Goal: Task Accomplishment & Management: Use online tool/utility

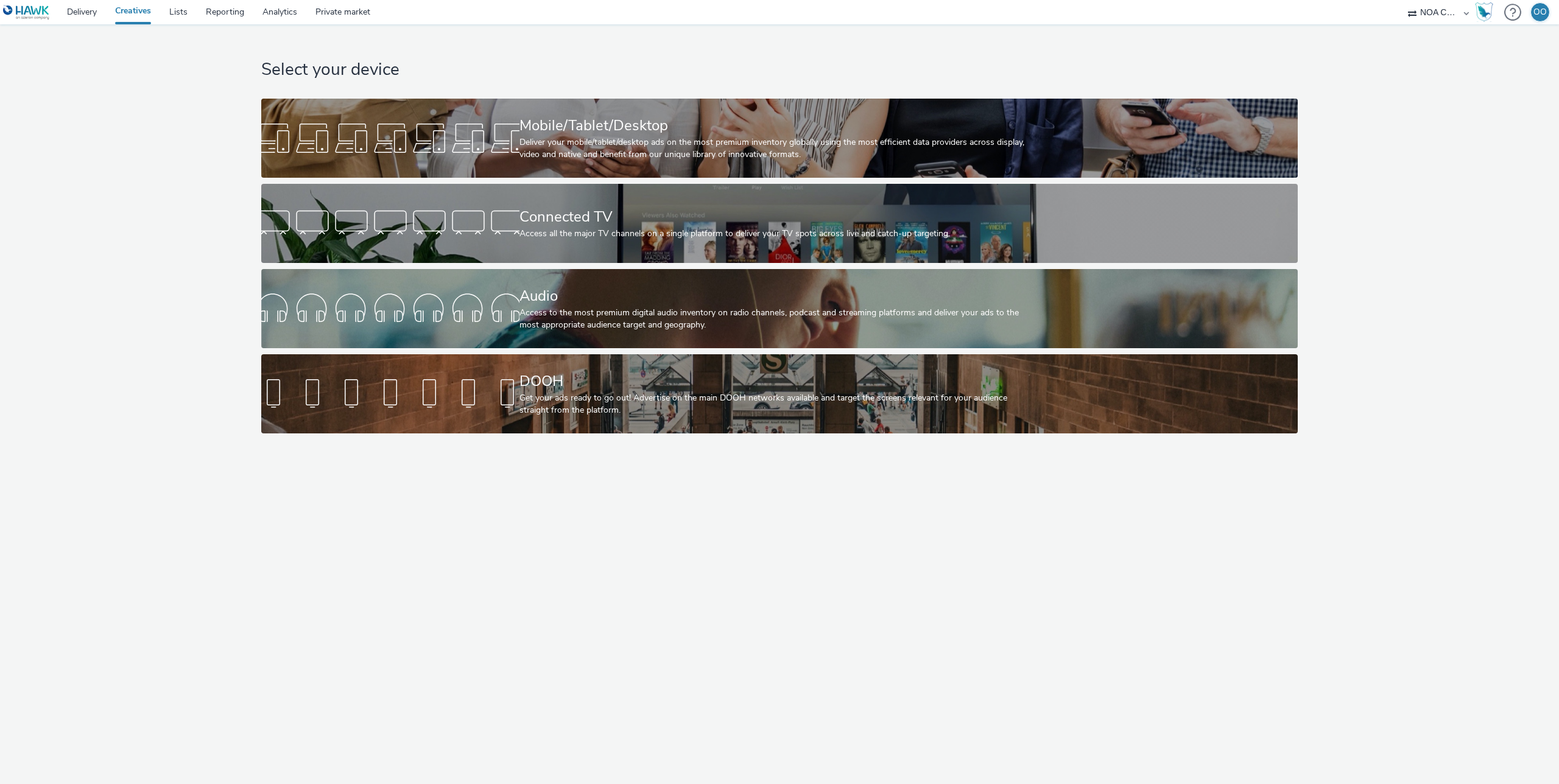
select select "d75b620b-d168-4544-9c23-465456c2ed0f"
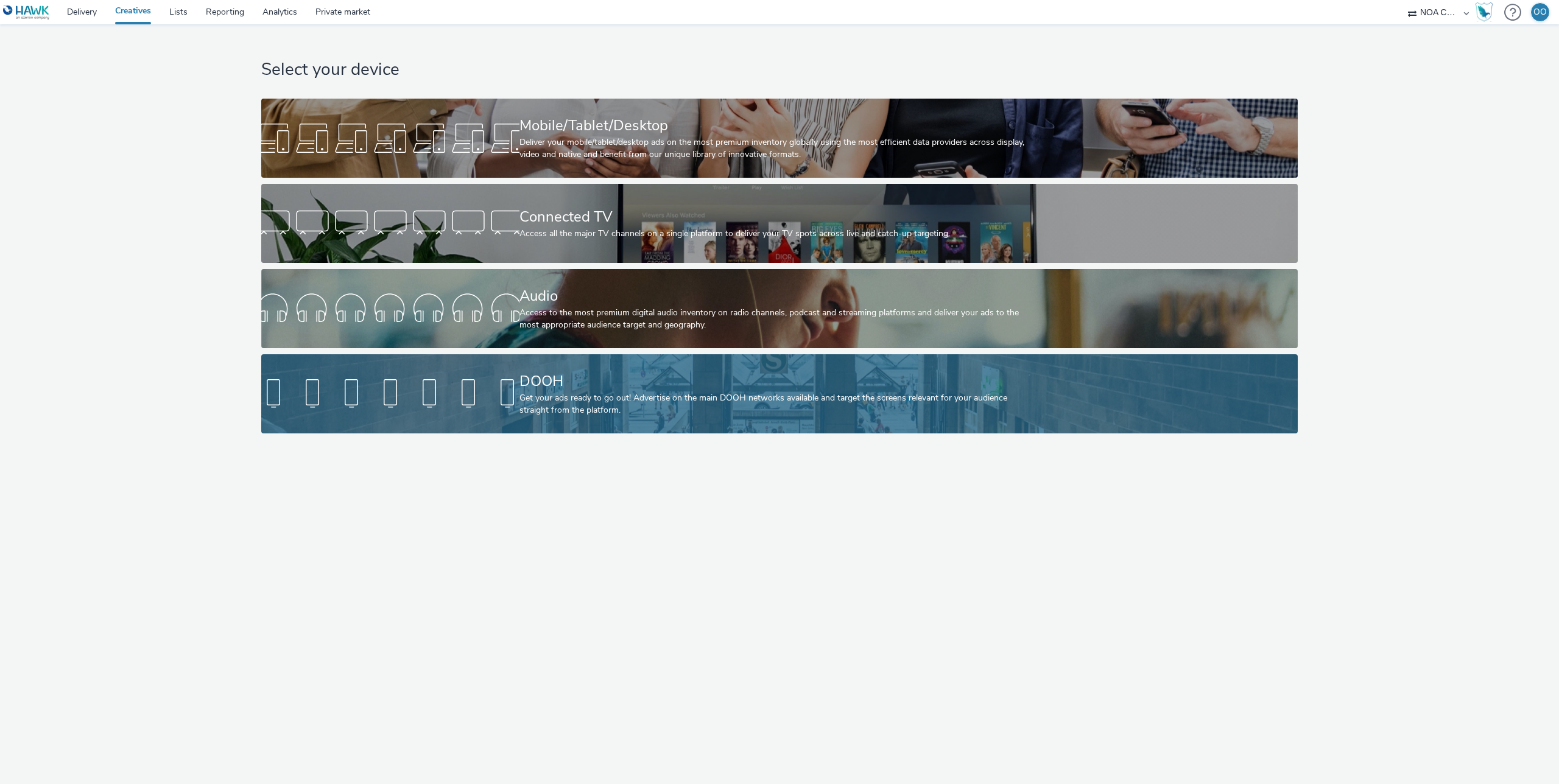
click at [562, 377] on div "DOOH" at bounding box center [777, 381] width 516 height 21
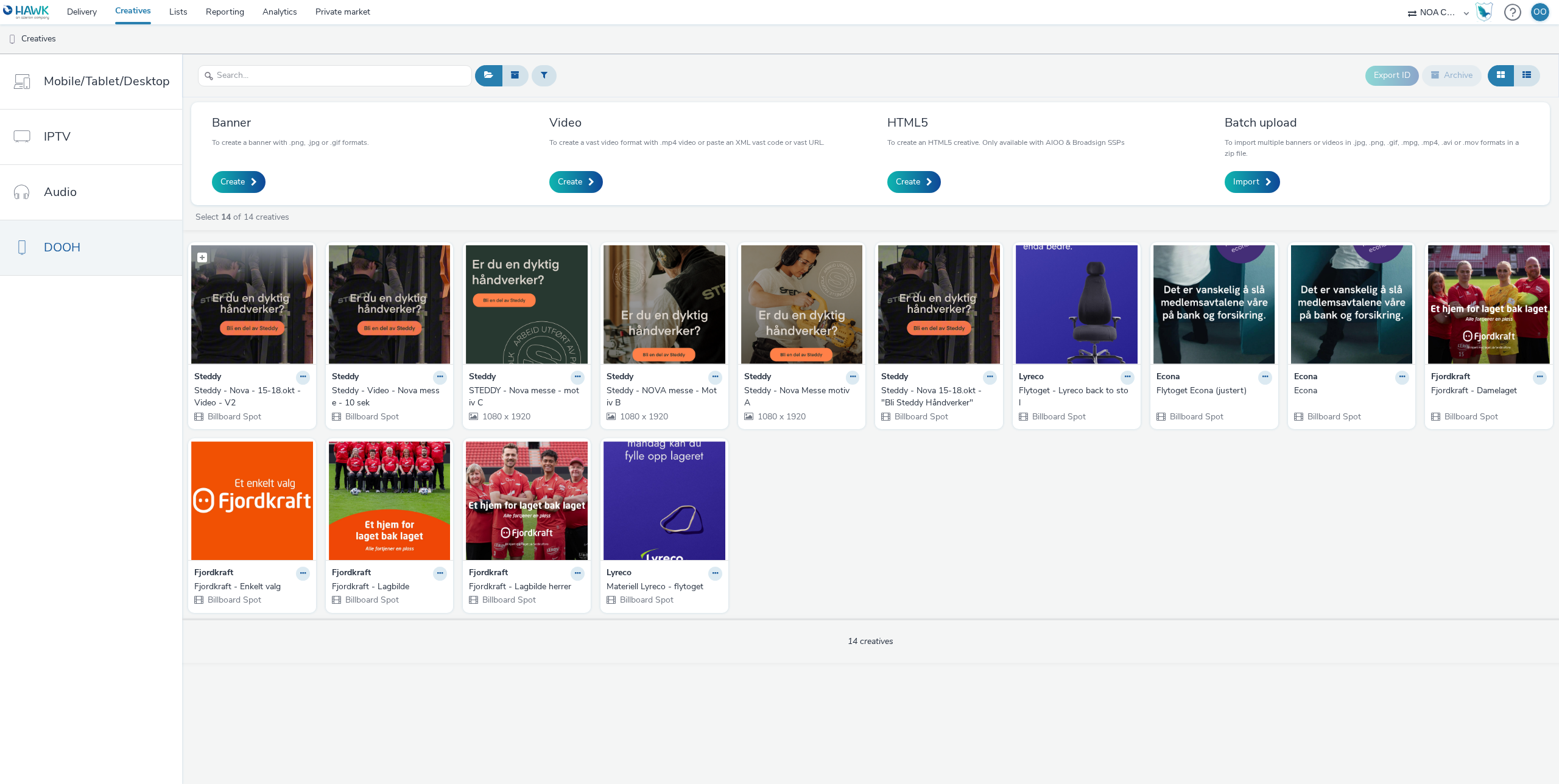
click at [263, 288] on img at bounding box center [252, 304] width 122 height 119
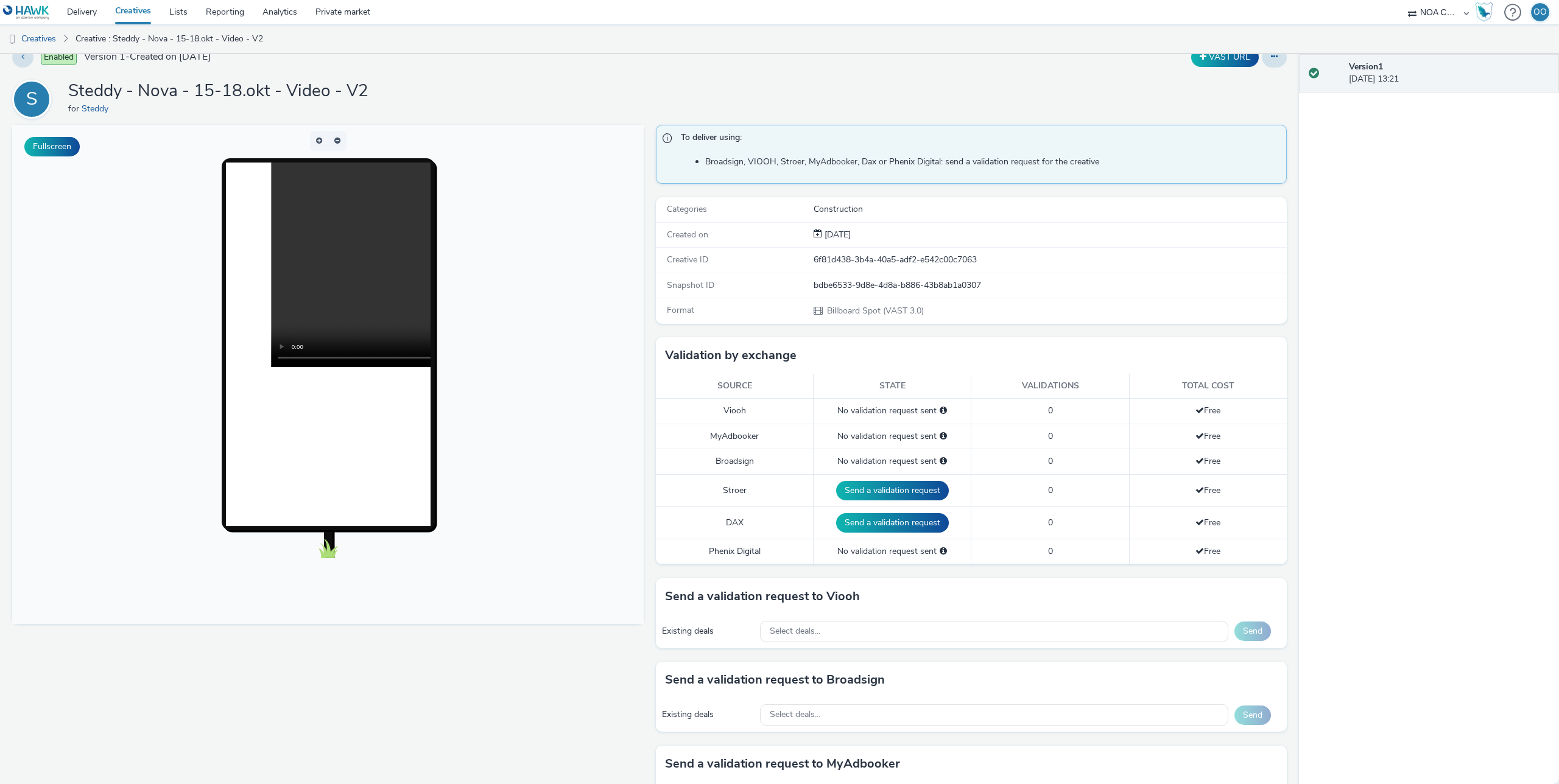
scroll to position [14, 0]
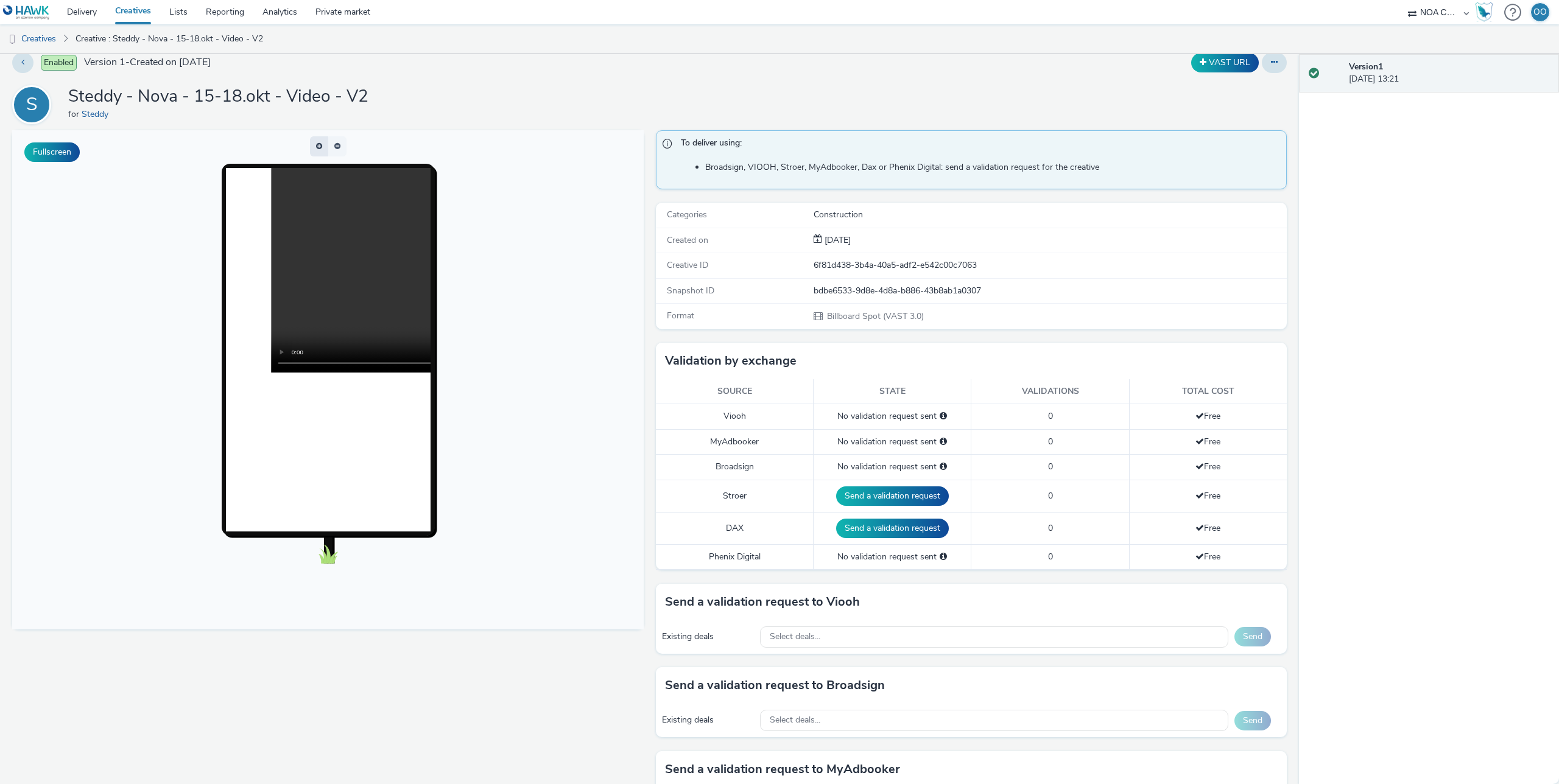
click at [324, 146] on button "button" at bounding box center [319, 146] width 18 height 20
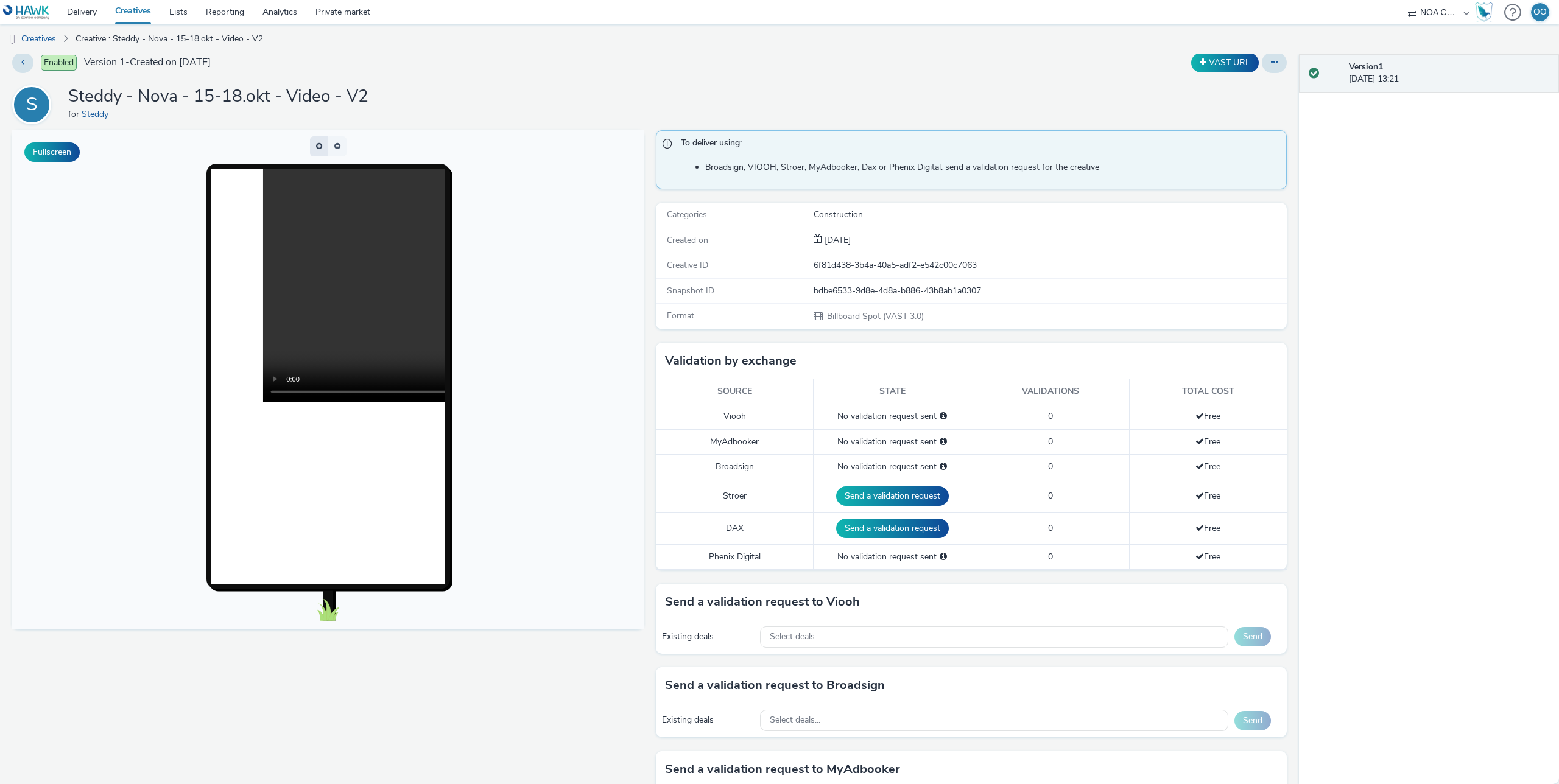
click at [324, 146] on button "button" at bounding box center [319, 146] width 18 height 20
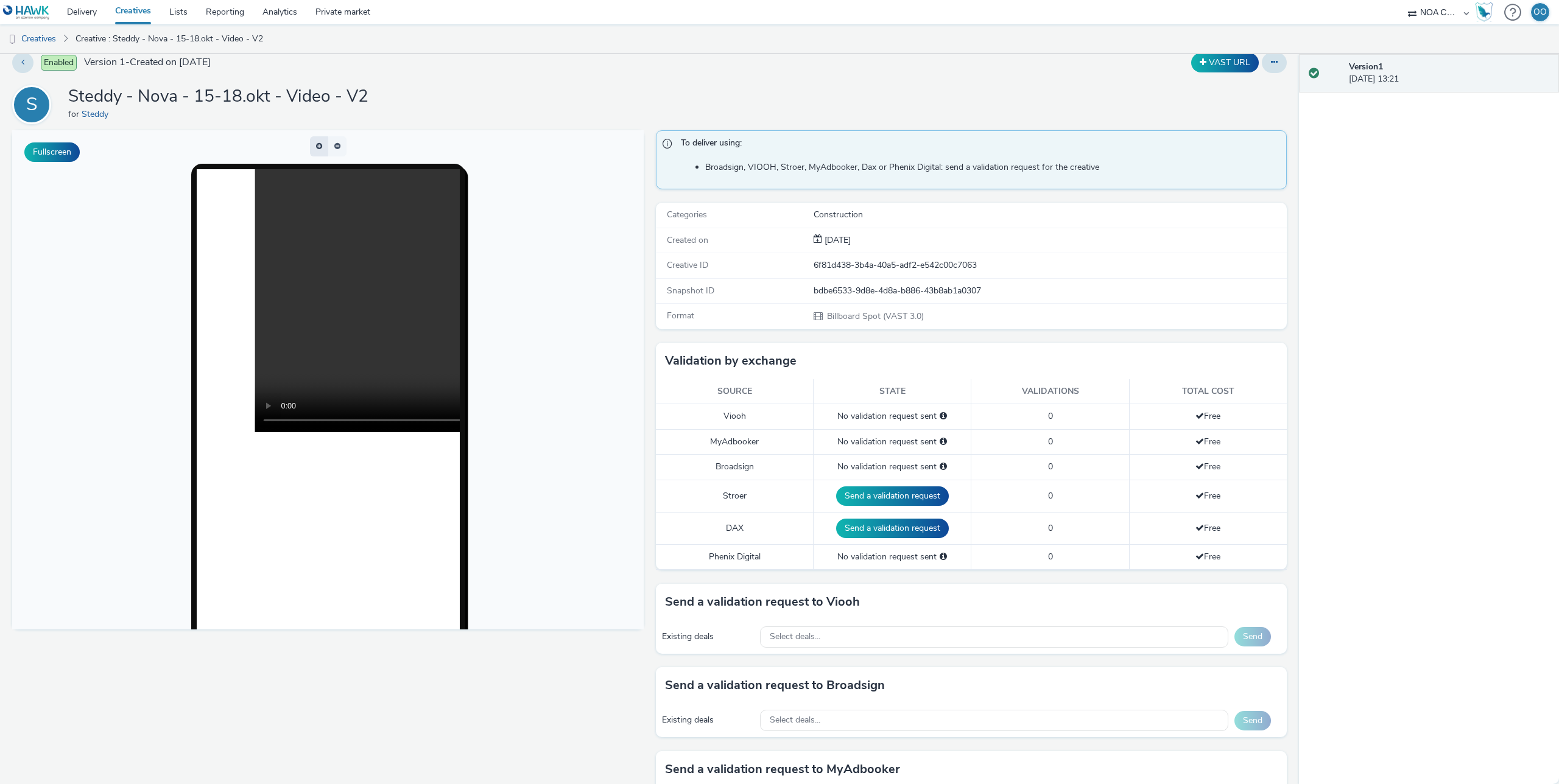
click at [324, 146] on button "button" at bounding box center [319, 146] width 18 height 20
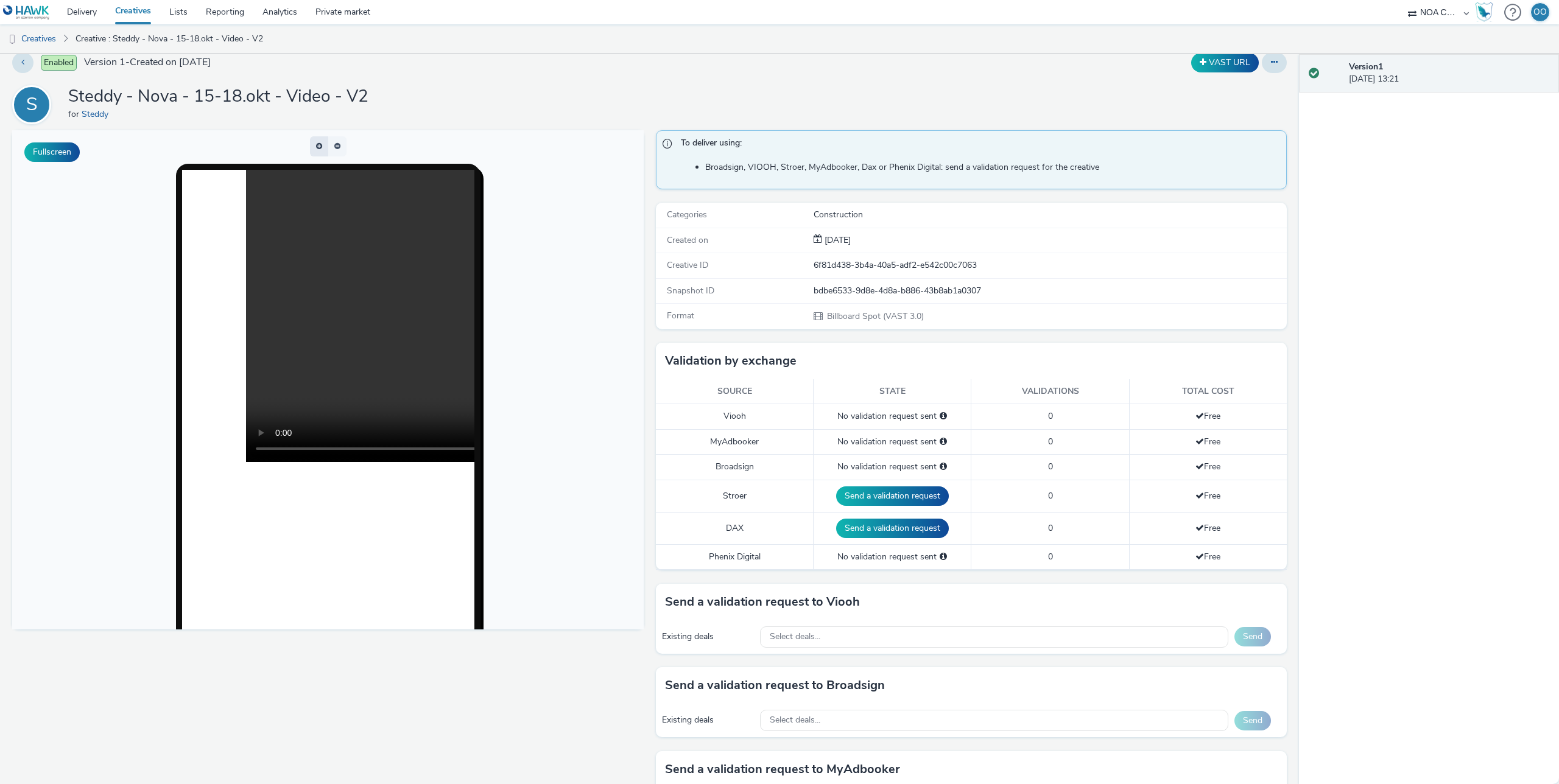
click at [324, 146] on button "button" at bounding box center [319, 146] width 18 height 20
click at [333, 143] on button "button" at bounding box center [338, 146] width 18 height 20
click at [334, 143] on span "button" at bounding box center [334, 143] width 0 height 0
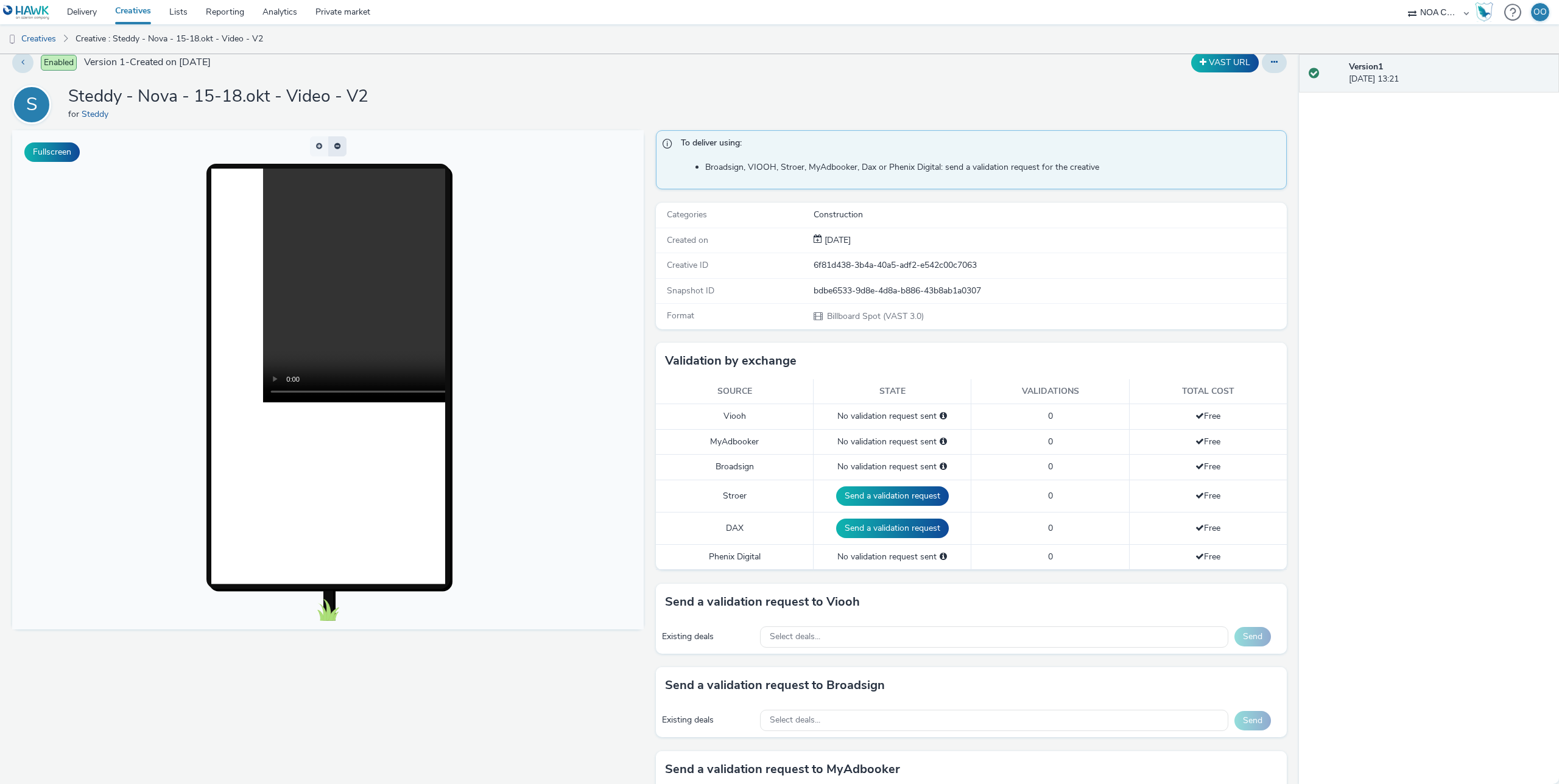
click at [334, 143] on span "button" at bounding box center [334, 143] width 0 height 0
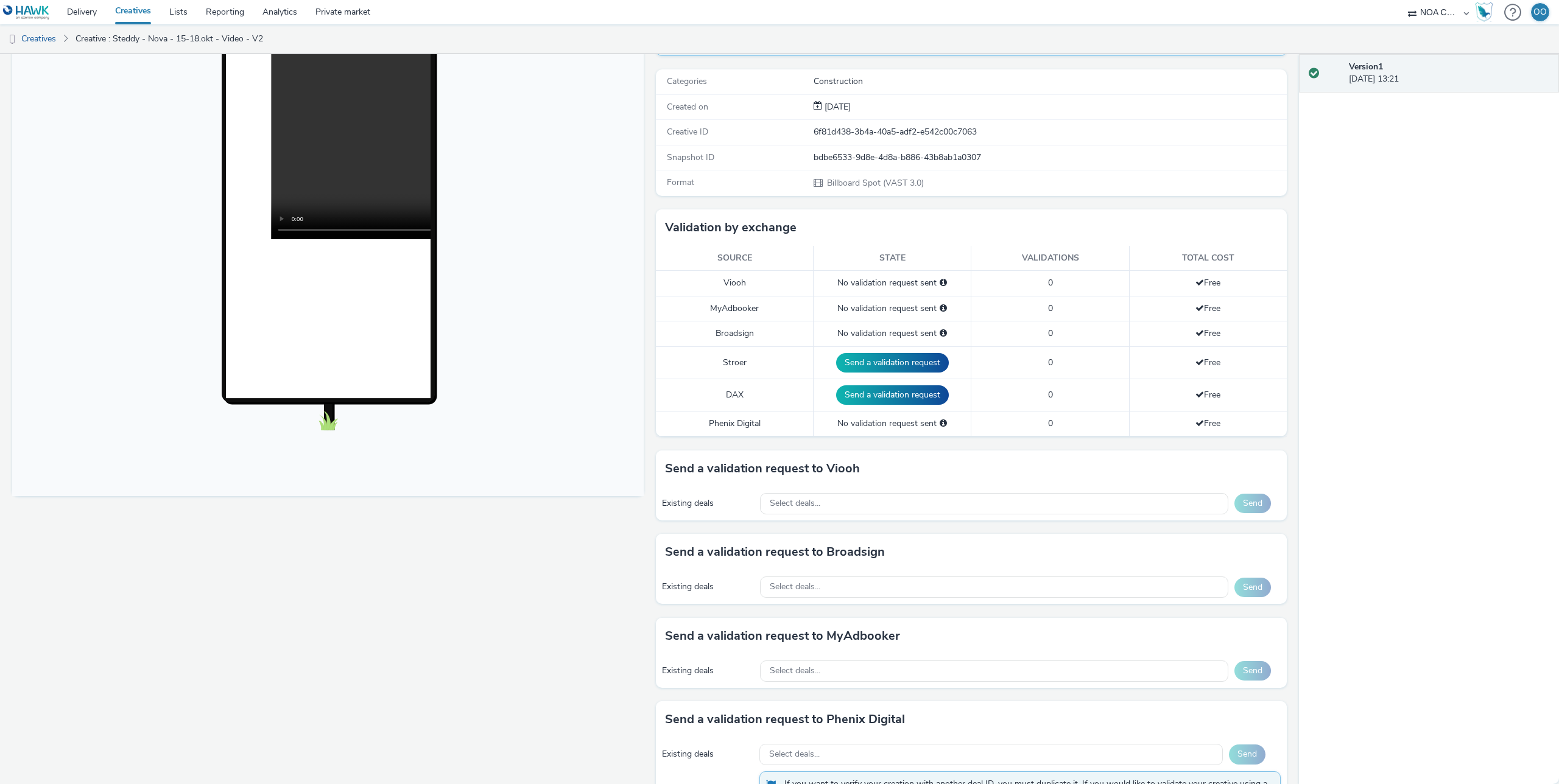
scroll to position [134, 0]
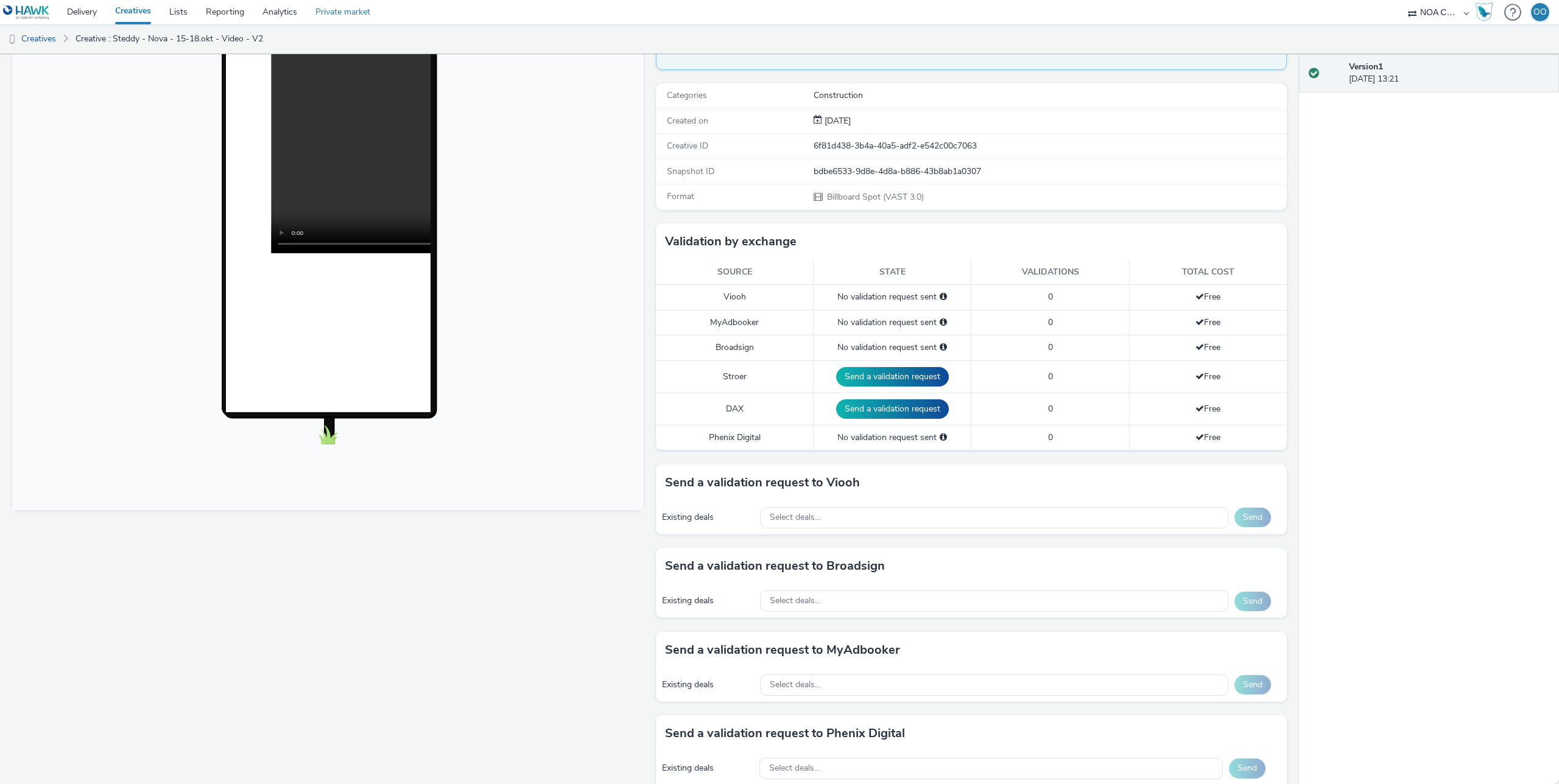
click at [339, 4] on link "Private market" at bounding box center [343, 12] width 73 height 25
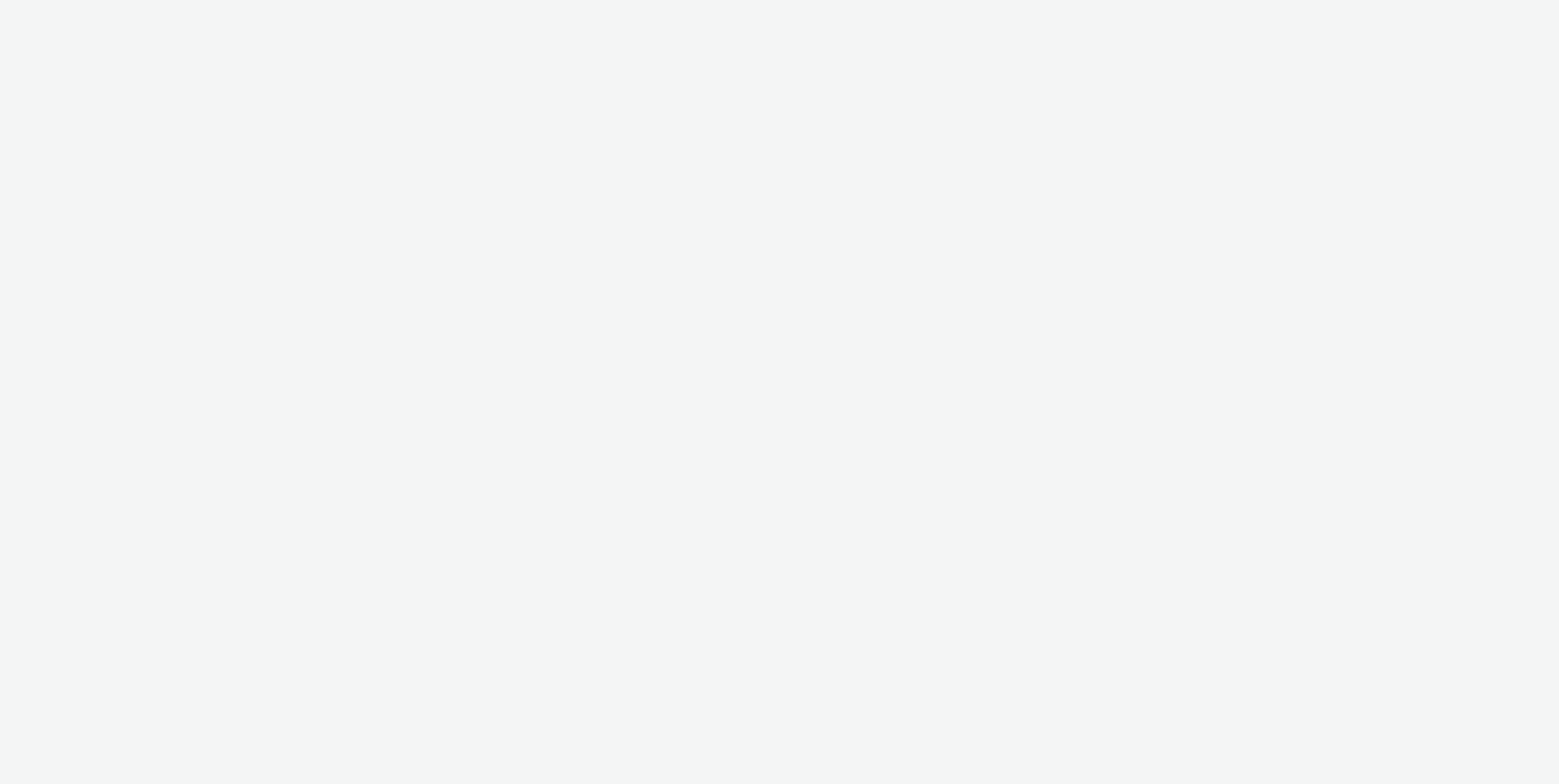
select select "d75b620b-d168-4544-9c23-465456c2ed0f"
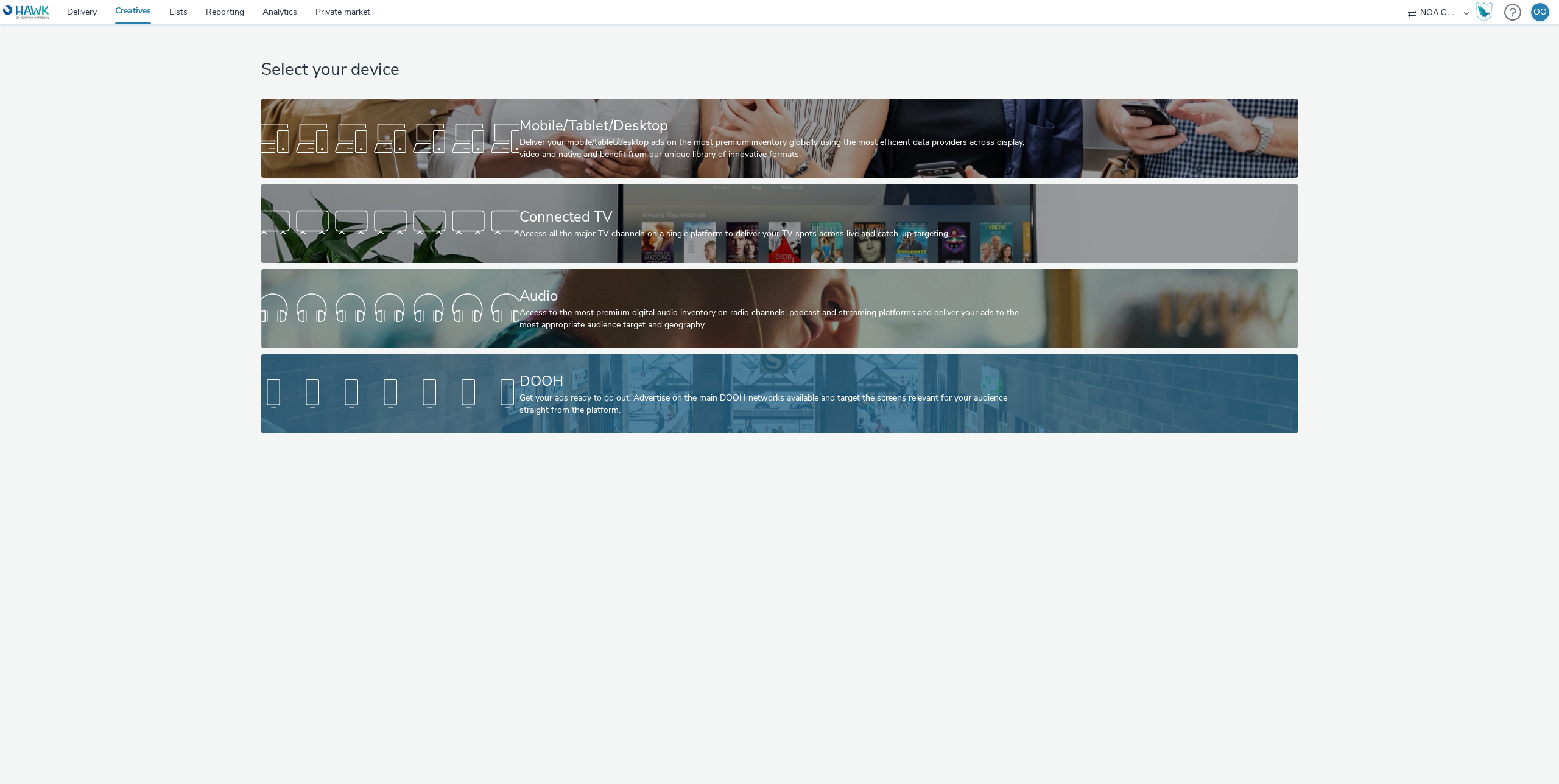
click at [436, 416] on link "DOOH Get your ads ready to go out! Advertise on the main DOOH networks availabl…" at bounding box center [780, 394] width 1037 height 79
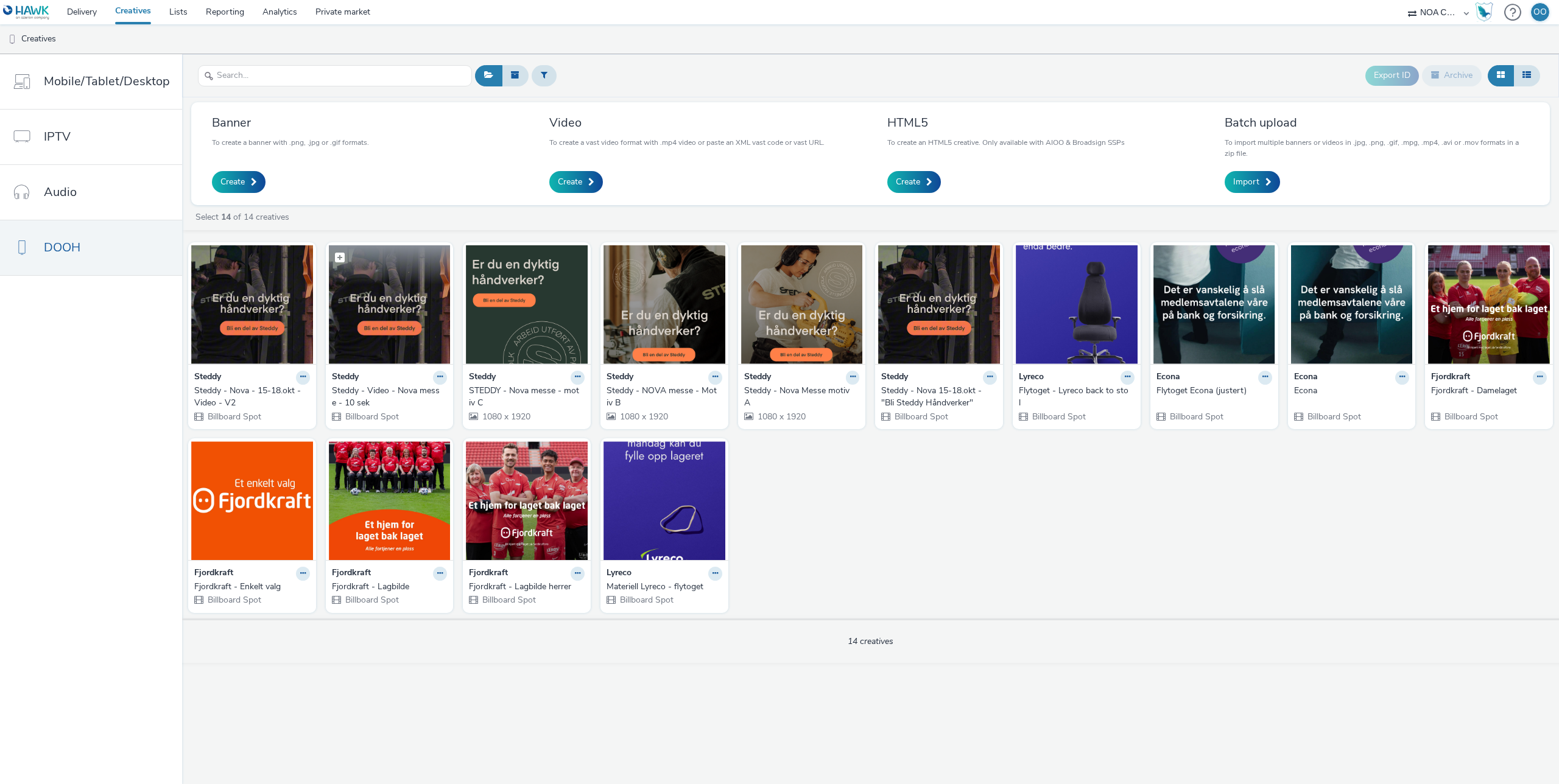
click at [378, 309] on img at bounding box center [390, 304] width 122 height 119
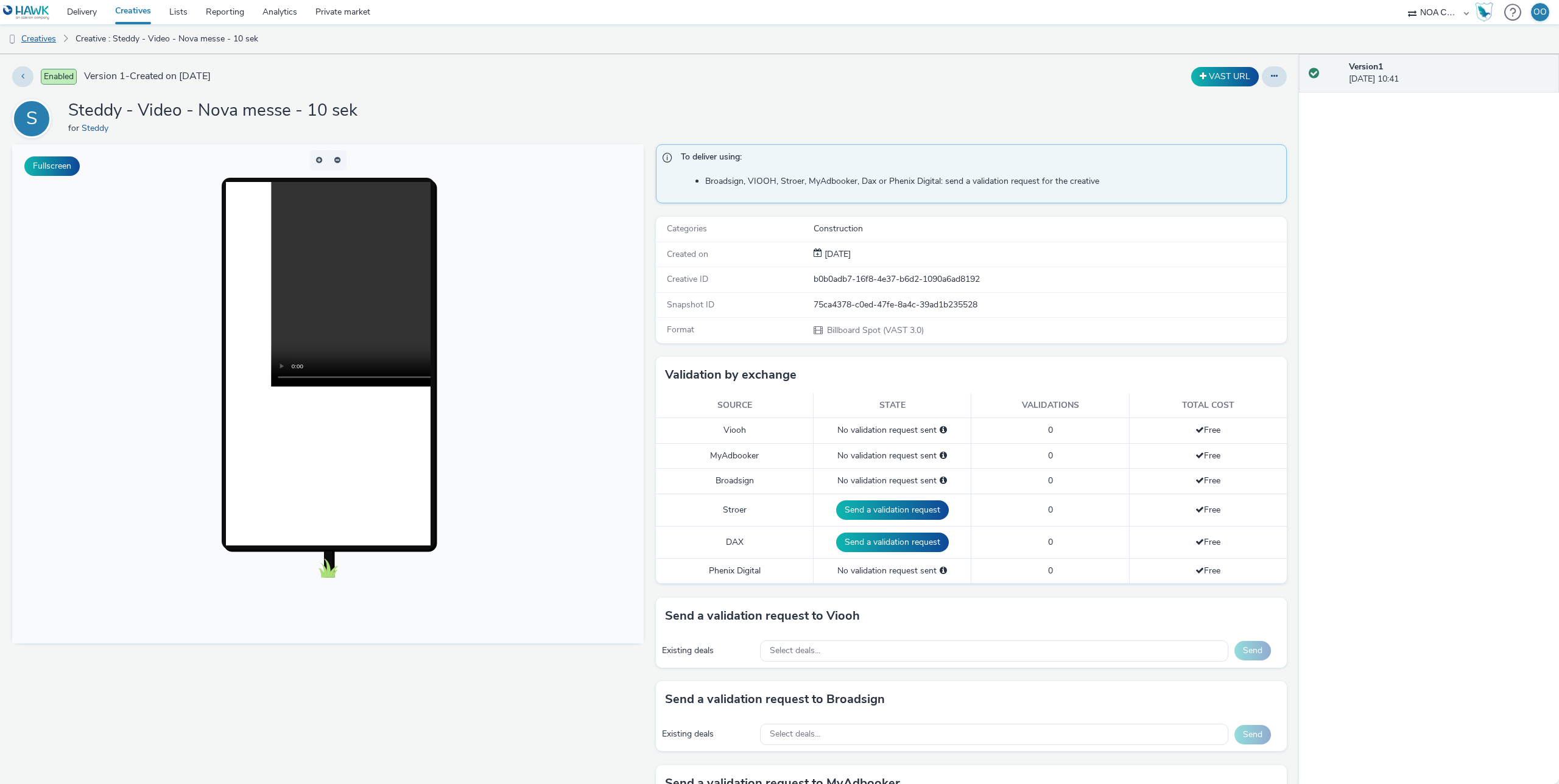
click at [39, 40] on link "Creatives" at bounding box center [31, 39] width 62 height 30
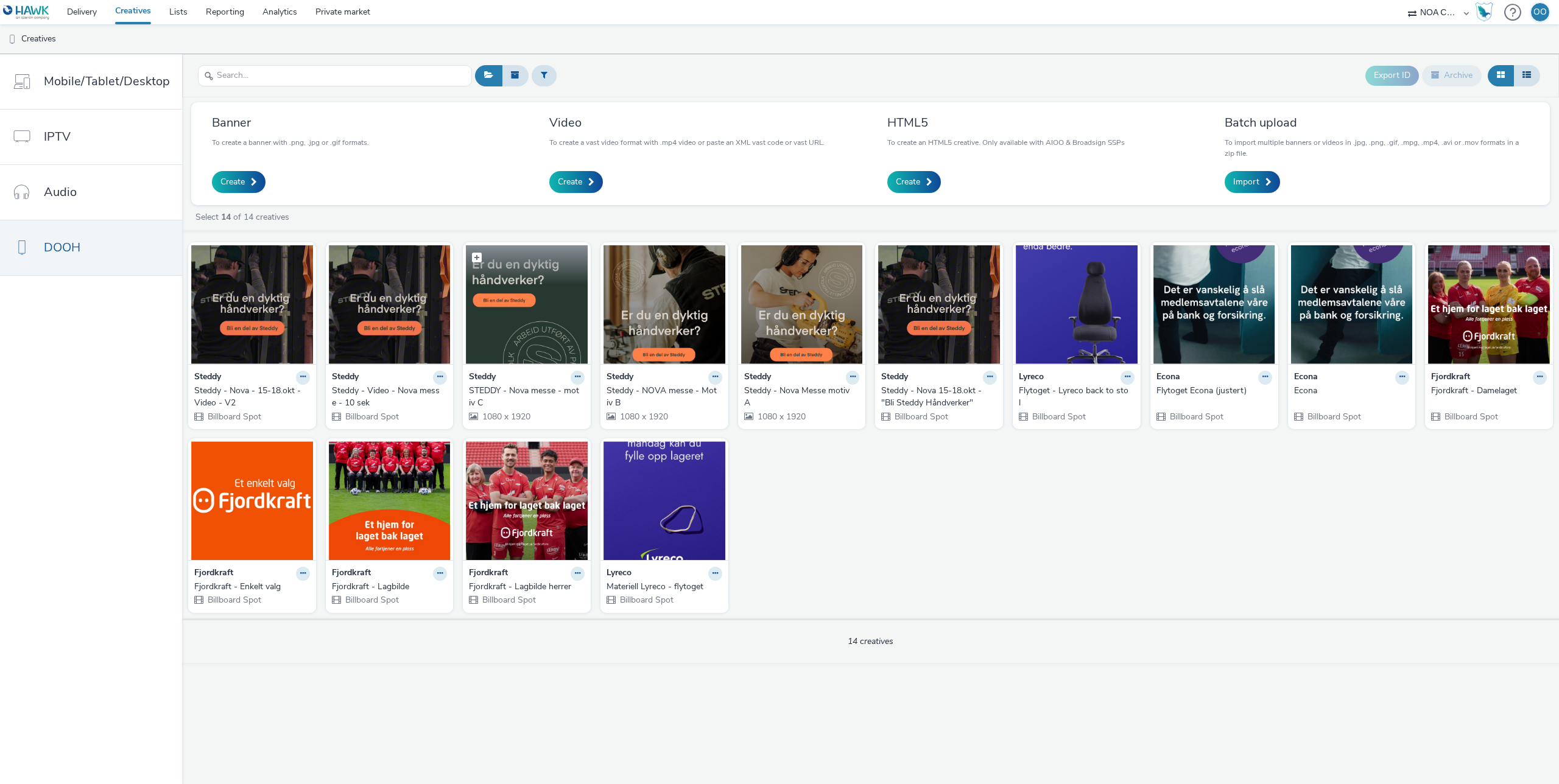
click at [512, 288] on img at bounding box center [526, 304] width 122 height 119
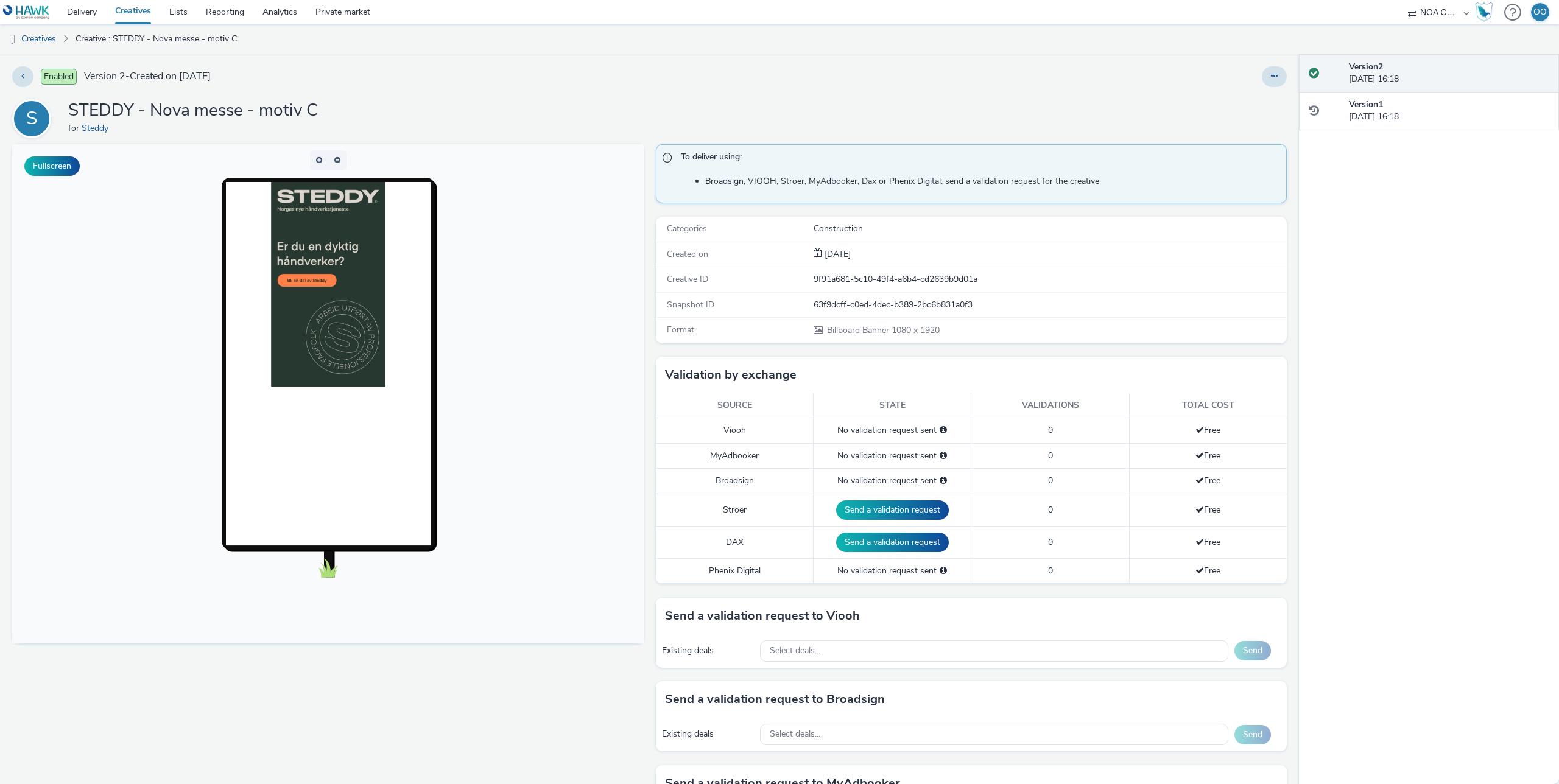
click at [326, 311] on img at bounding box center [327, 284] width 115 height 205
click at [131, 11] on link "Creatives" at bounding box center [133, 12] width 54 height 25
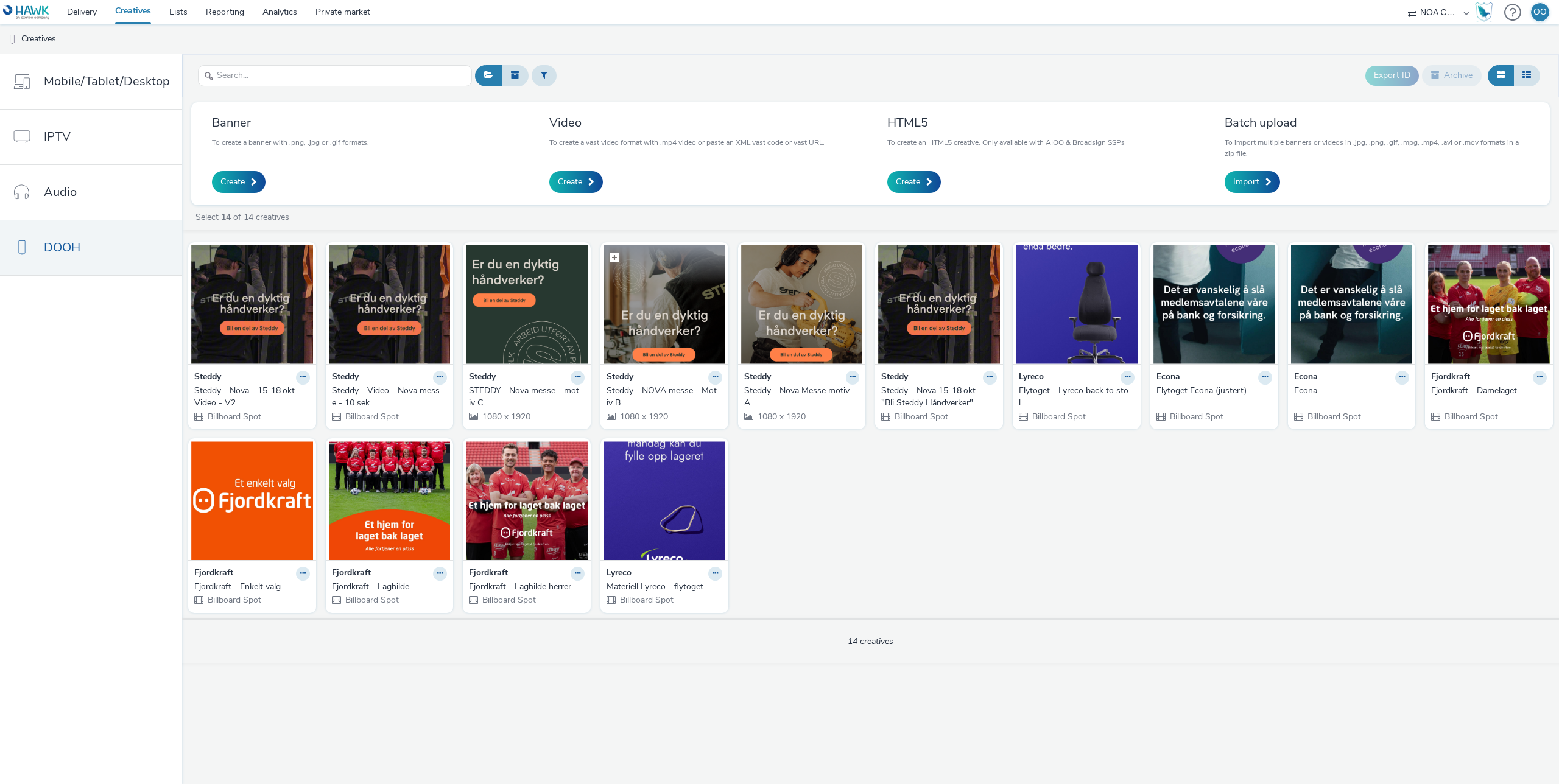
click at [649, 311] on img at bounding box center [664, 304] width 122 height 119
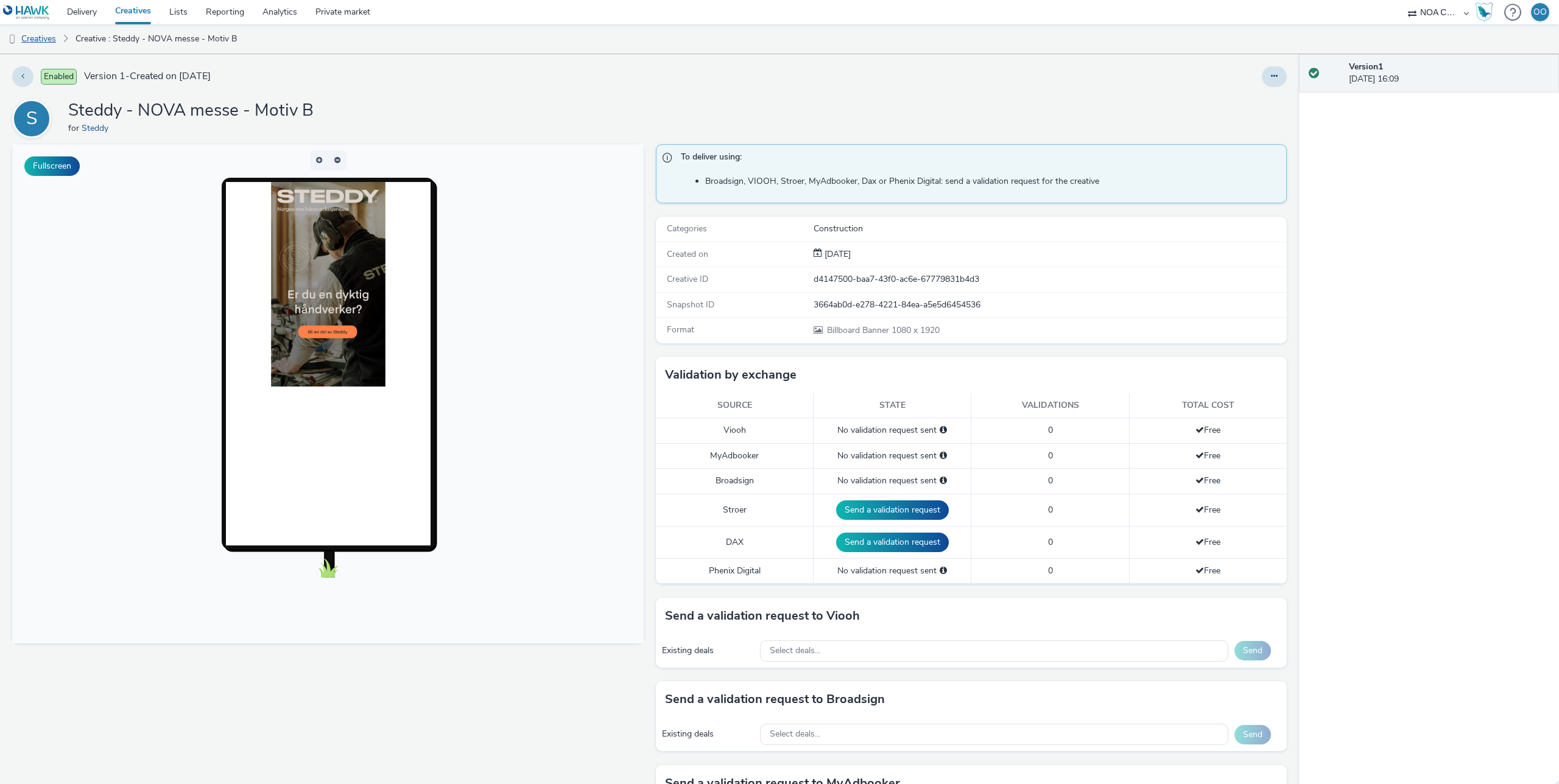
click at [52, 40] on link "Creatives" at bounding box center [31, 39] width 62 height 30
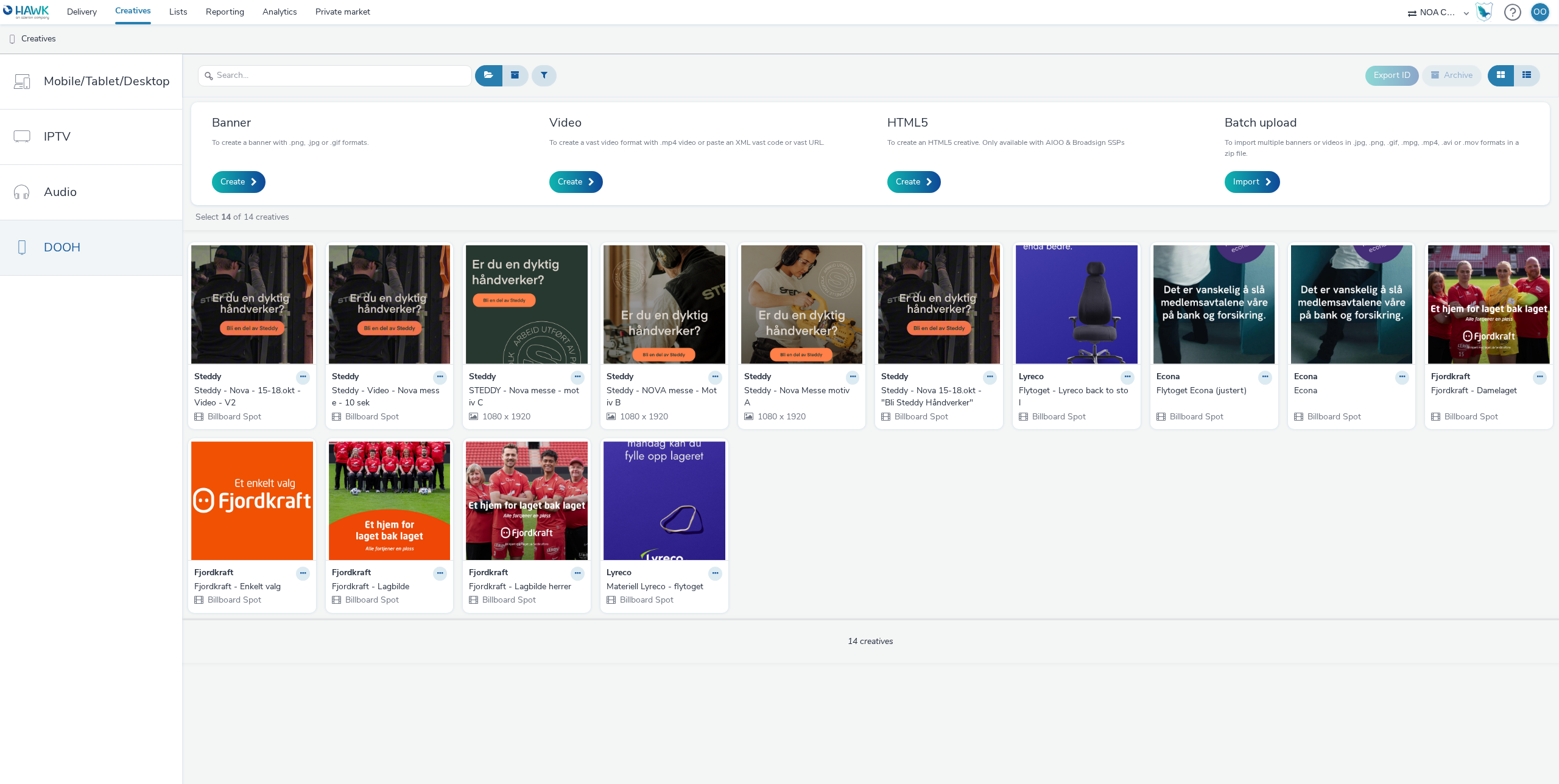
drag, startPoint x: 823, startPoint y: 70, endPoint x: 798, endPoint y: 70, distance: 25.0
click at [823, 70] on div "Export ID Archive" at bounding box center [1007, 76] width 1071 height 30
click at [85, 13] on link "Delivery" at bounding box center [82, 12] width 48 height 25
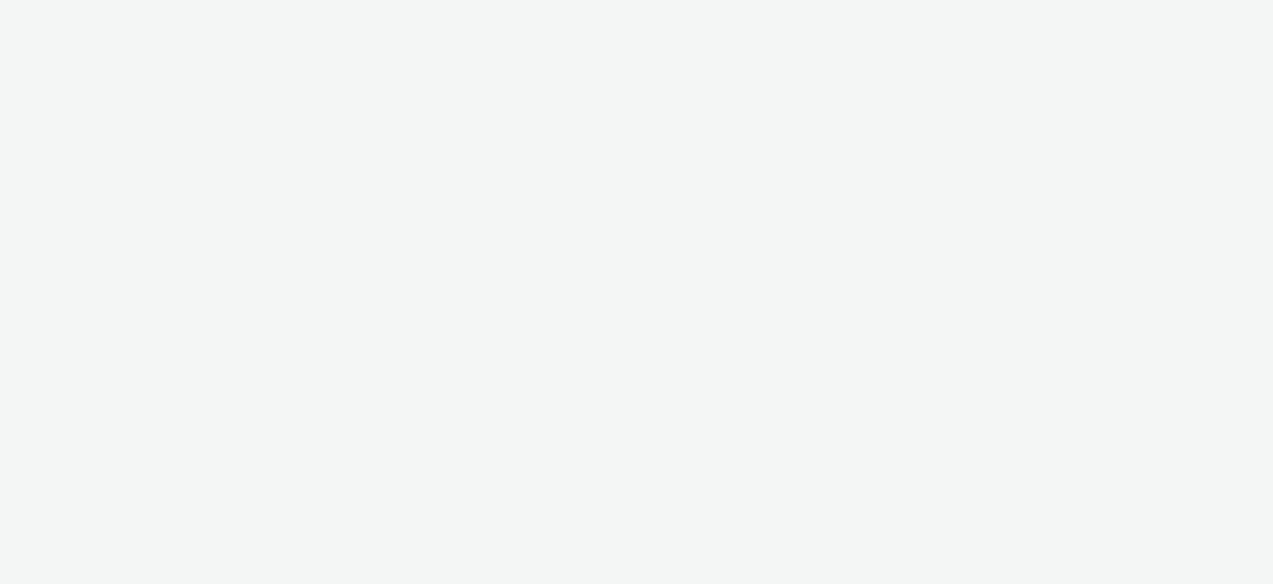
select select "d75b620b-d168-4544-9c23-465456c2ed0f"
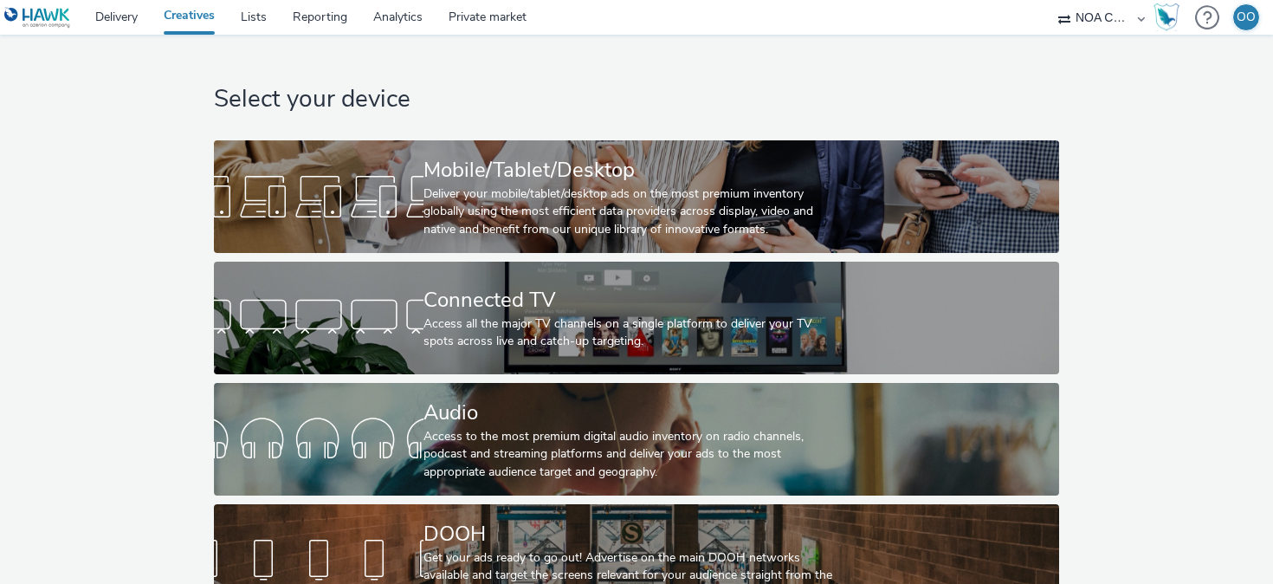
scroll to position [42, 0]
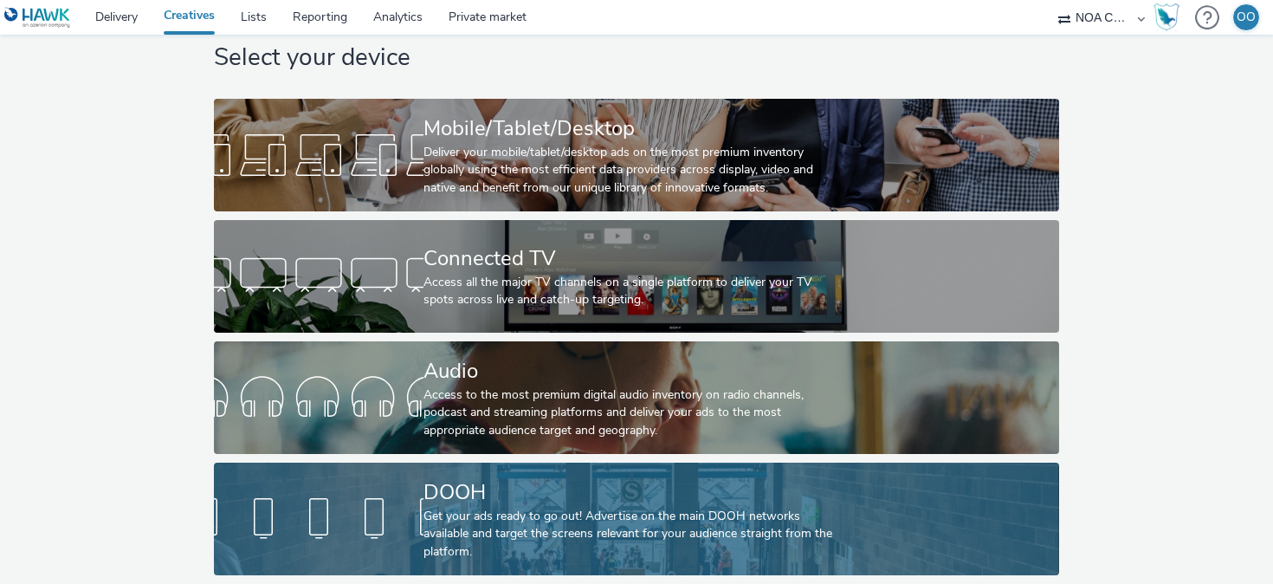
click at [494, 513] on div "Get your ads ready to go out! Advertise on the main DOOH networks available and…" at bounding box center [632, 533] width 419 height 53
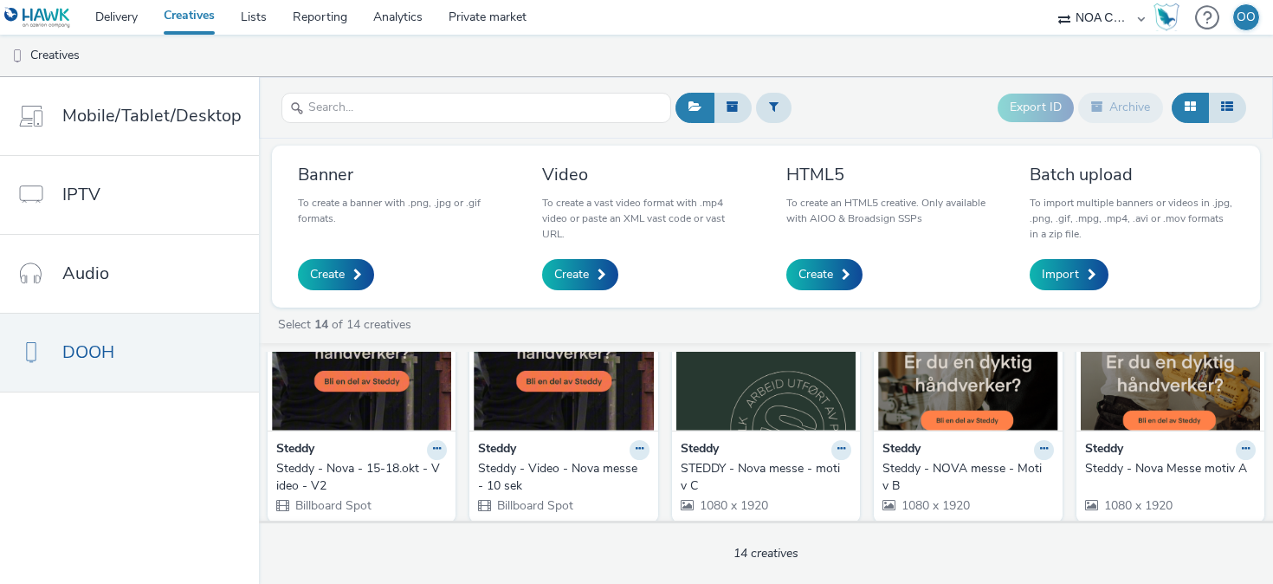
scroll to position [74, 0]
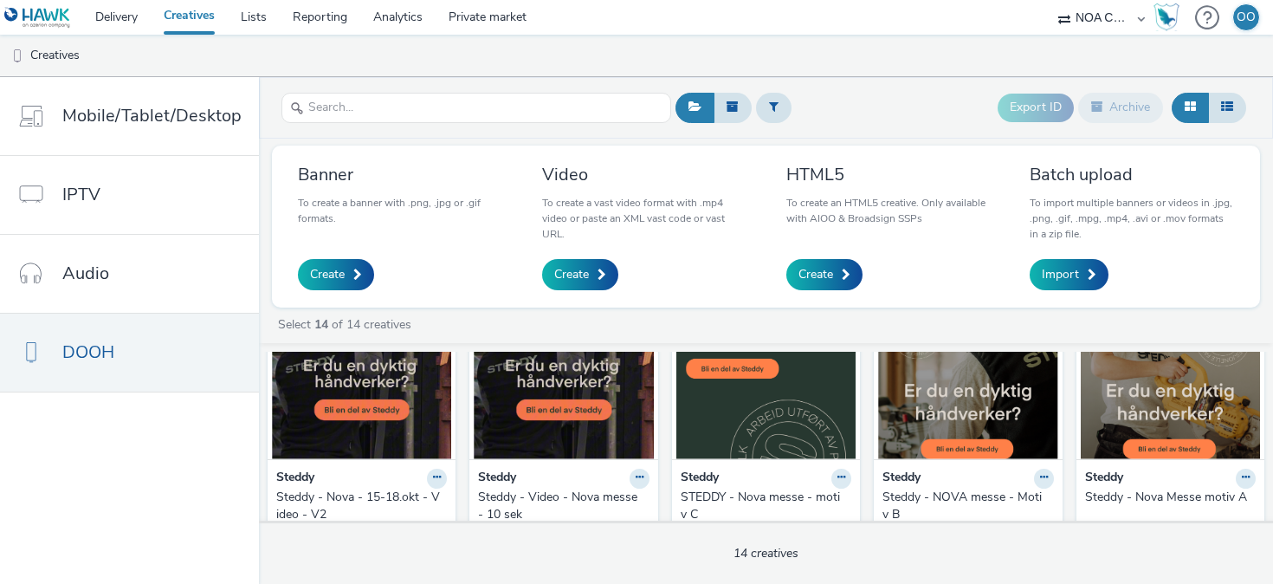
click at [363, 406] on img at bounding box center [361, 374] width 179 height 169
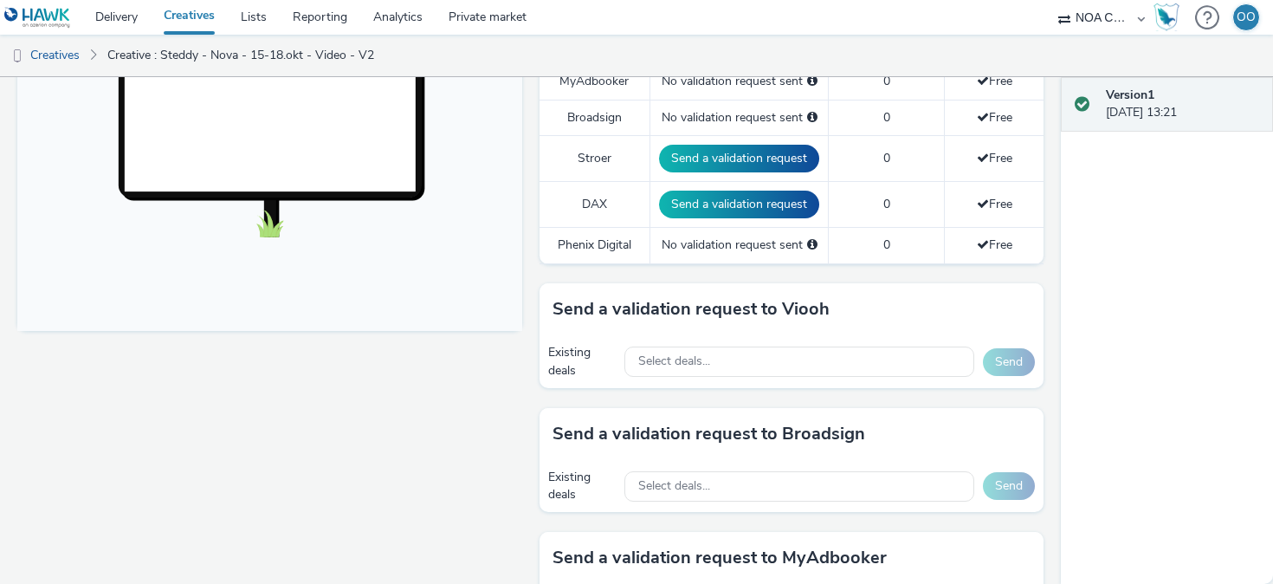
scroll to position [585, 0]
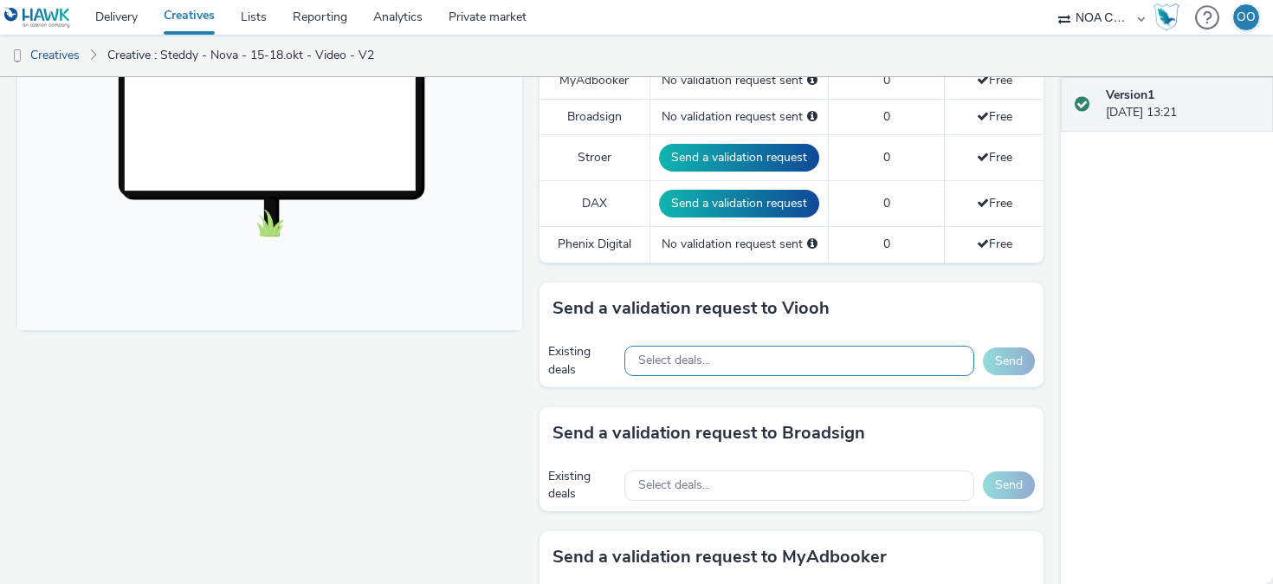
click at [728, 366] on div "Select deals..." at bounding box center [799, 360] width 350 height 30
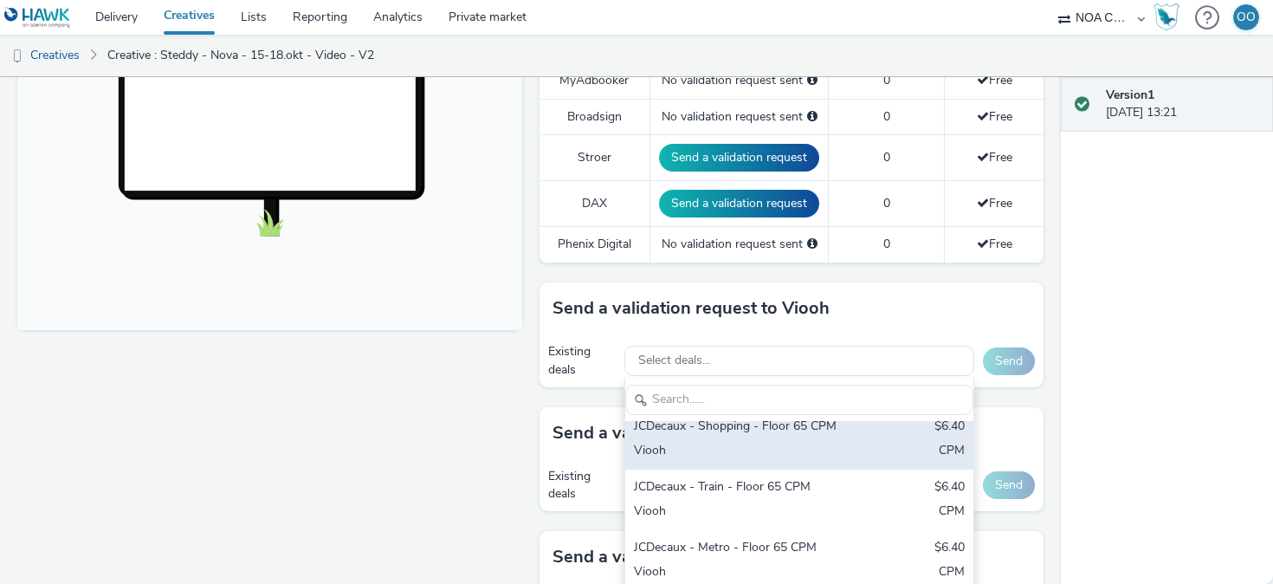
scroll to position [13, 0]
click at [740, 477] on div "JCDecaux - Train - Floor 65 CPM" at bounding box center [742, 487] width 217 height 20
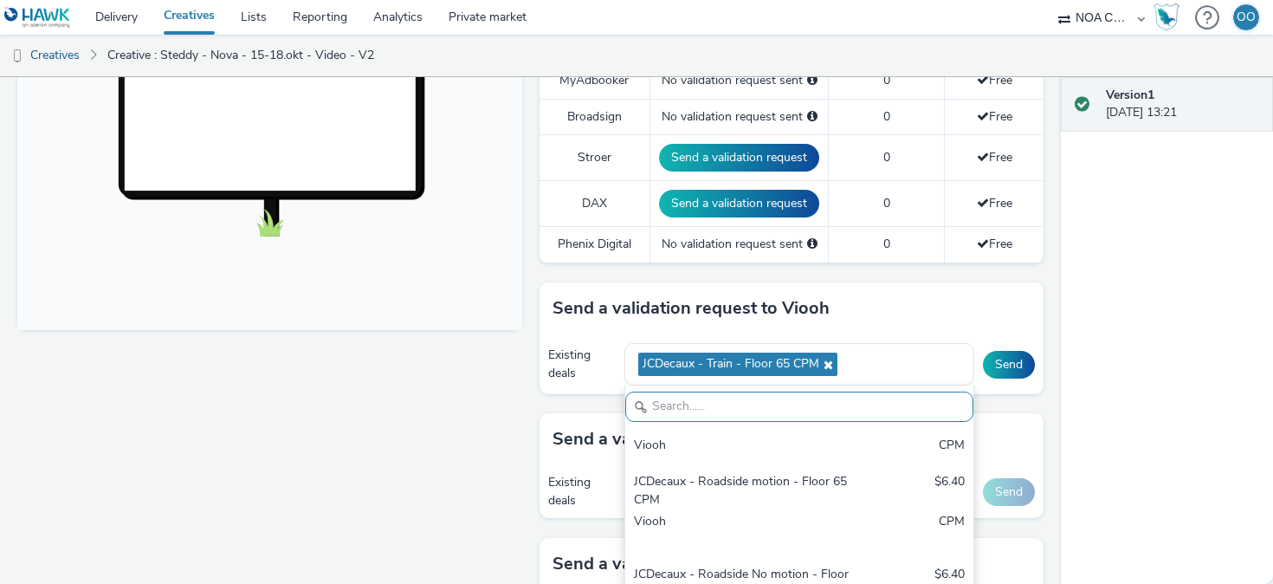
scroll to position [148, 0]
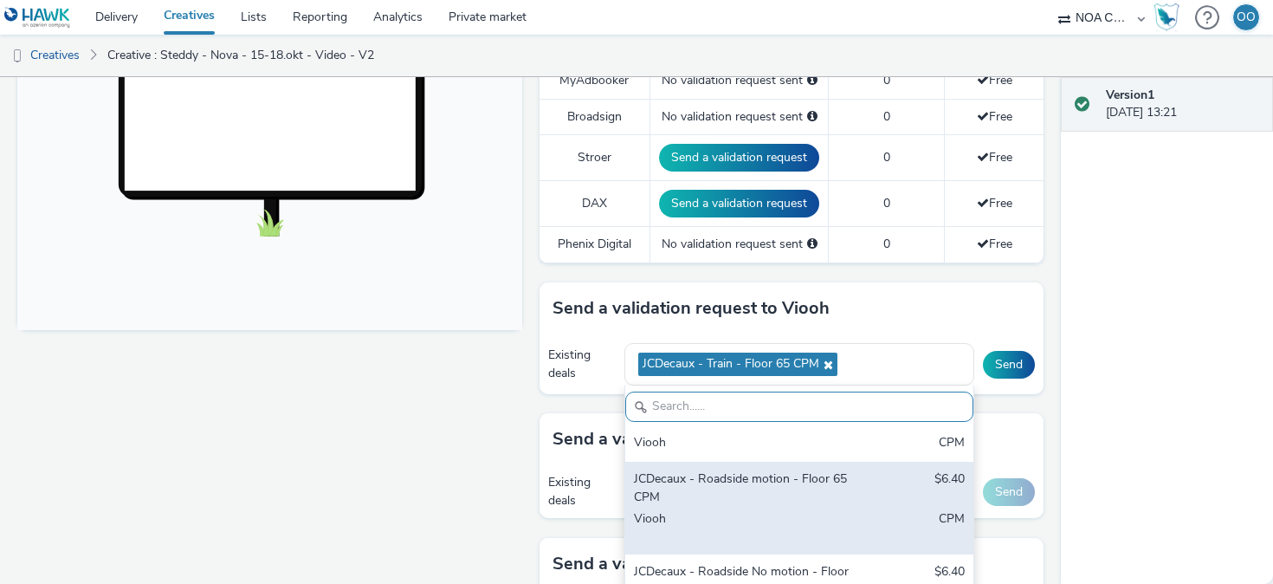
click at [739, 490] on div "JCDecaux - Roadside motion - Floor 65 CPM" at bounding box center [742, 487] width 217 height 35
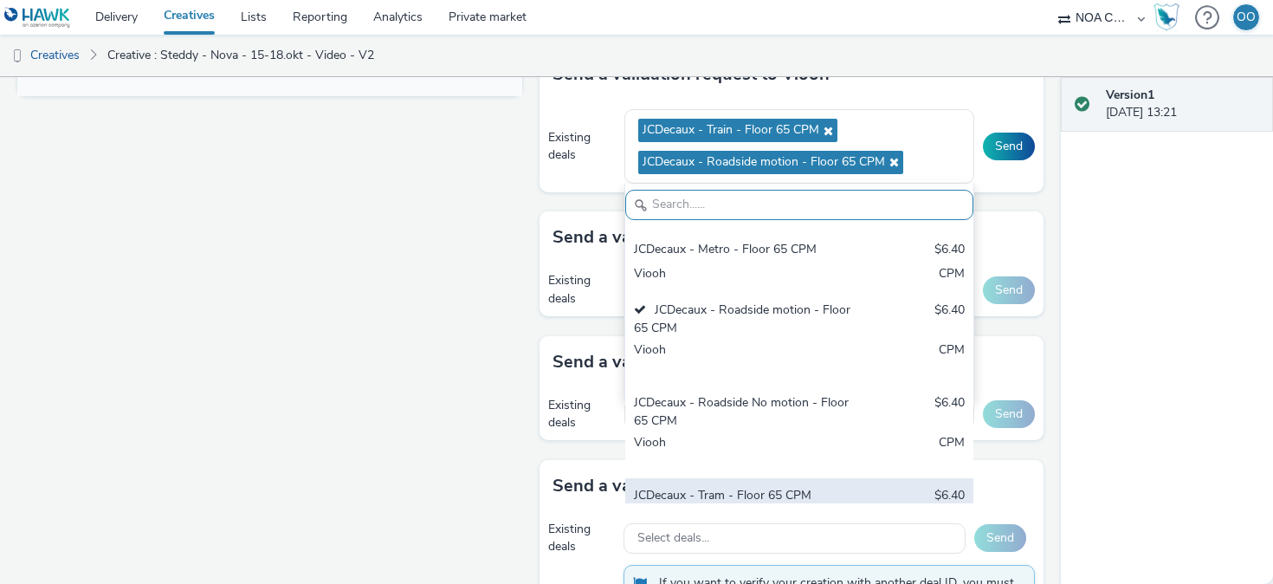
scroll to position [116, 0]
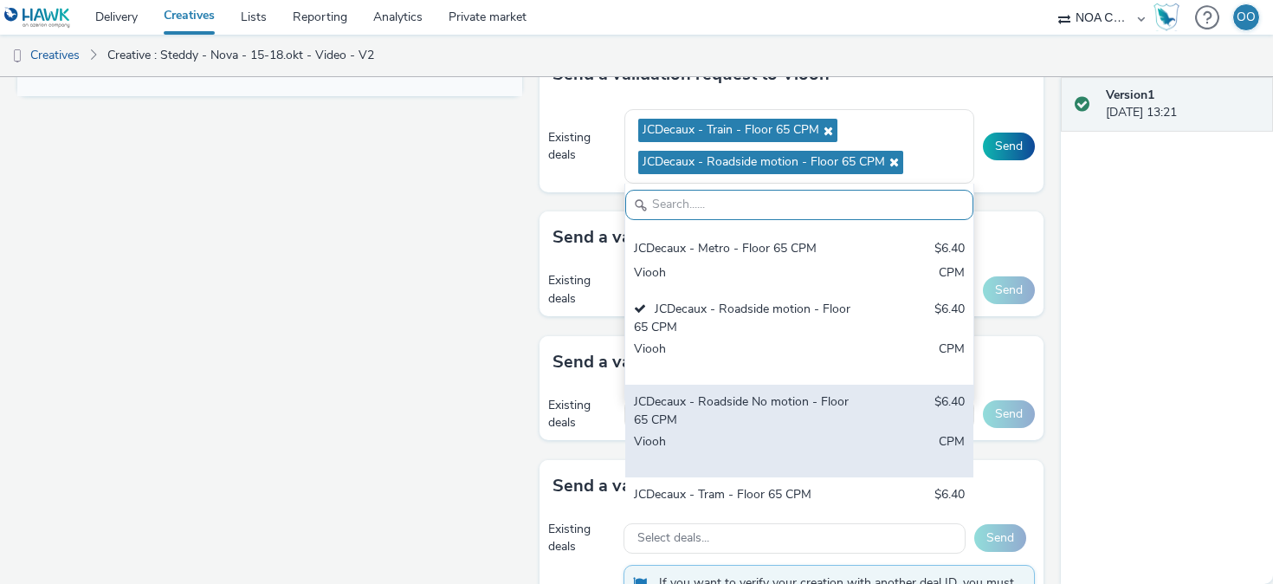
click at [782, 412] on div "JCDecaux - Roadside No motion - Floor 65 CPM" at bounding box center [742, 410] width 217 height 35
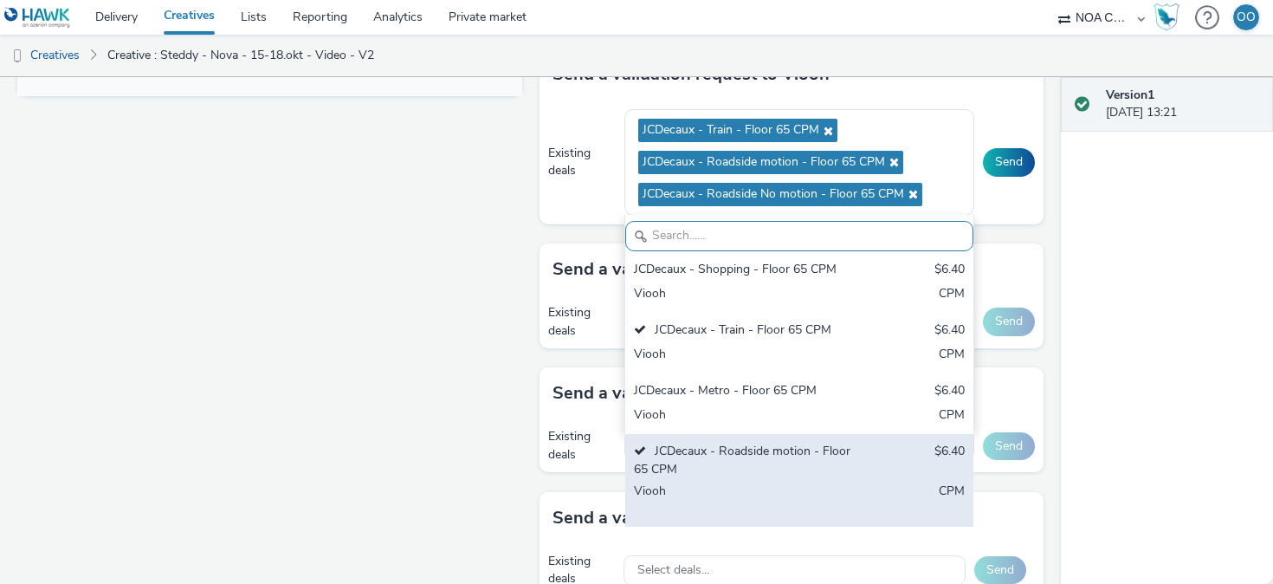
scroll to position [0, 0]
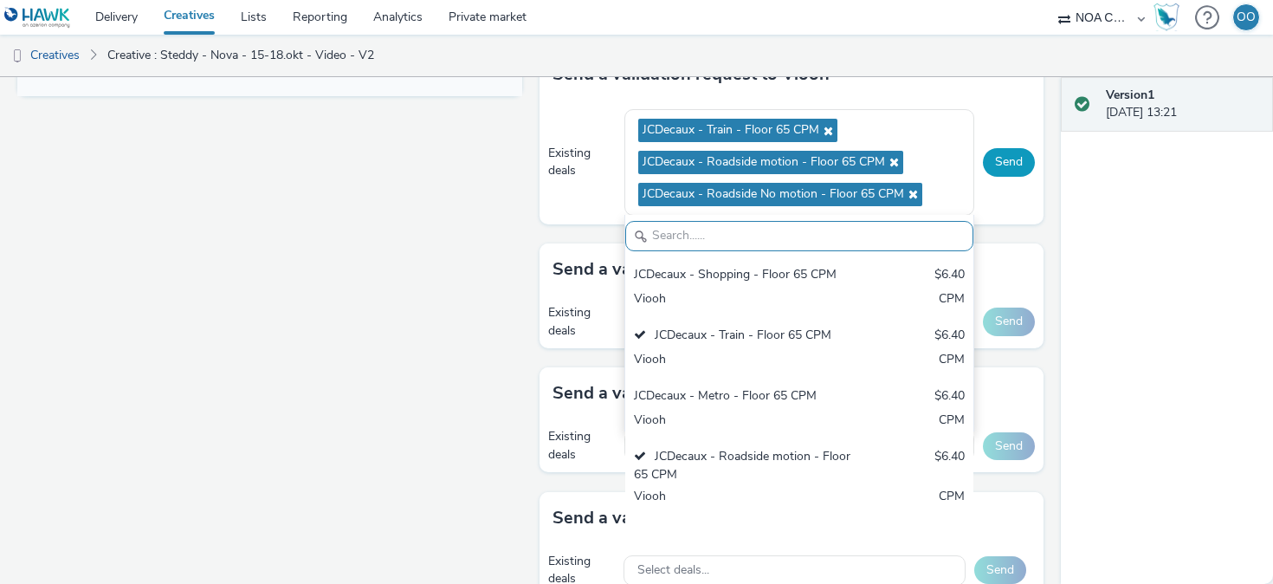
click at [1011, 162] on button "Send" at bounding box center [1009, 162] width 52 height 28
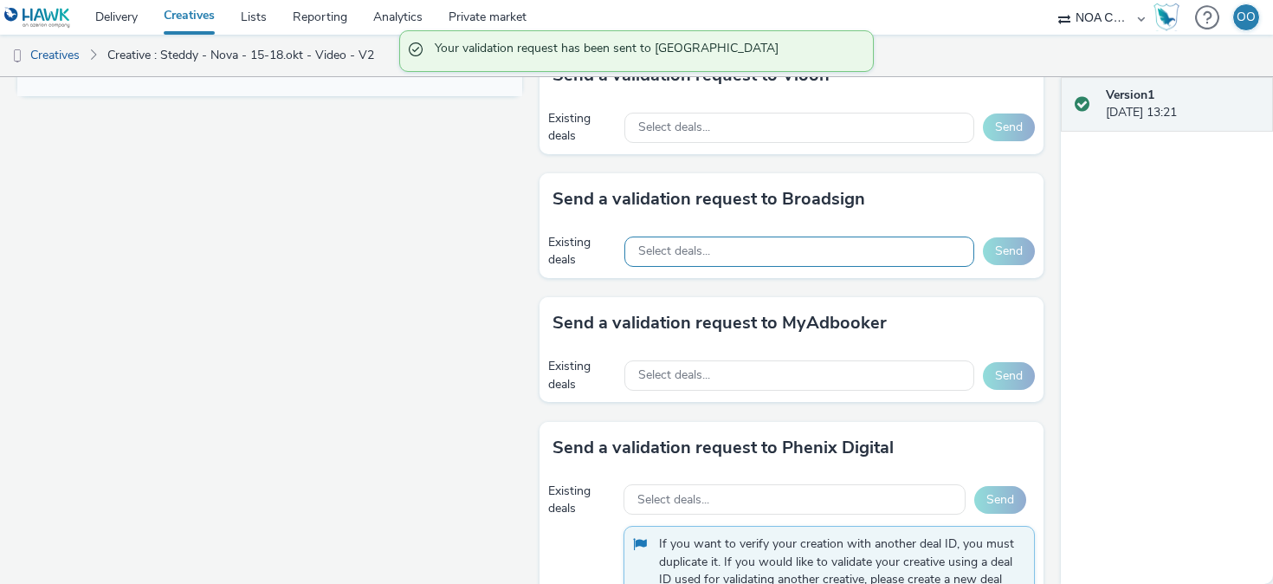
click at [738, 248] on div "Select deals..." at bounding box center [799, 251] width 350 height 30
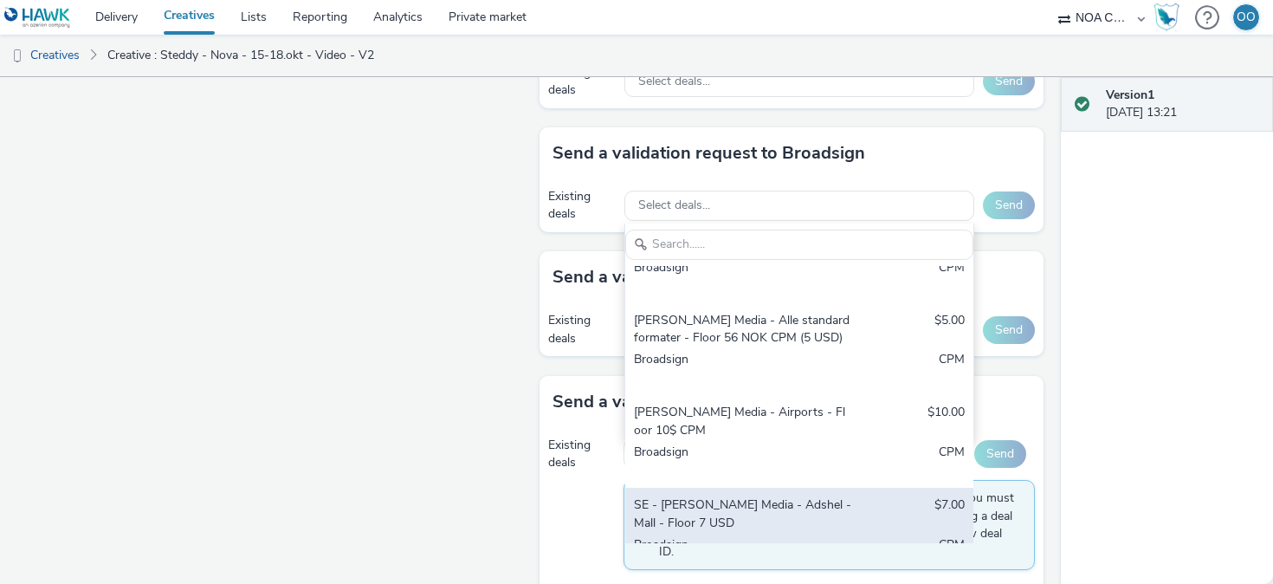
scroll to position [146, 0]
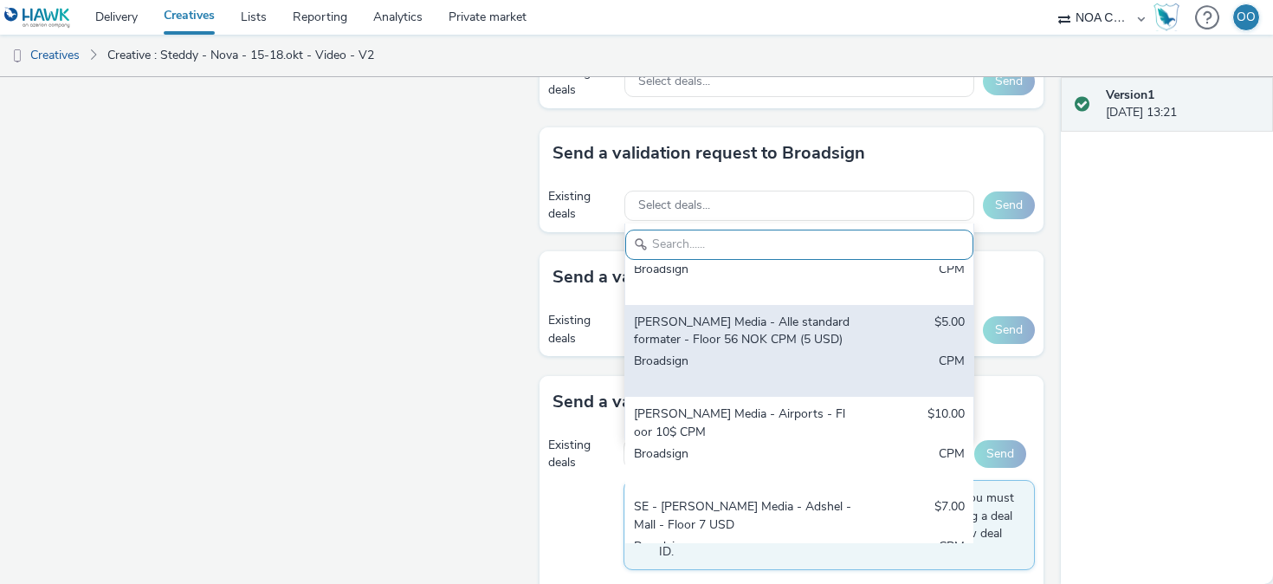
click at [739, 350] on div "[PERSON_NAME] Media - Alle standardformater - Floor 56 NOK CPM (5 USD) $5.00 Br…" at bounding box center [799, 351] width 348 height 93
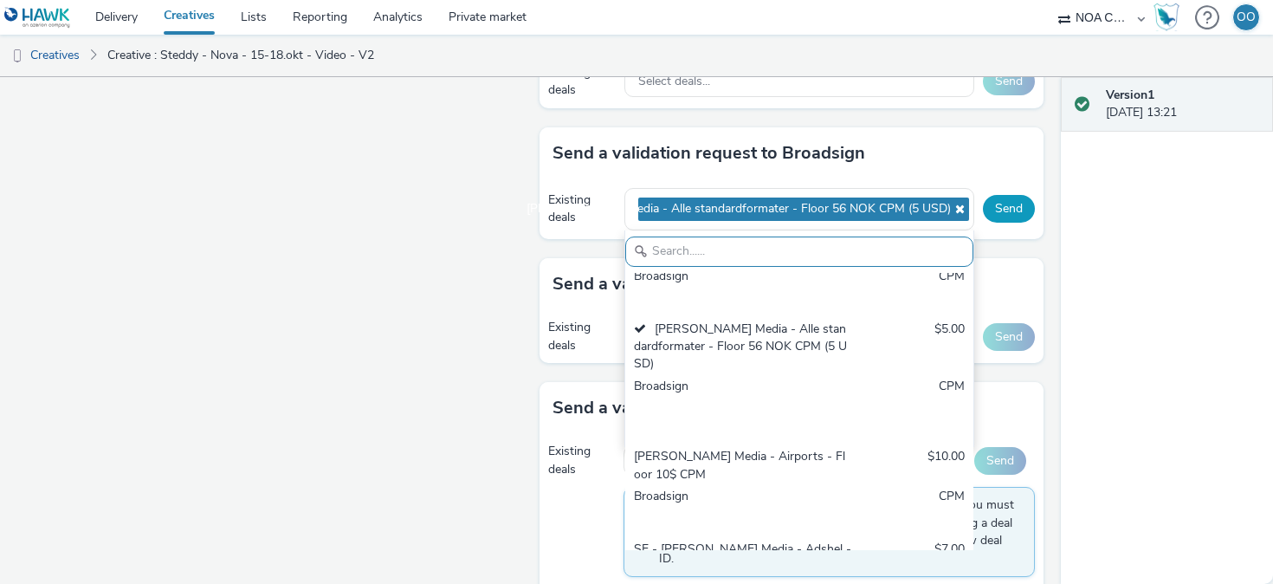
click at [998, 209] on button "Send" at bounding box center [1009, 209] width 52 height 28
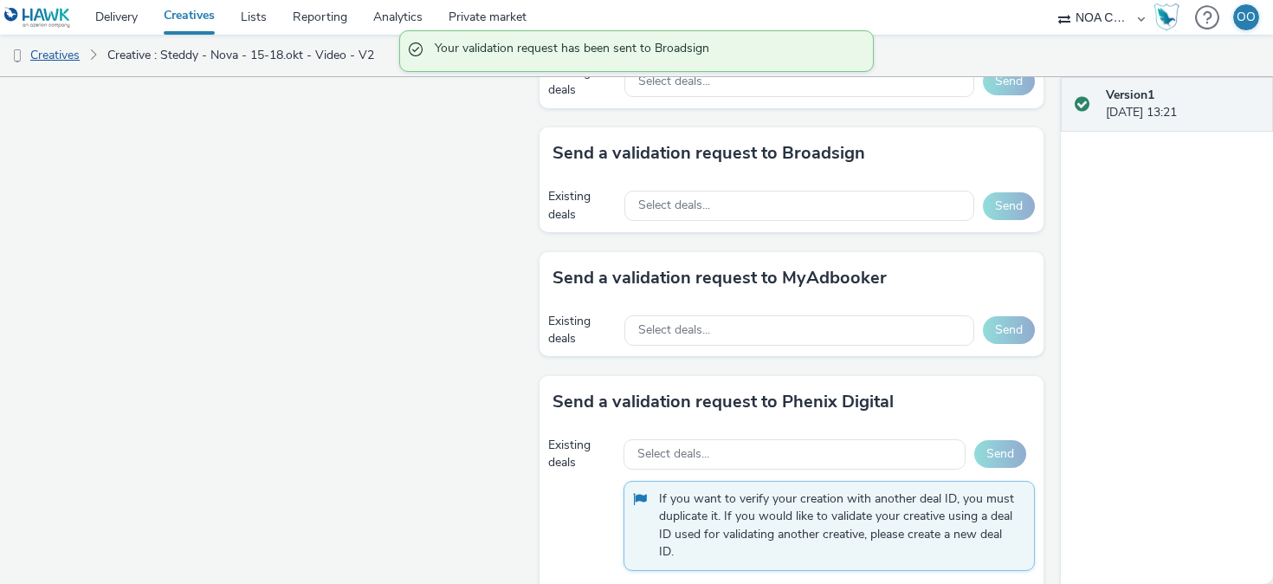
click at [58, 54] on link "Creatives" at bounding box center [44, 56] width 88 height 42
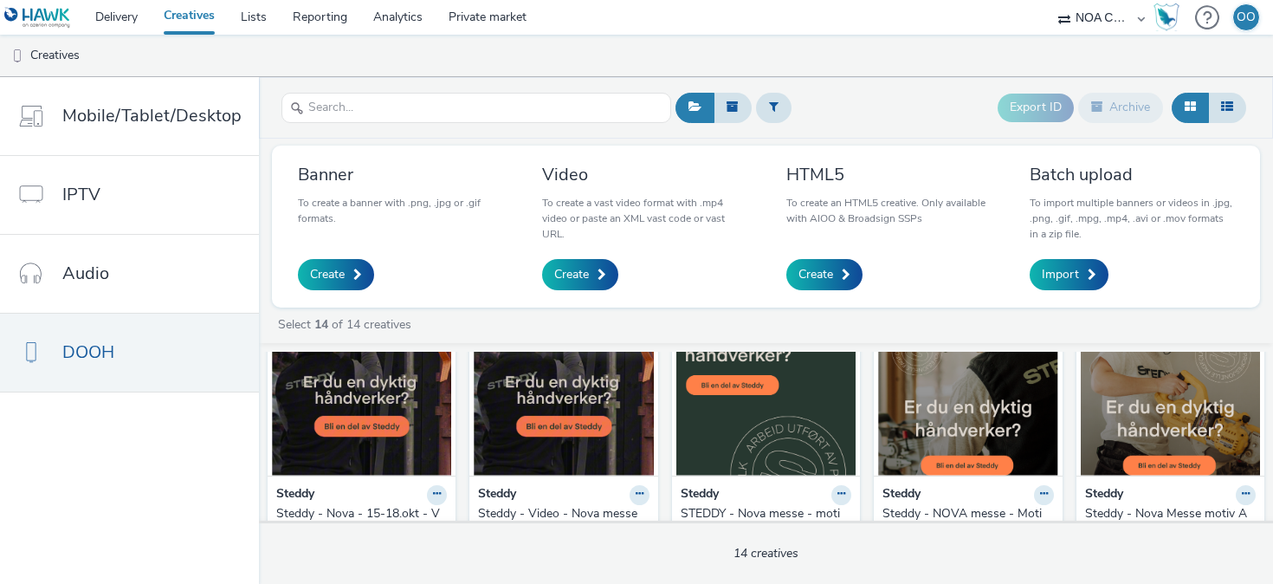
scroll to position [55, 0]
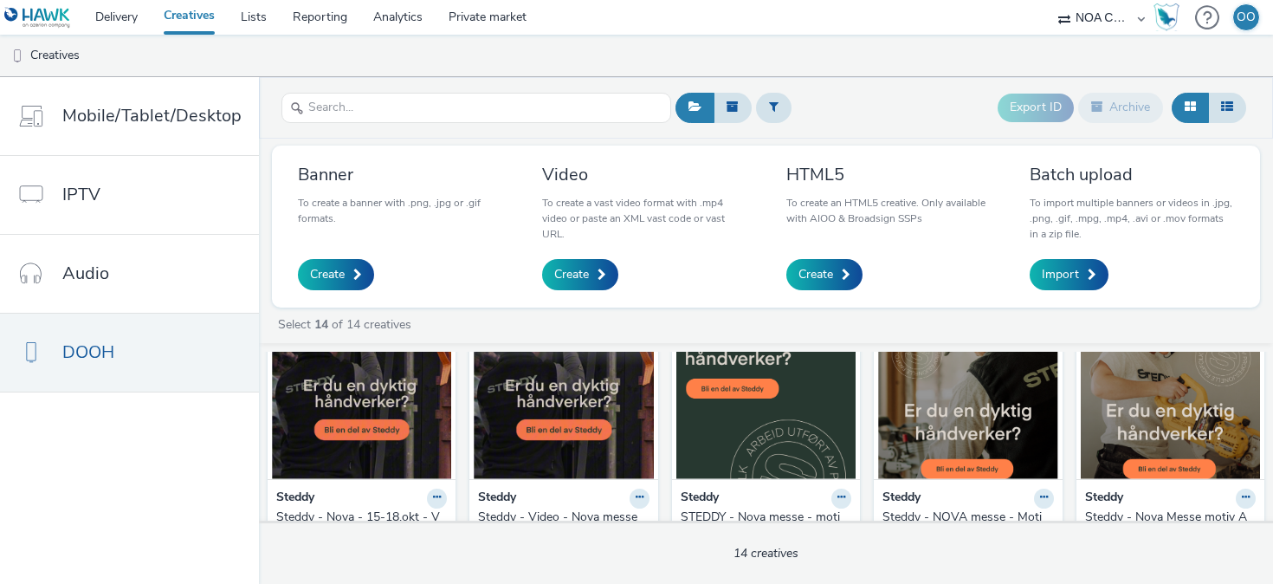
click at [512, 398] on img at bounding box center [563, 394] width 179 height 169
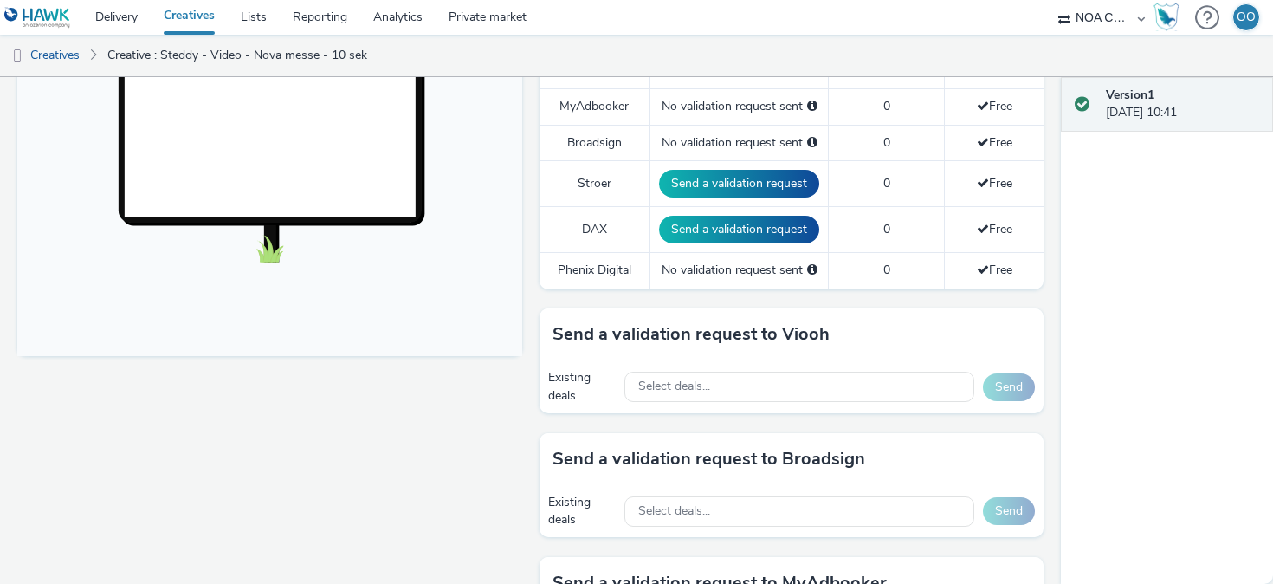
scroll to position [560, 0]
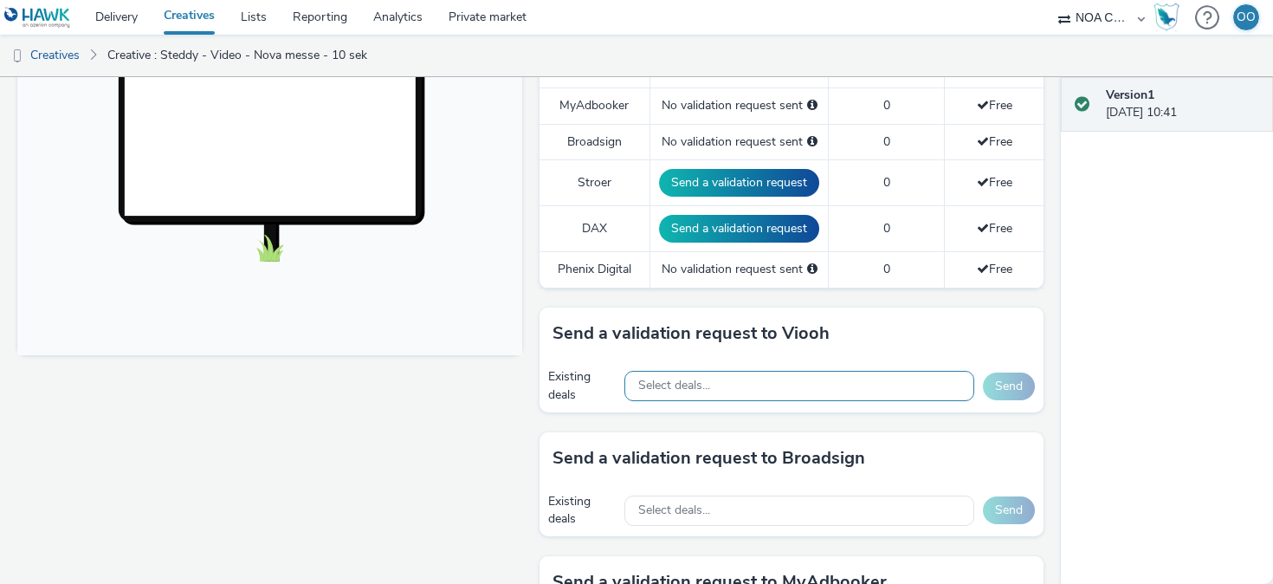
click at [760, 373] on div "Select deals..." at bounding box center [799, 386] width 350 height 30
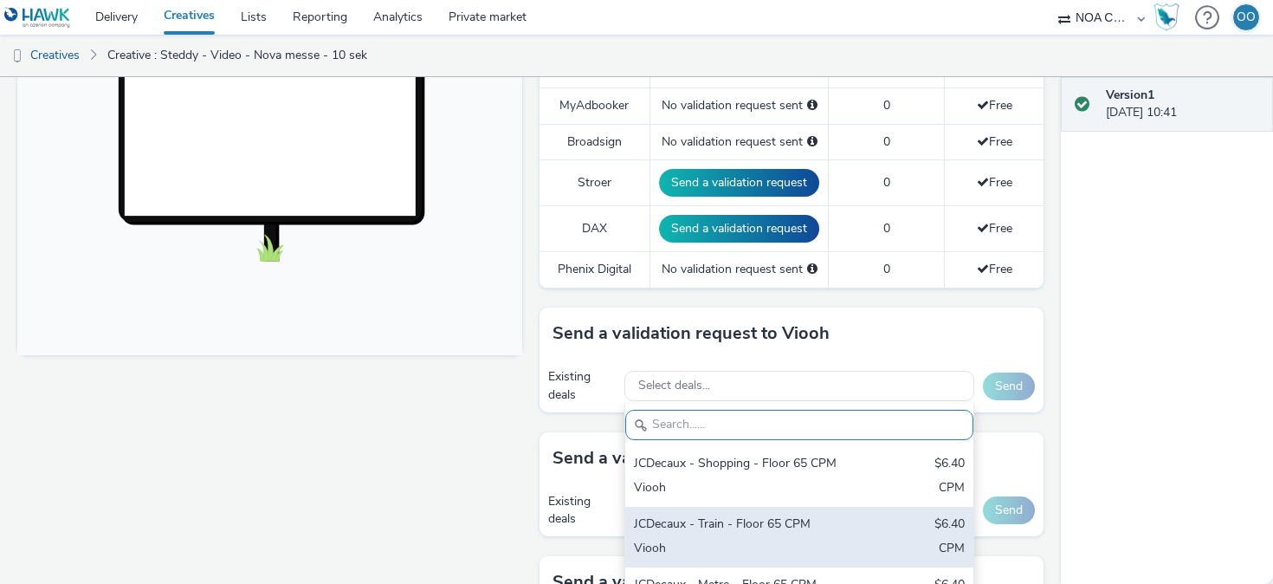
click at [736, 526] on div "JCDecaux - Train - Floor 65 CPM" at bounding box center [742, 525] width 217 height 20
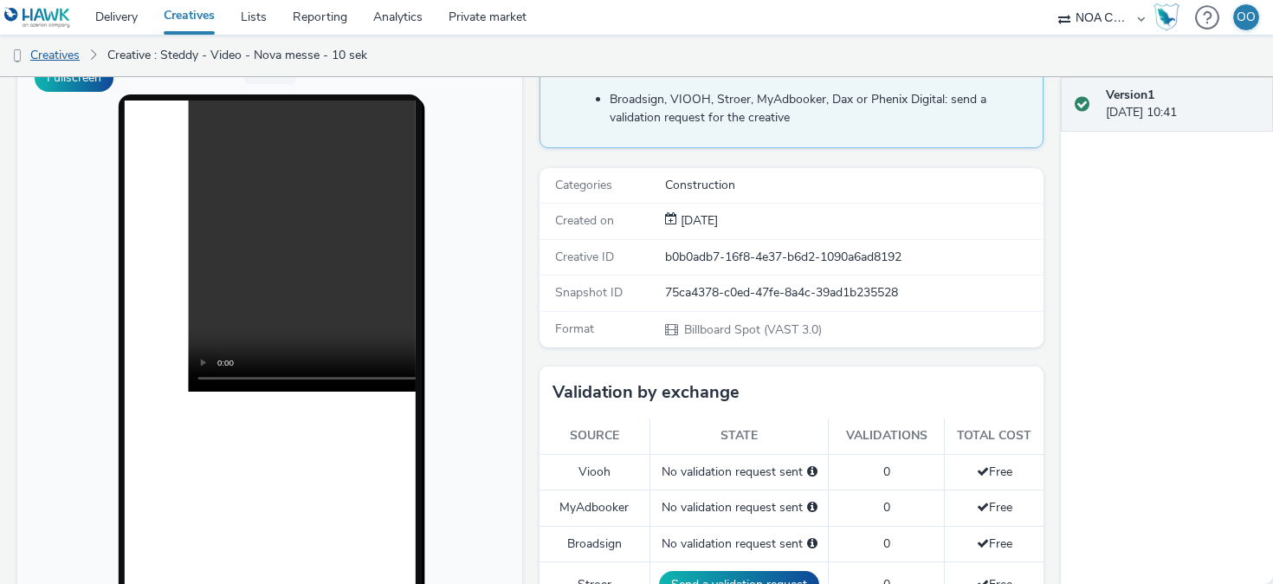
scroll to position [661, 0]
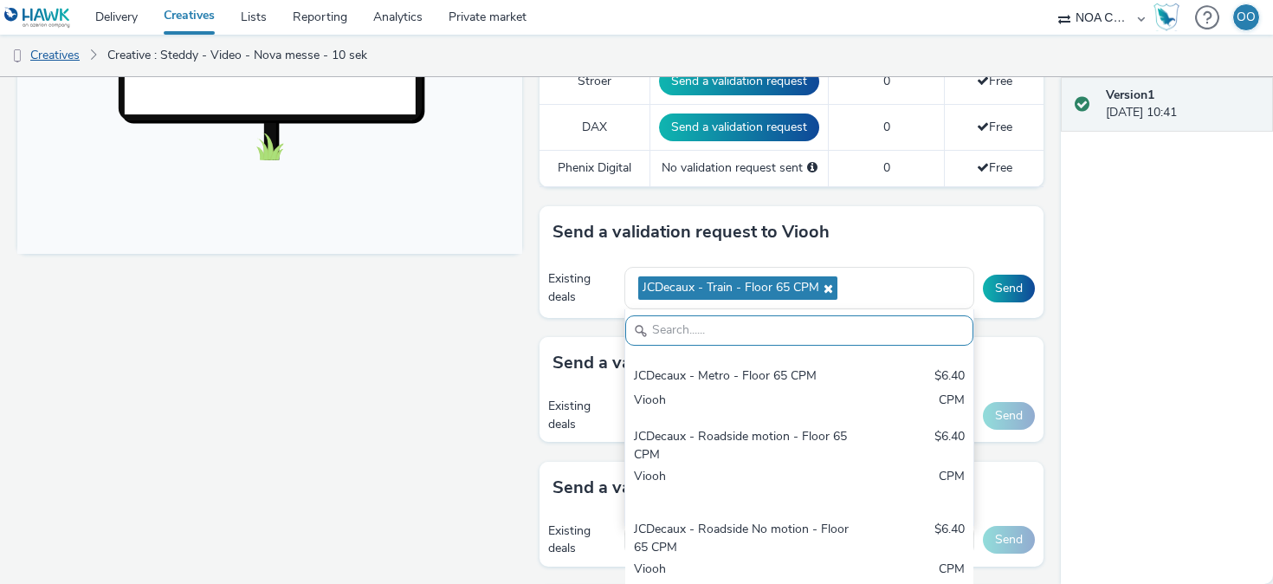
click at [62, 59] on link "Creatives" at bounding box center [44, 56] width 88 height 42
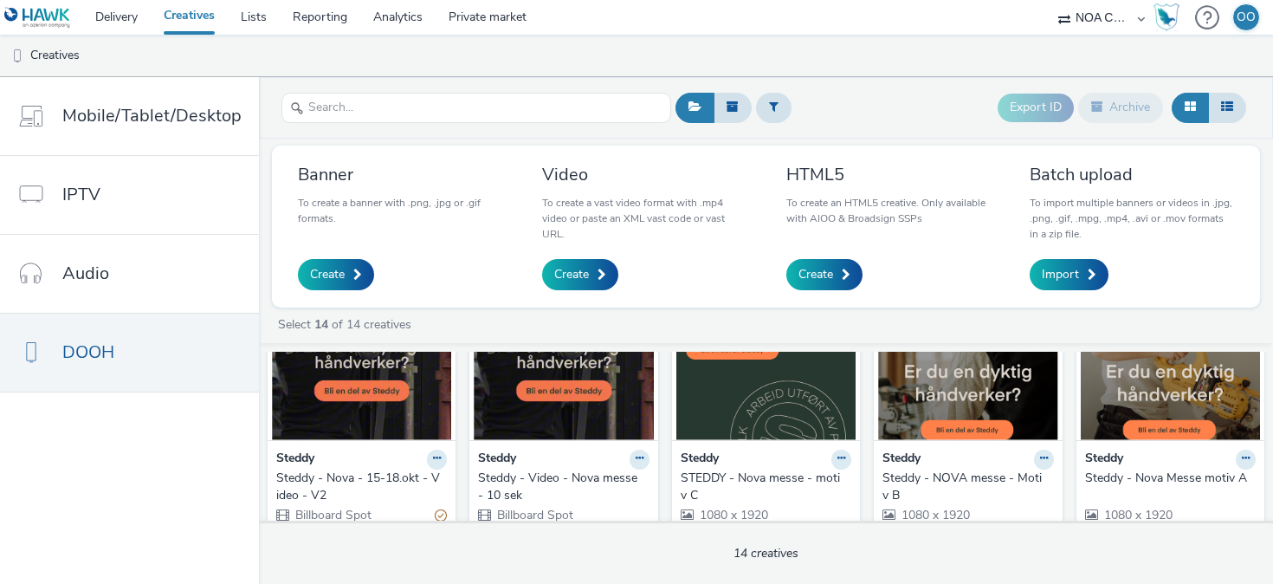
scroll to position [91, 0]
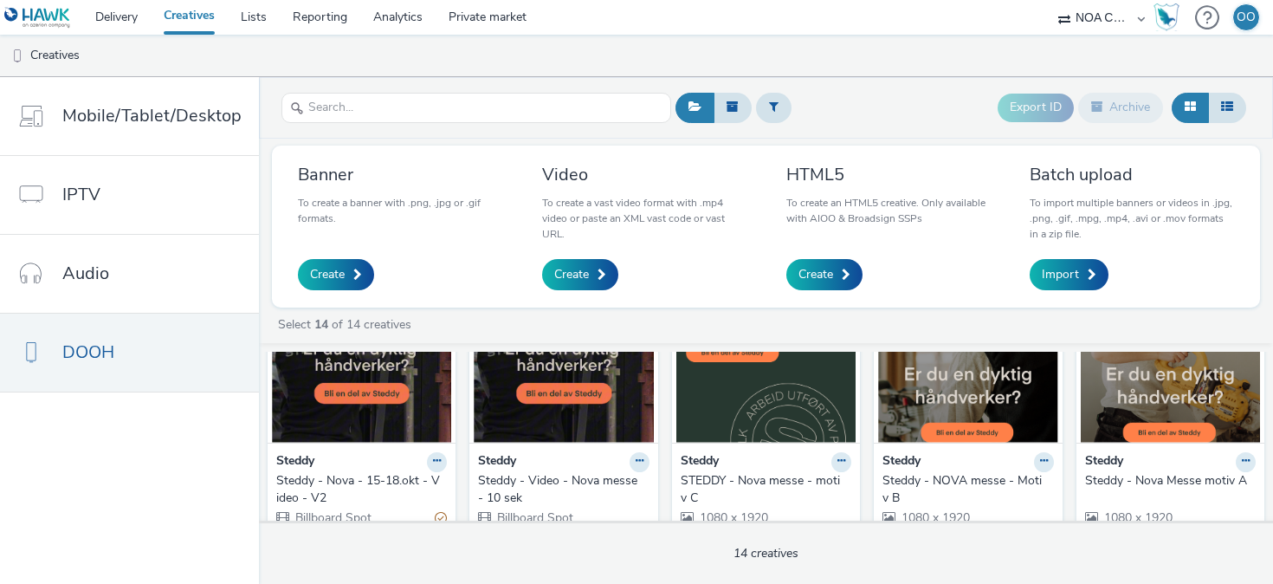
click at [791, 413] on img at bounding box center [765, 358] width 179 height 169
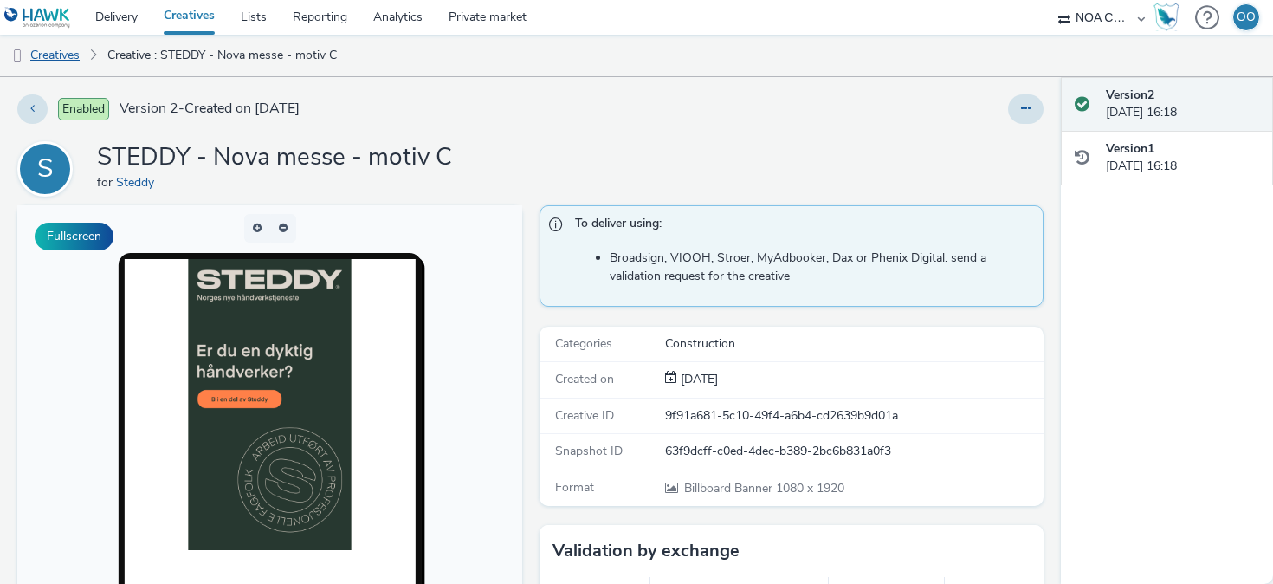
click at [67, 51] on link "Creatives" at bounding box center [44, 56] width 88 height 42
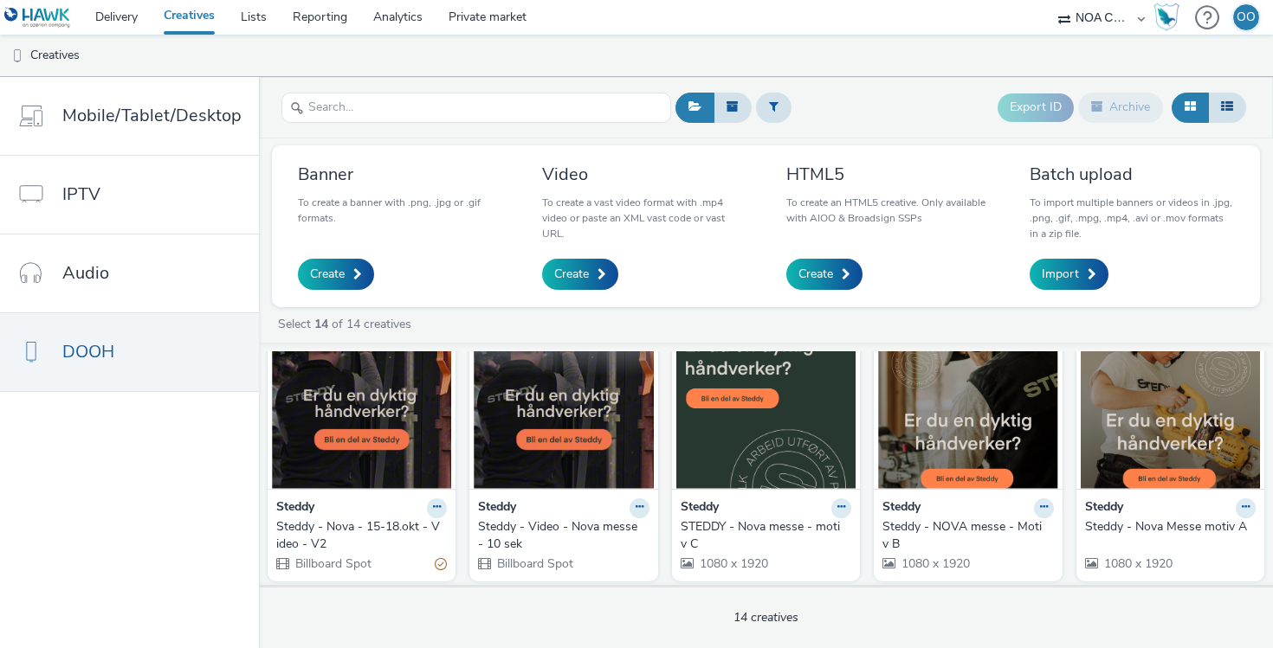
scroll to position [58, 0]
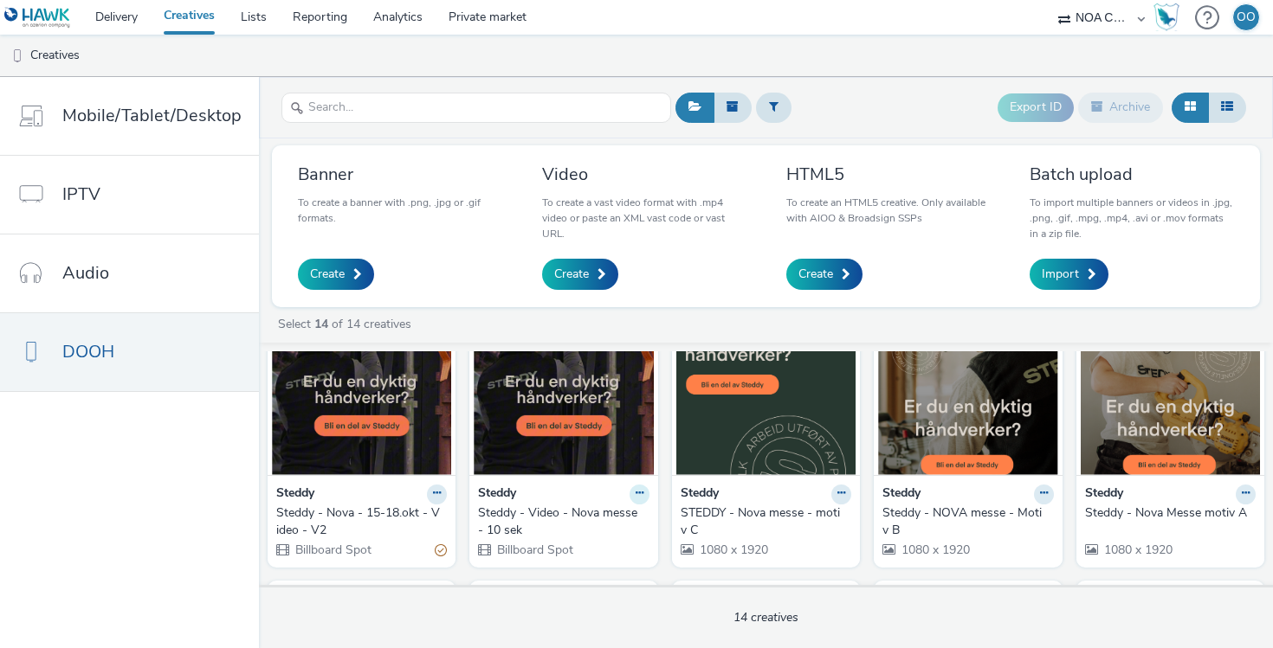
click at [629, 494] on button at bounding box center [639, 495] width 20 height 20
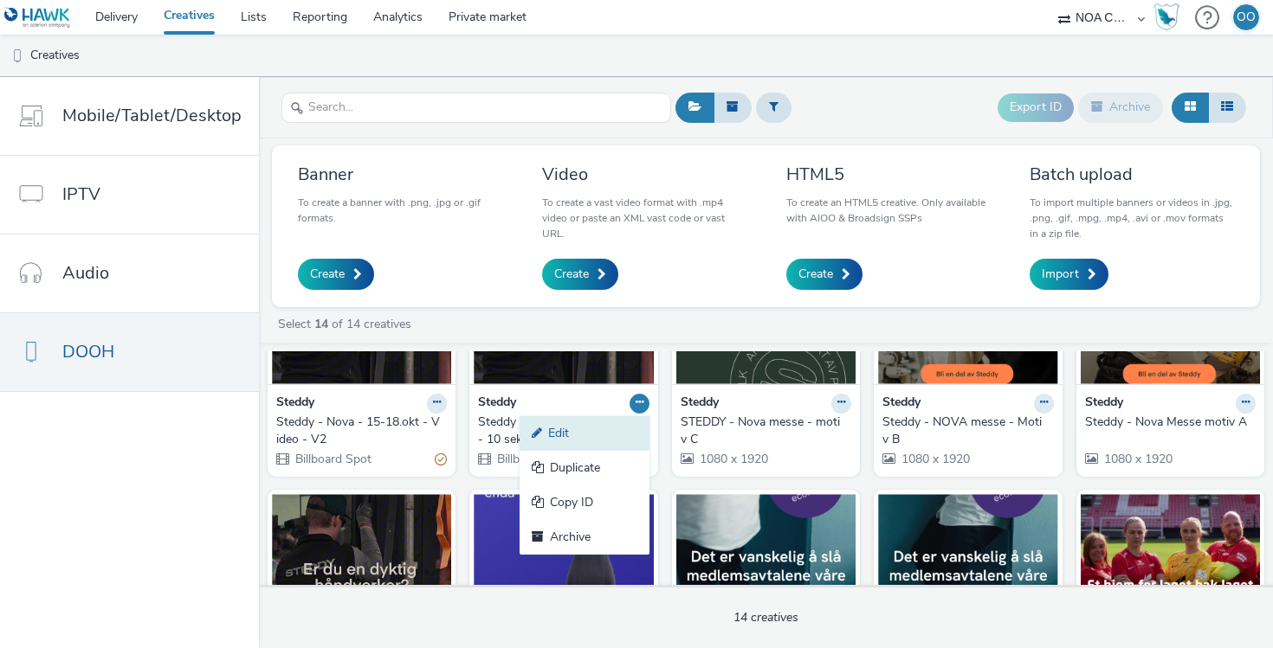
scroll to position [158, 0]
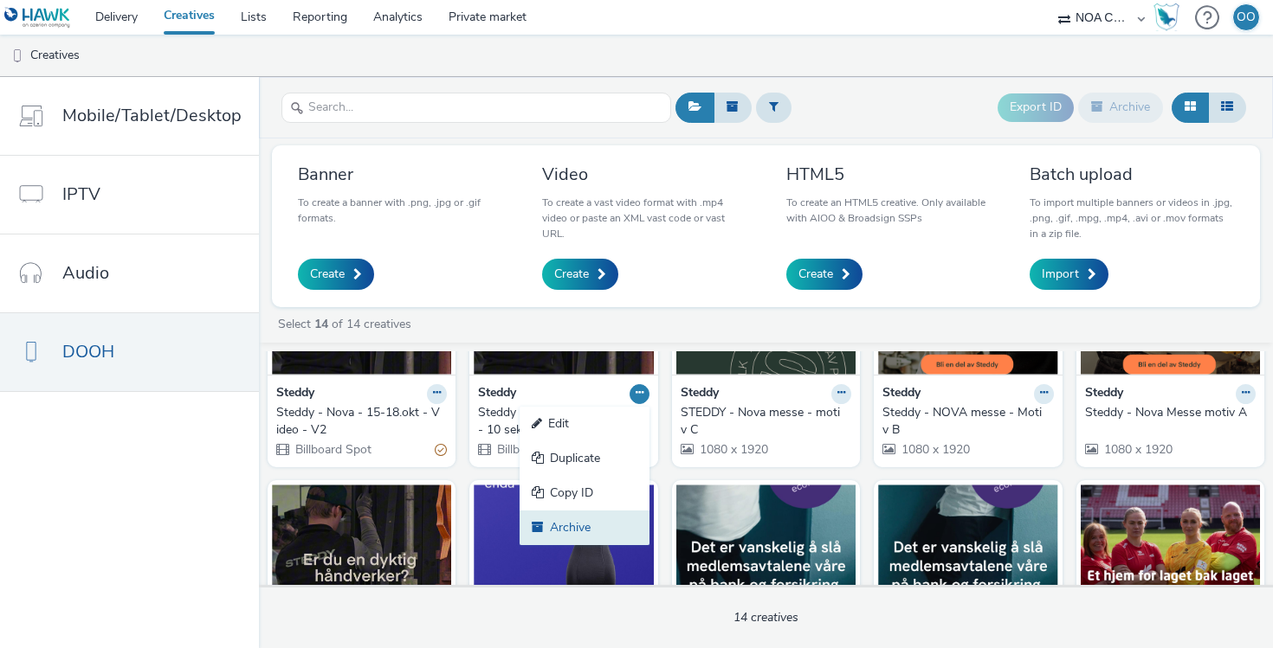
click at [577, 526] on link "Archive" at bounding box center [584, 528] width 130 height 35
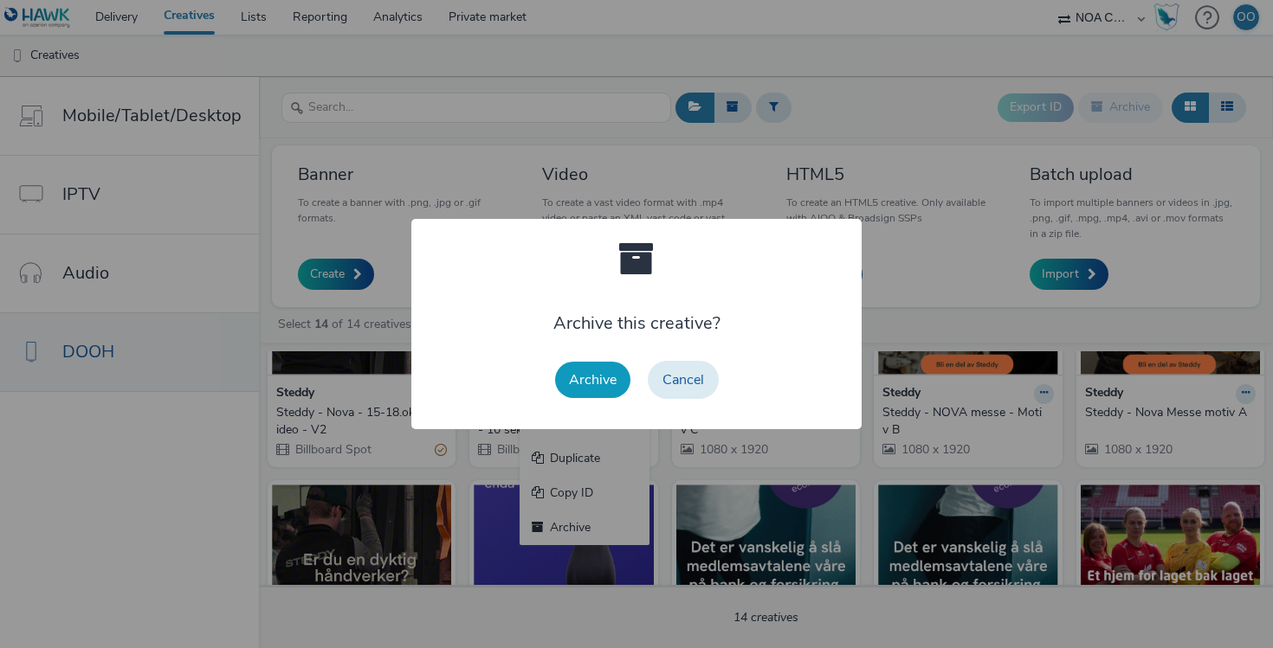
click at [587, 382] on button "Archive" at bounding box center [592, 380] width 75 height 36
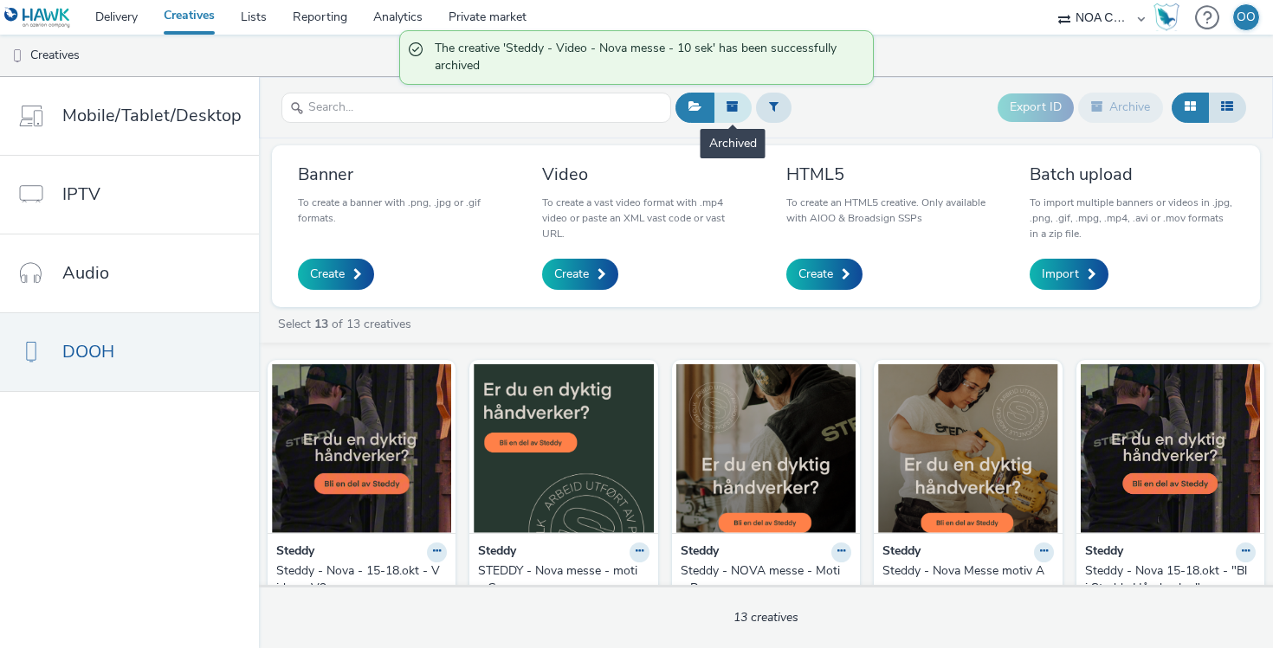
click at [731, 106] on icon at bounding box center [732, 106] width 12 height 12
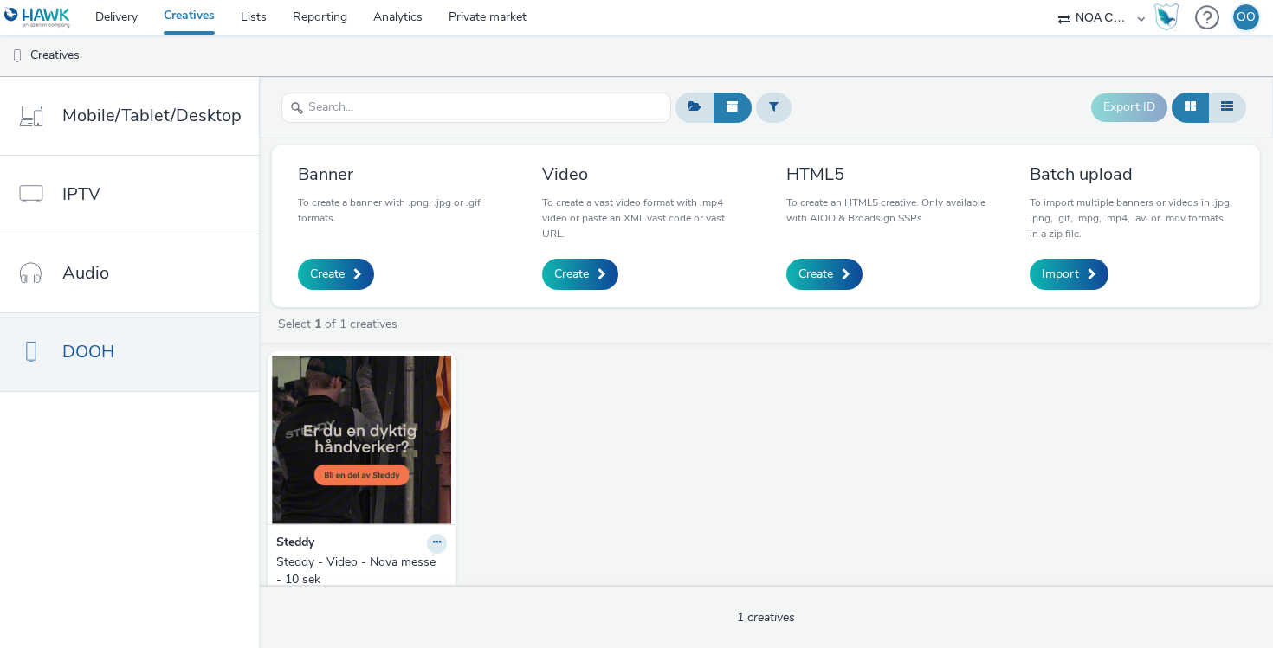
scroll to position [48, 0]
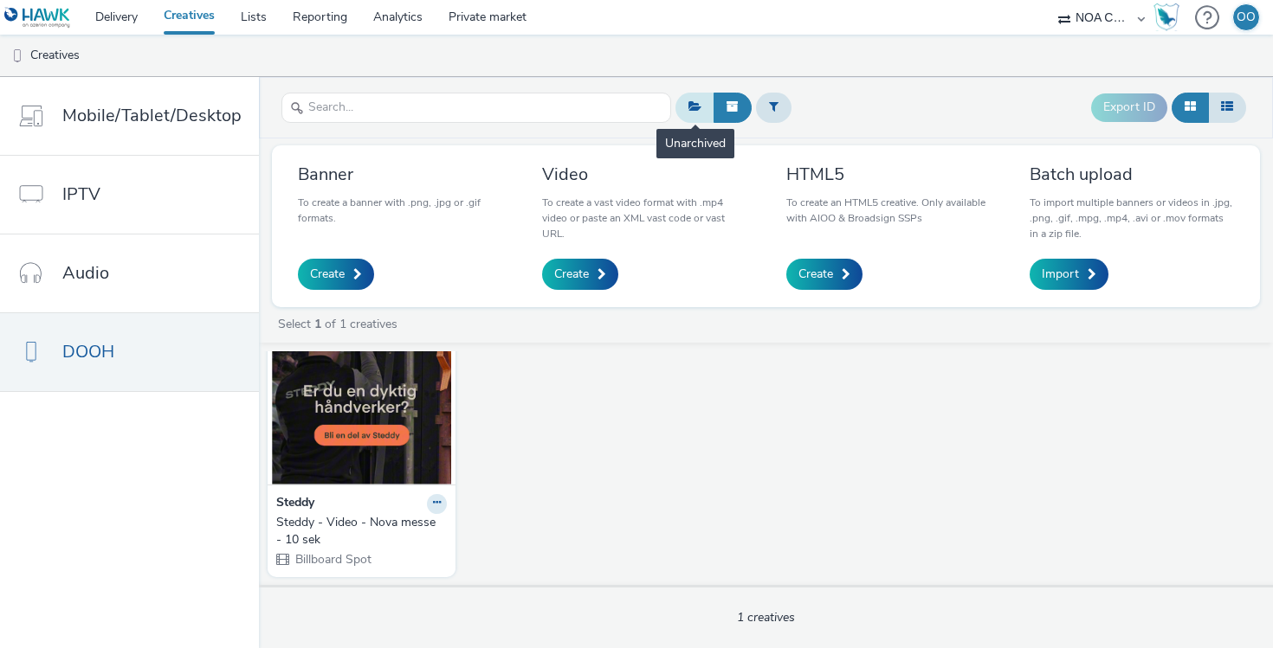
click at [692, 102] on icon at bounding box center [694, 106] width 13 height 12
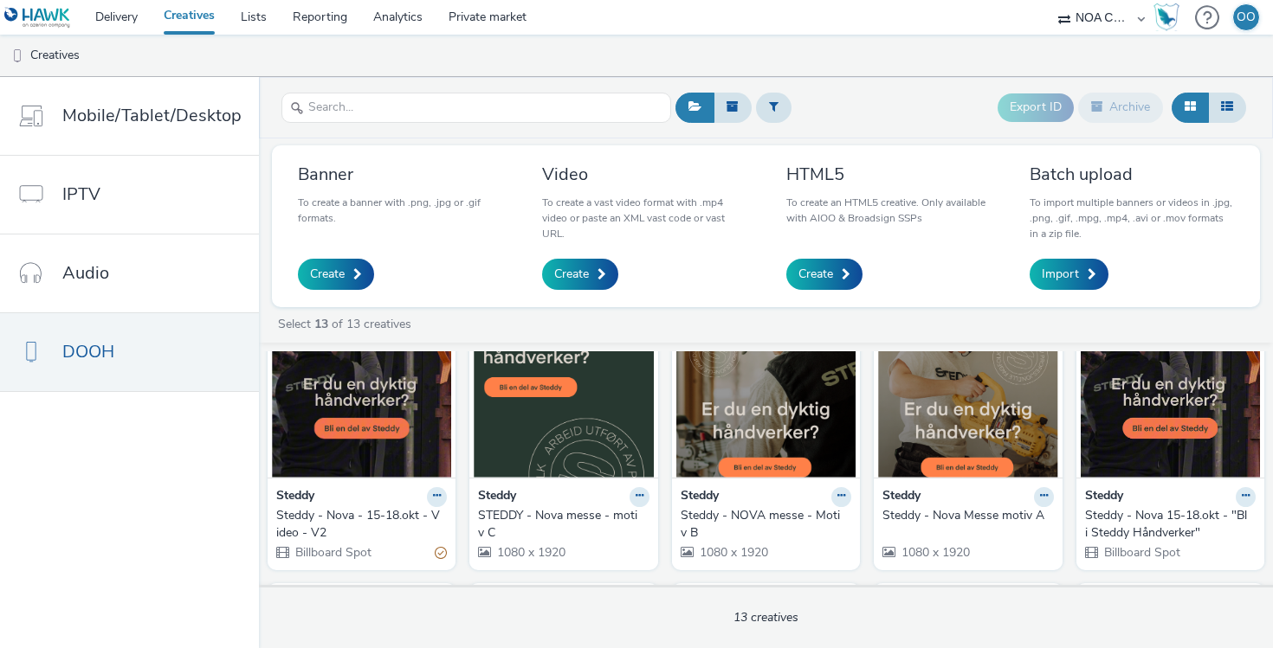
scroll to position [57, 0]
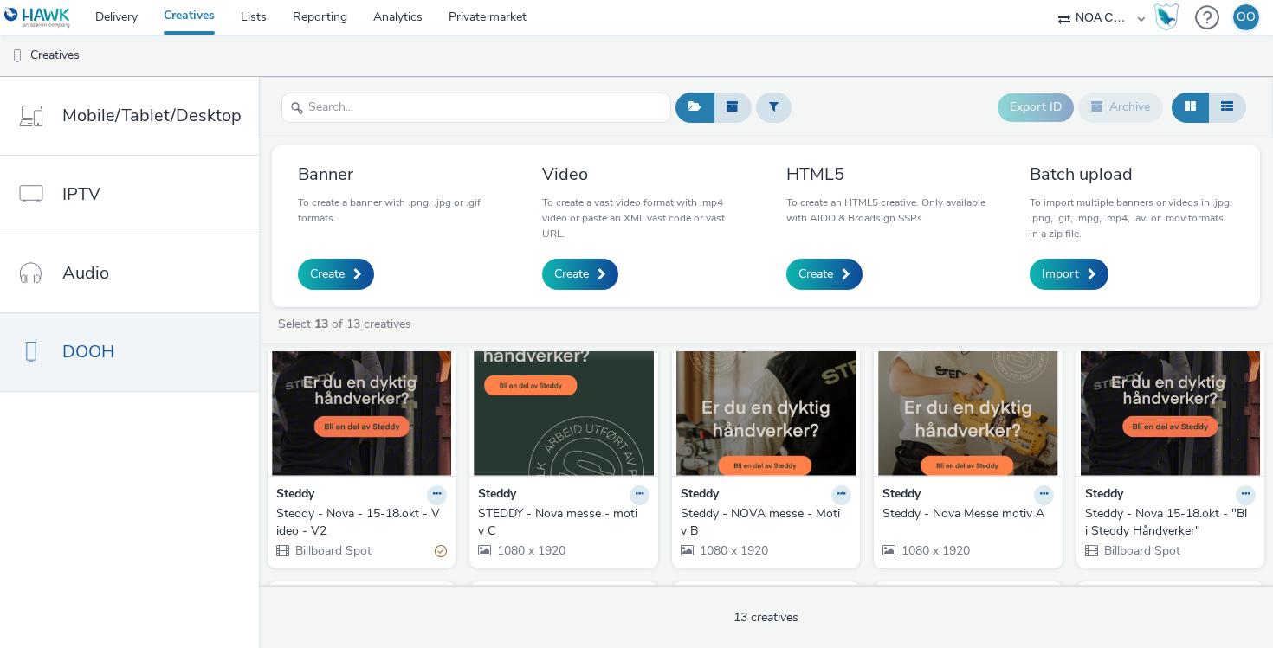
click at [571, 417] on img at bounding box center [563, 391] width 179 height 169
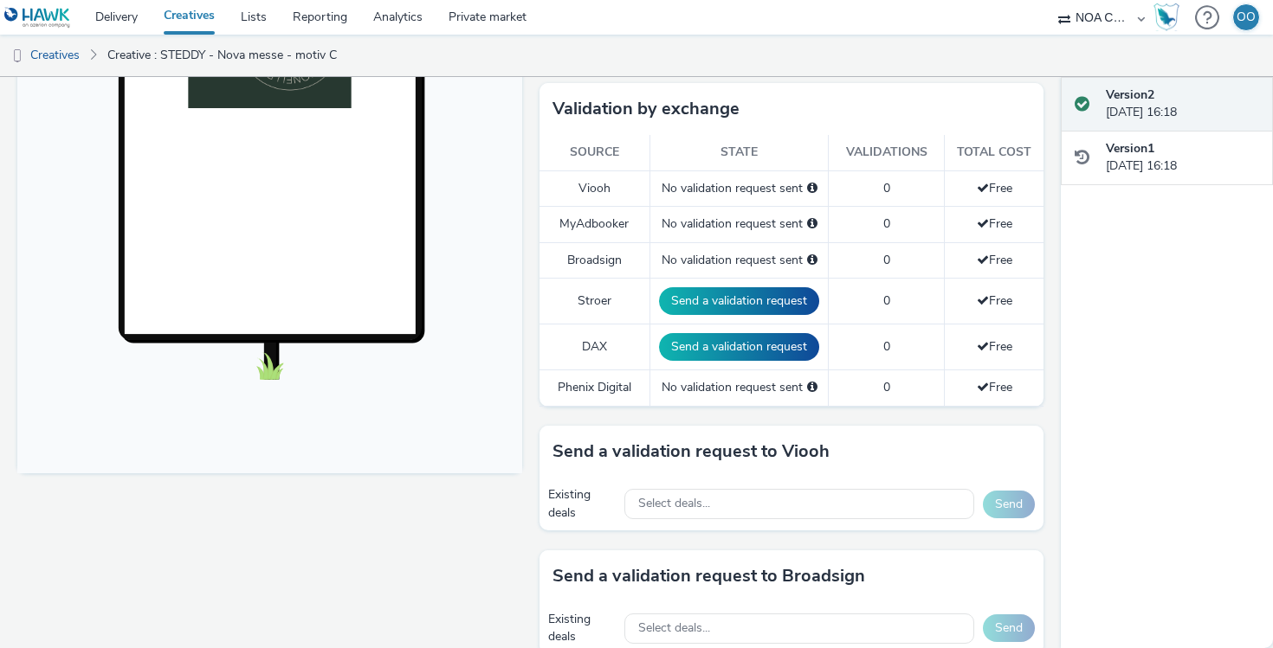
scroll to position [447, 0]
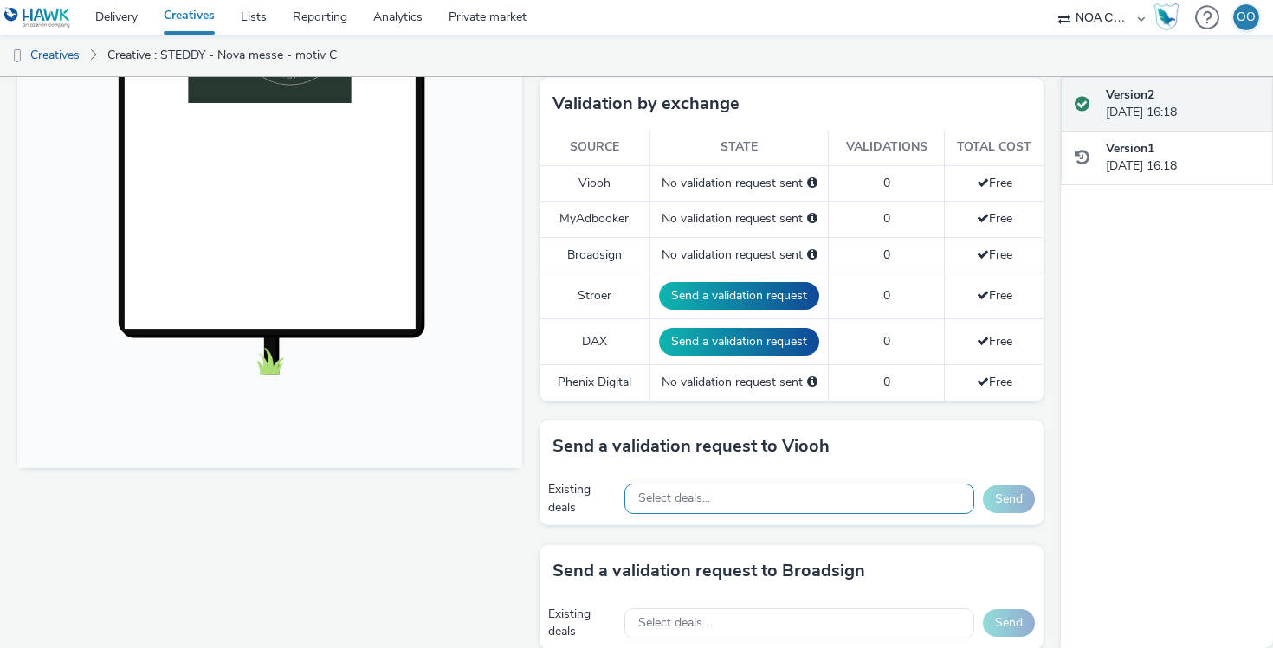
click at [687, 492] on span "Select deals..." at bounding box center [674, 499] width 72 height 15
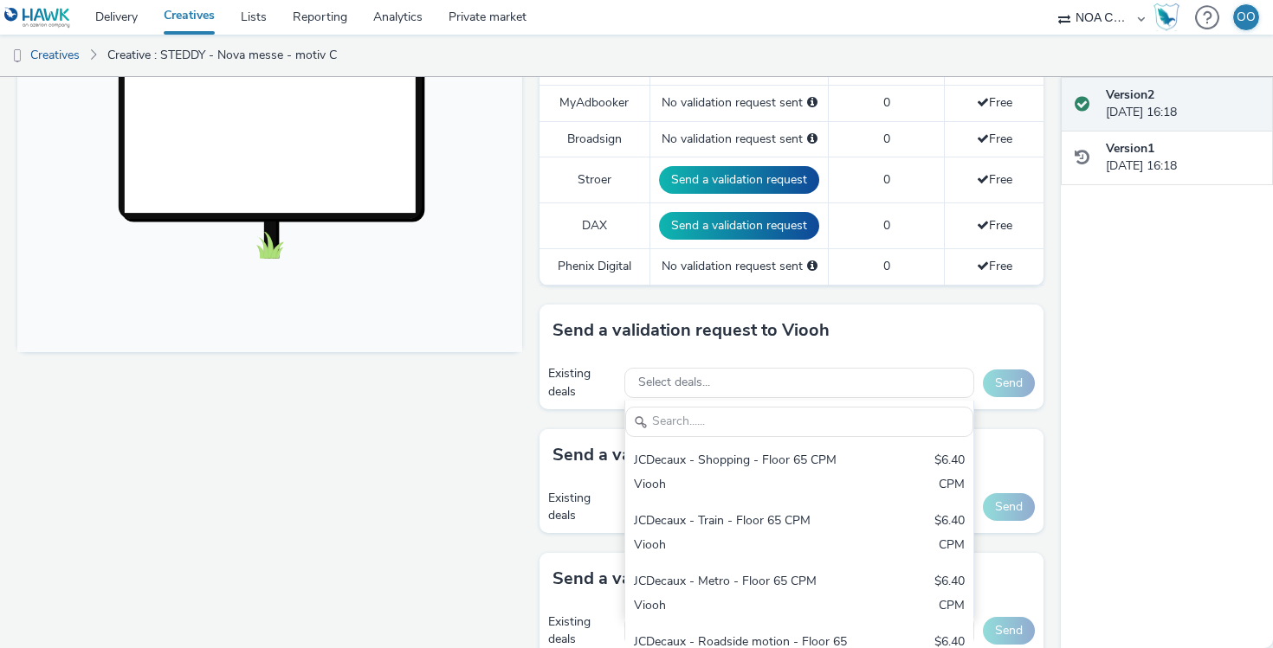
scroll to position [577, 0]
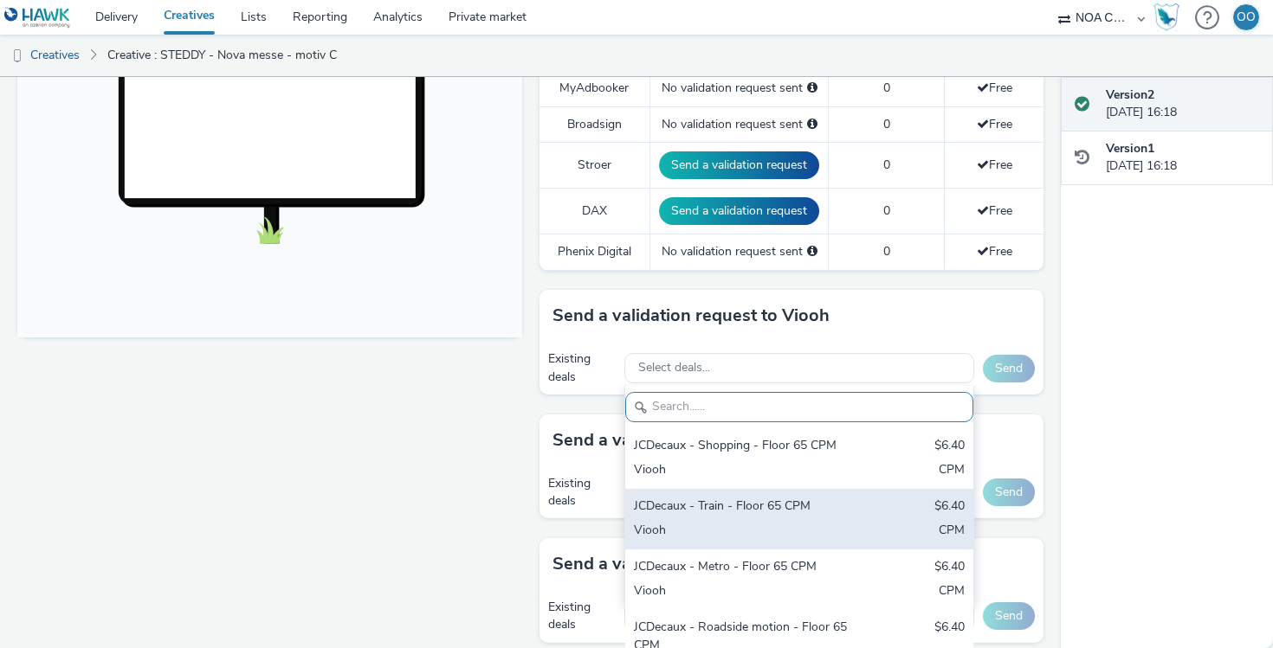
click at [723, 504] on div "JCDecaux - Train - Floor 65 CPM" at bounding box center [742, 508] width 217 height 20
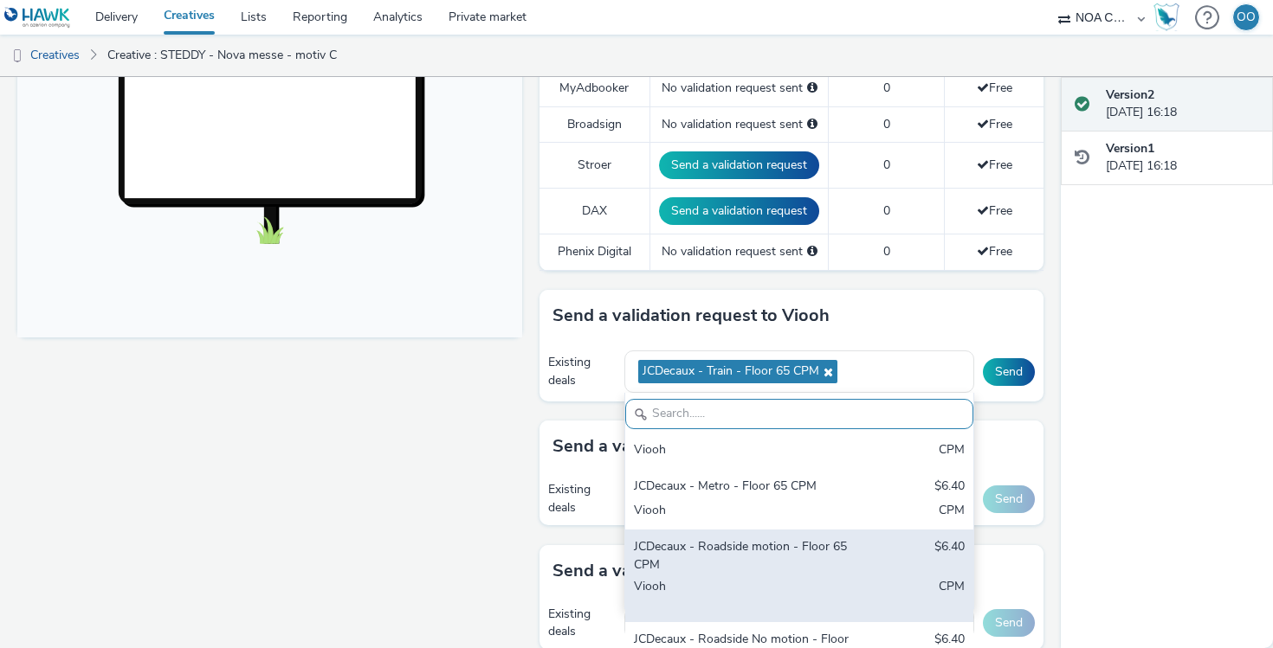
click at [745, 549] on div "JCDecaux - Roadside motion - Floor 65 CPM" at bounding box center [742, 556] width 217 height 35
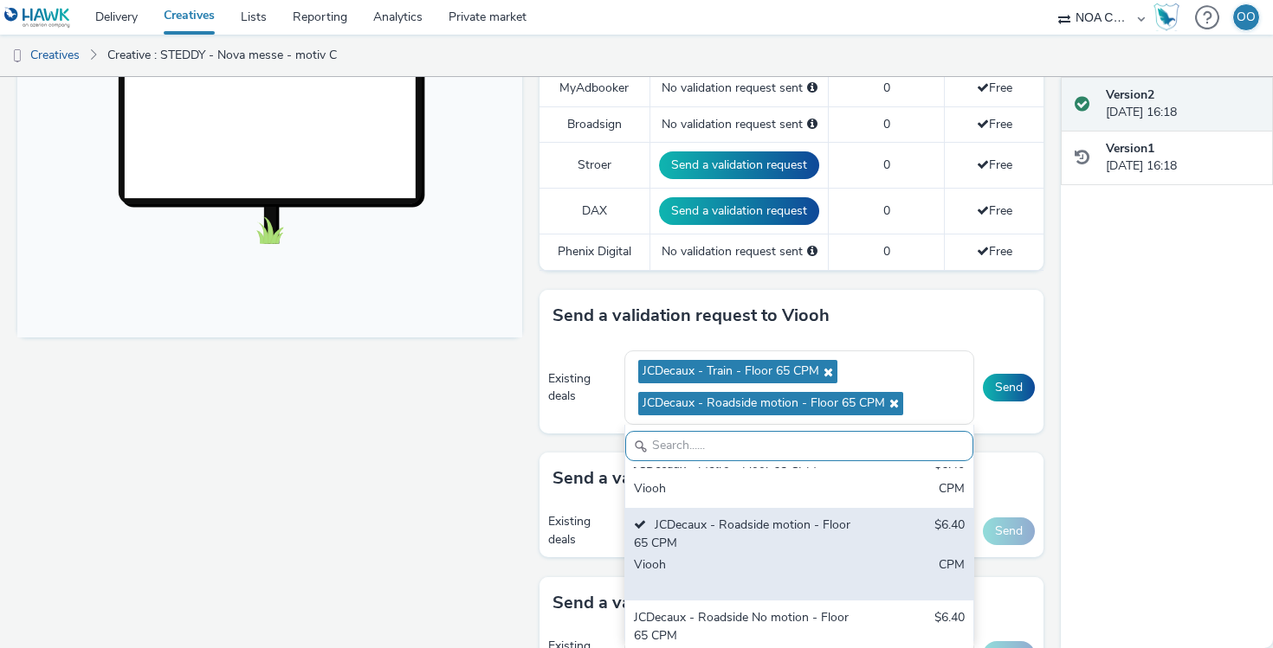
scroll to position [178, 0]
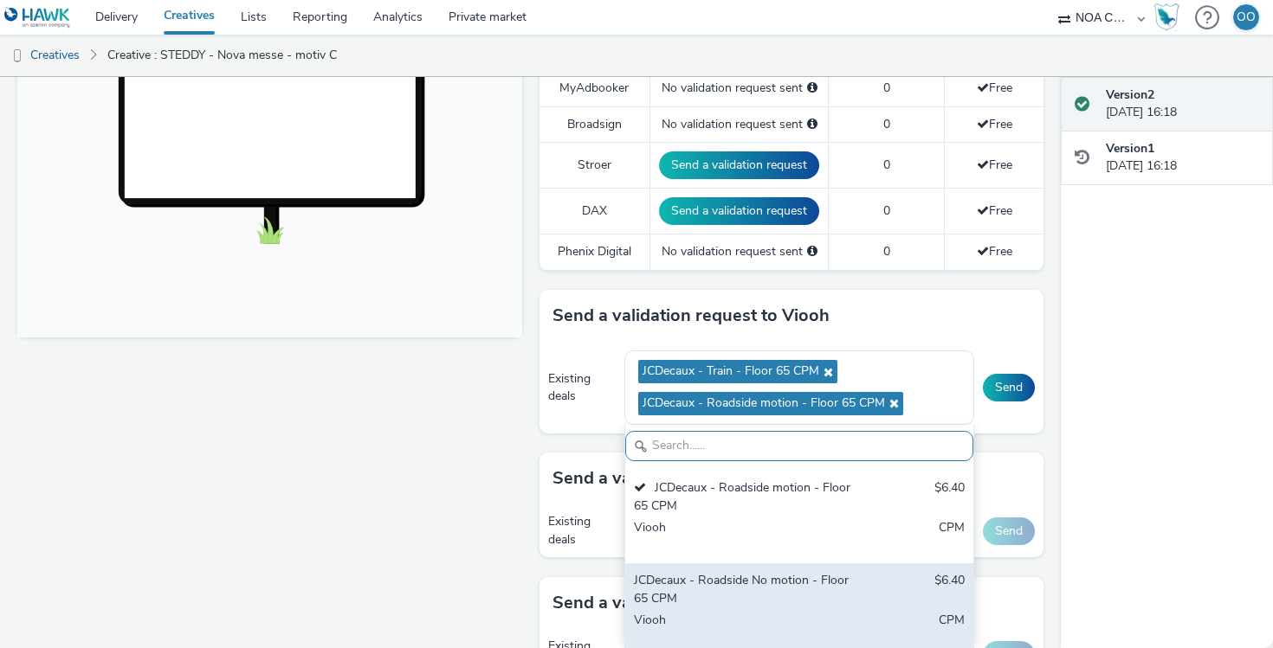
click at [751, 579] on div "JCDecaux - Roadside No motion - Floor 65 CPM" at bounding box center [742, 589] width 217 height 35
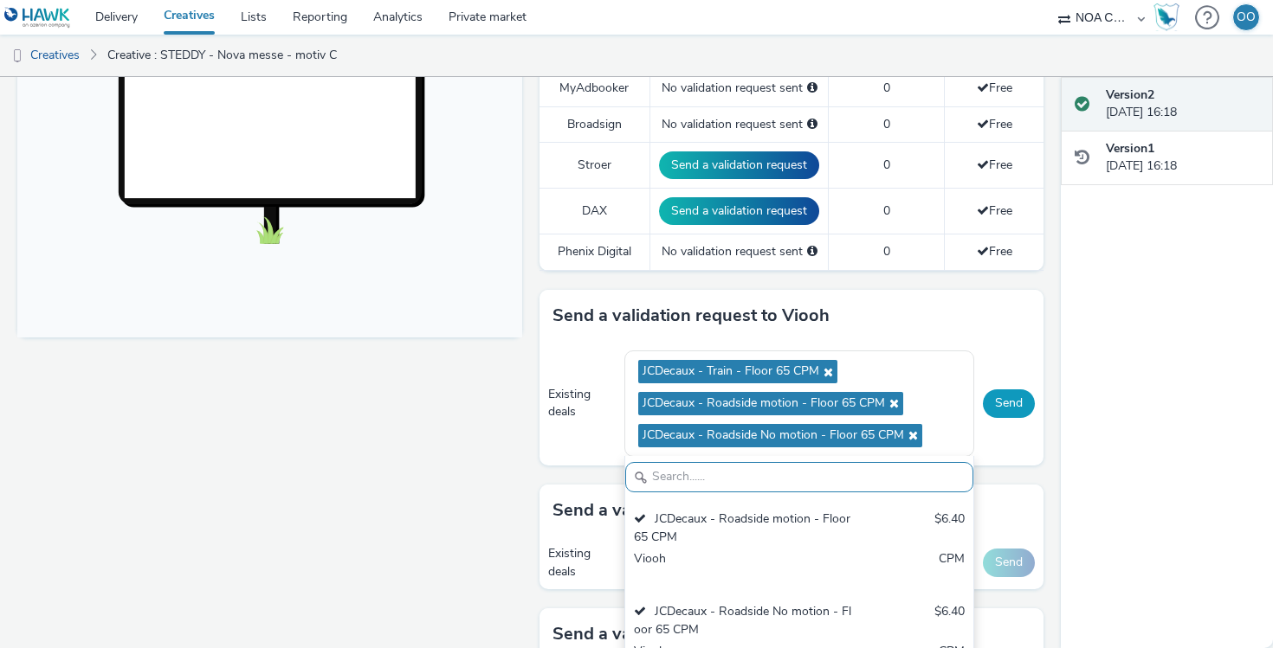
click at [1014, 402] on button "Send" at bounding box center [1009, 404] width 52 height 28
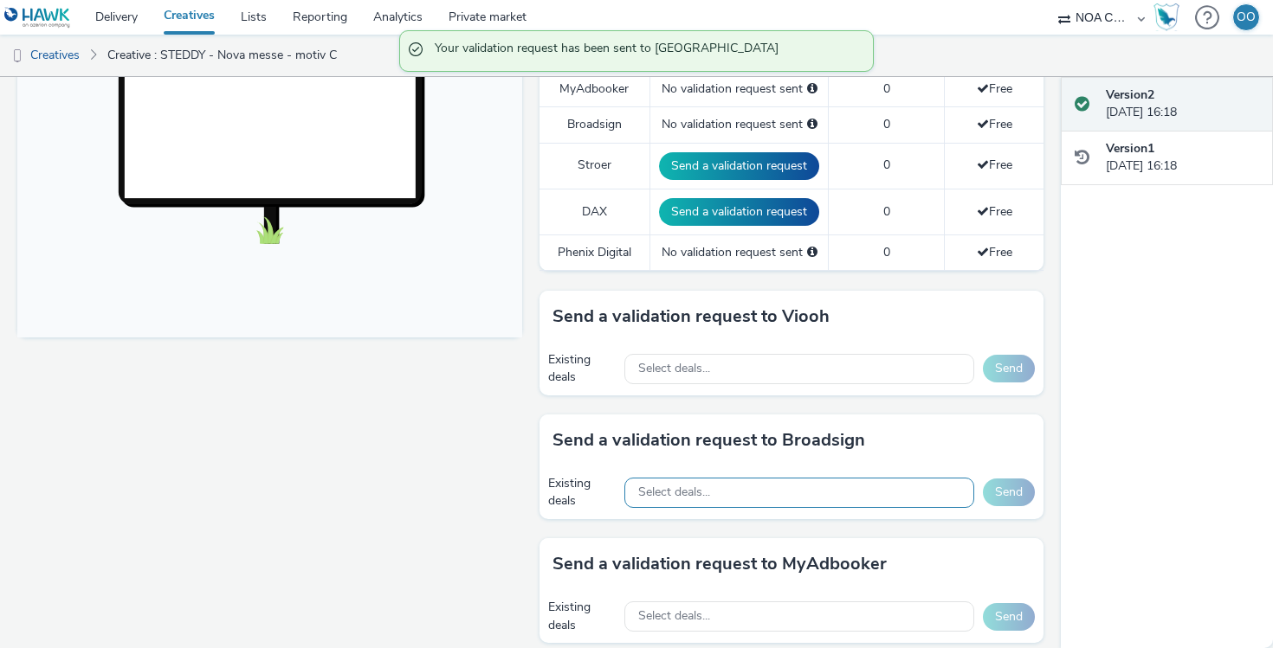
click at [741, 491] on div "Select deals..." at bounding box center [799, 493] width 350 height 30
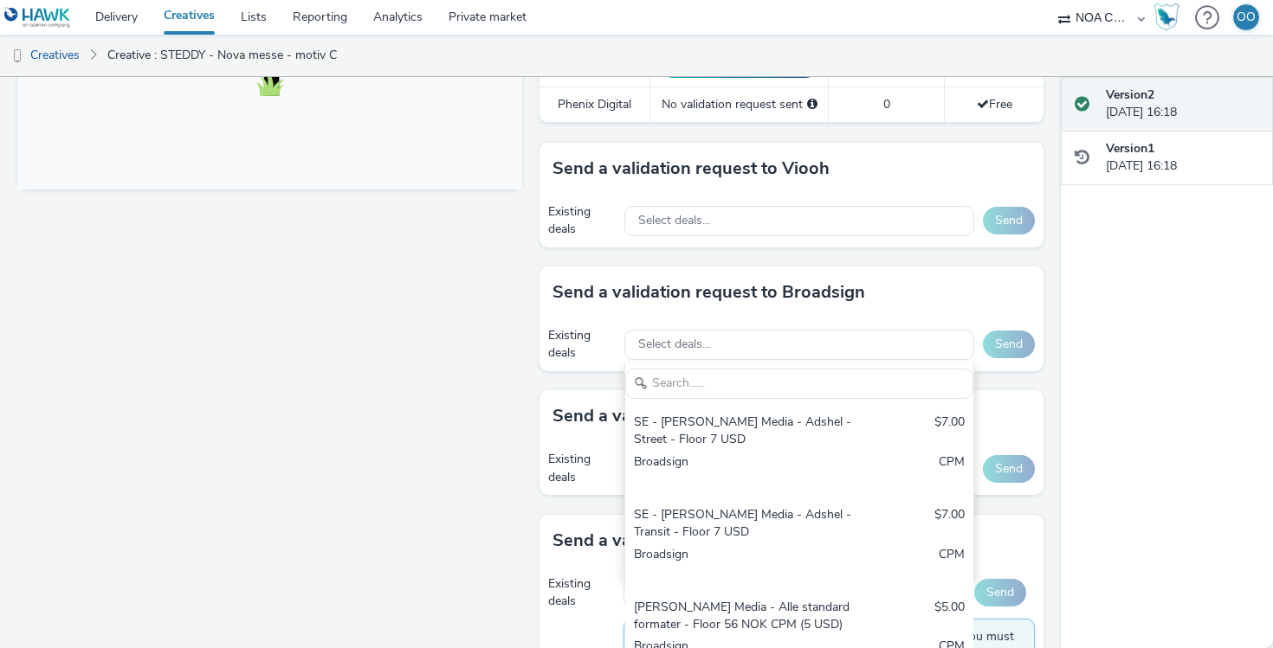
scroll to position [729, 0]
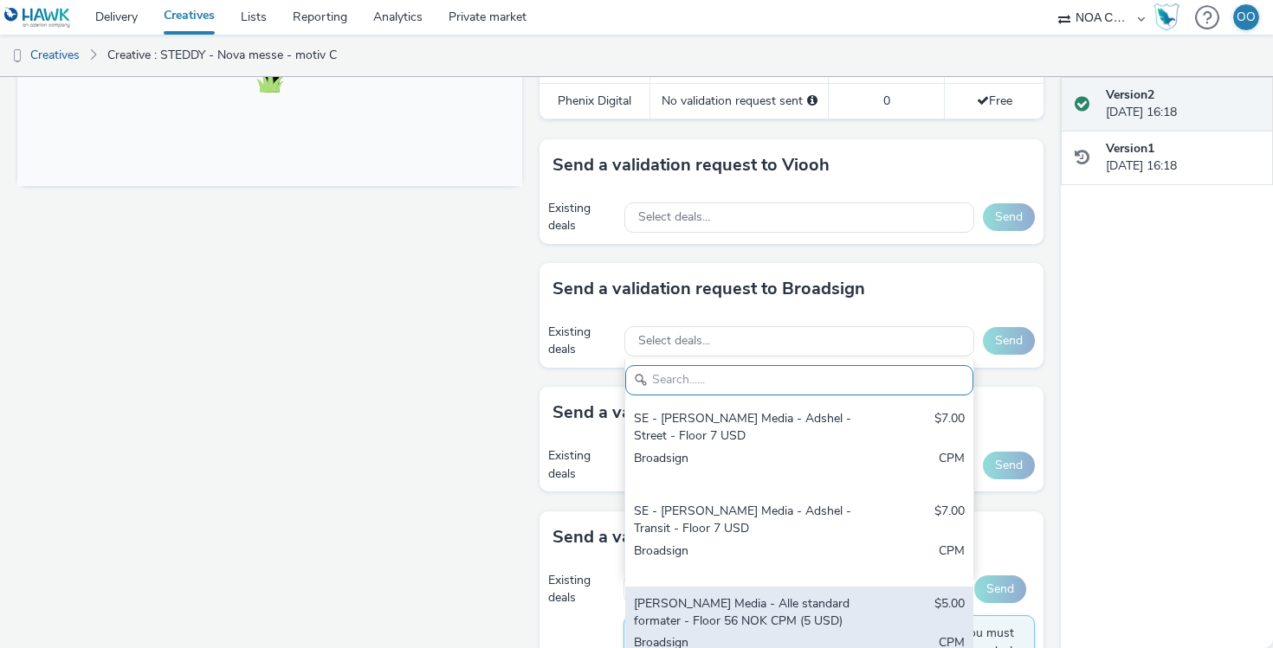
click at [723, 583] on div "[PERSON_NAME] Media - Alle standardformater - Floor 56 NOK CPM (5 USD)" at bounding box center [742, 613] width 217 height 35
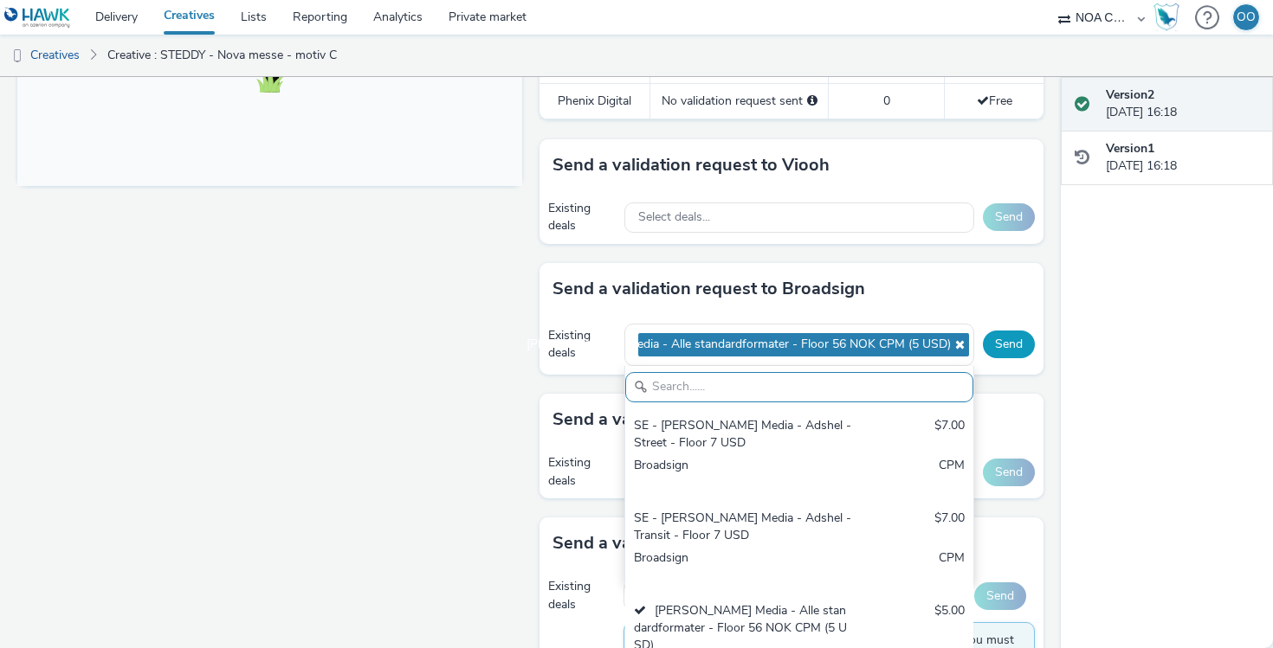
click at [1006, 337] on button "Send" at bounding box center [1009, 345] width 52 height 28
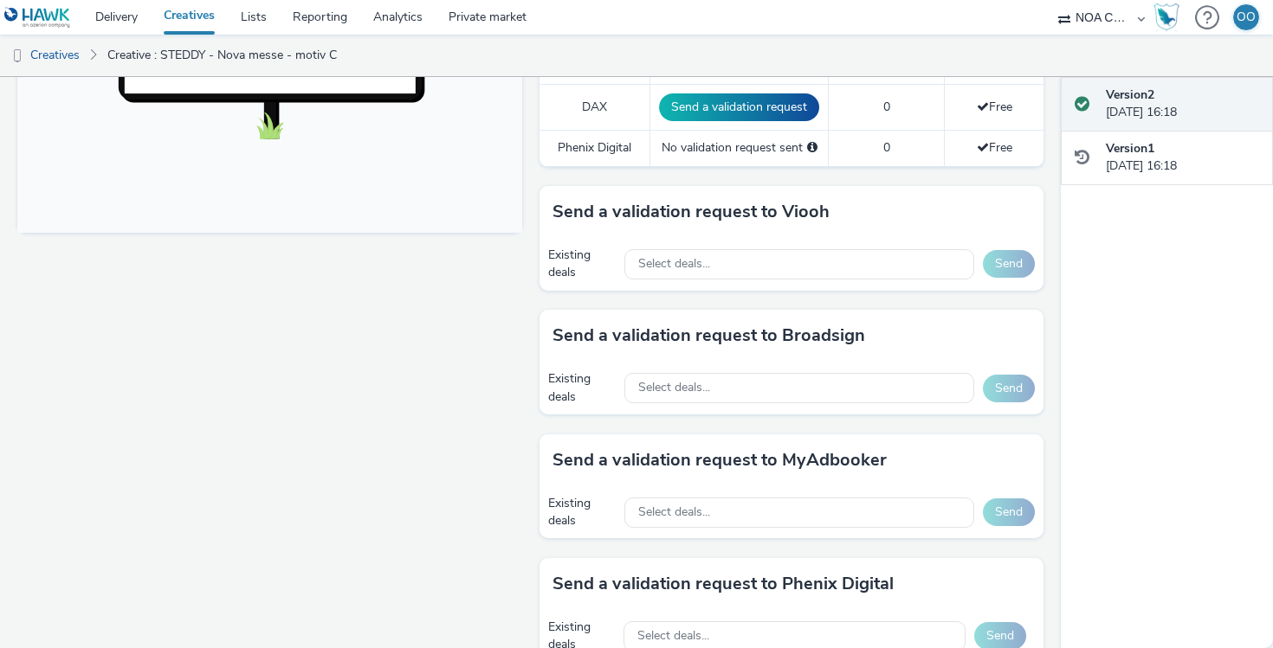
scroll to position [679, 0]
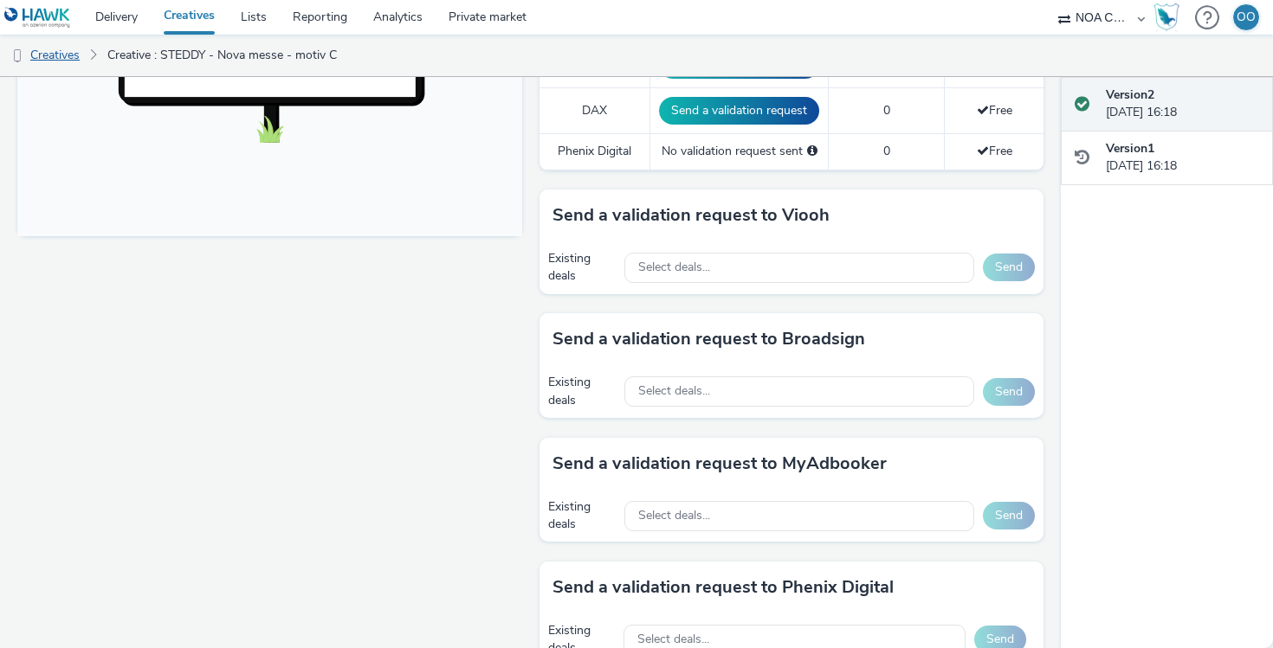
click at [60, 56] on link "Creatives" at bounding box center [44, 56] width 88 height 42
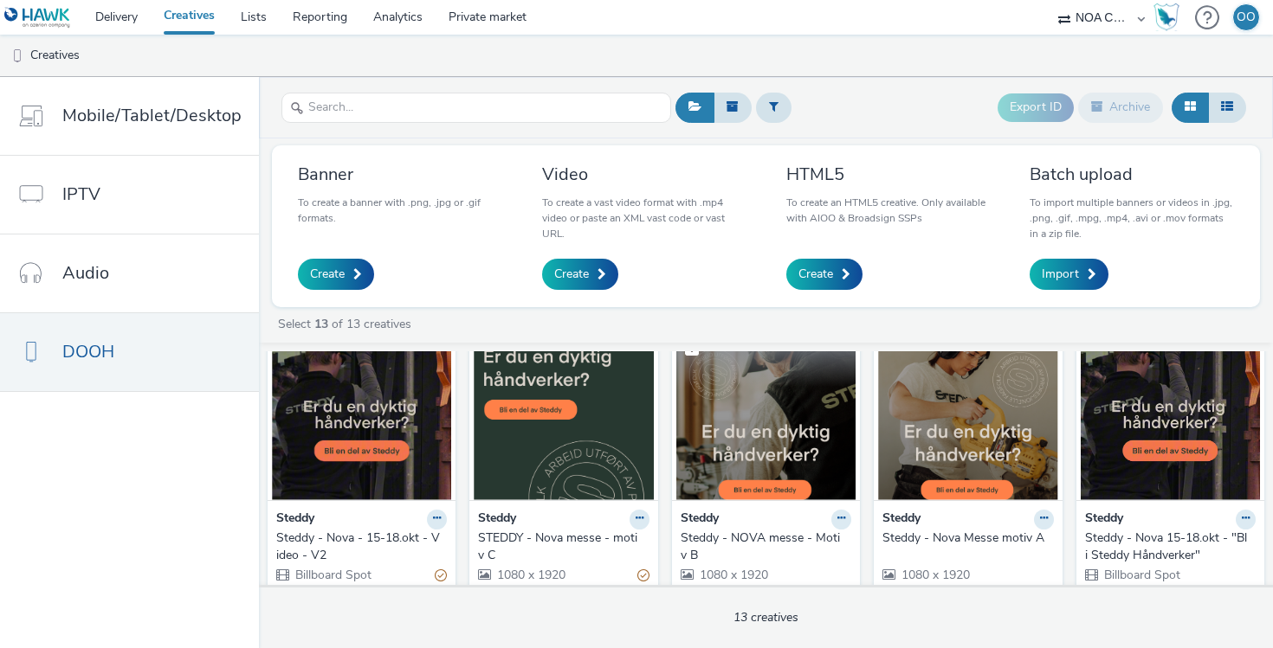
scroll to position [35, 0]
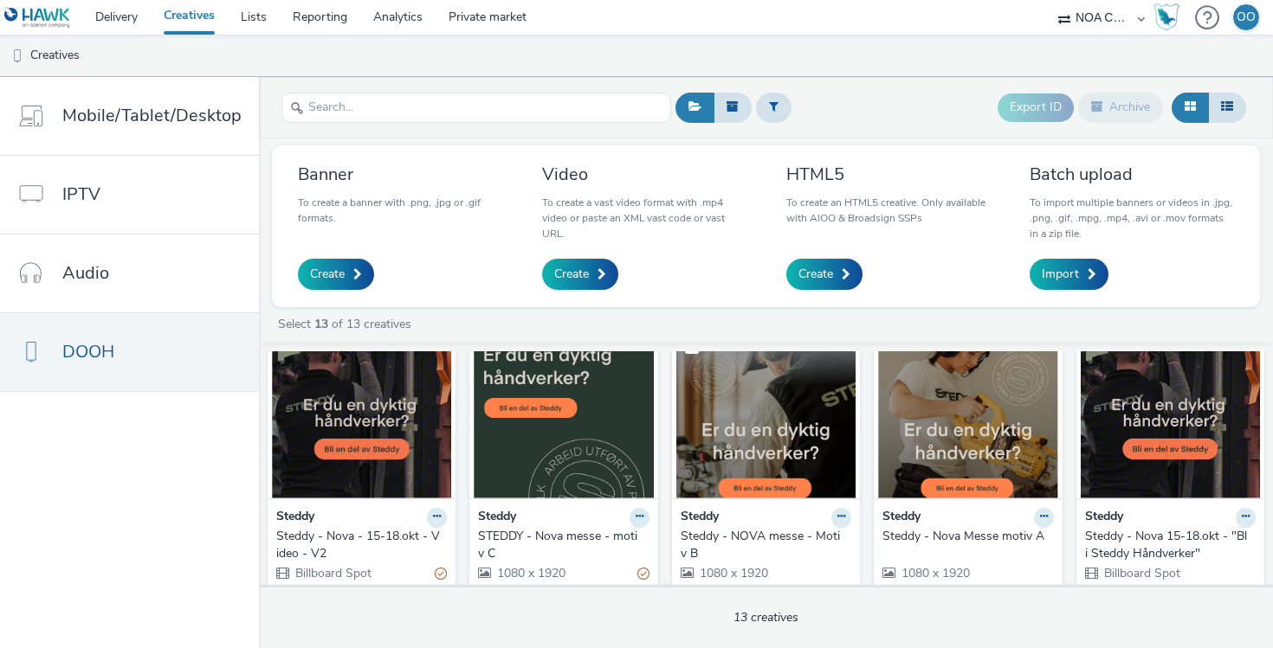
click at [763, 443] on img at bounding box center [765, 414] width 179 height 169
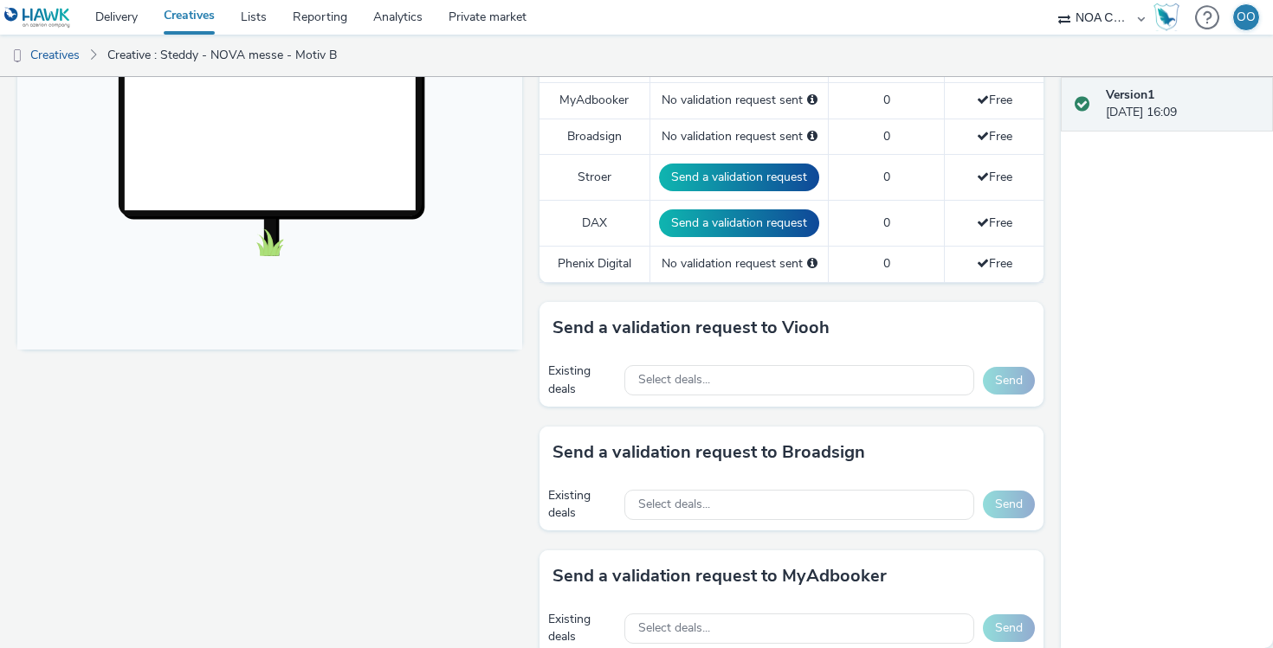
scroll to position [586, 0]
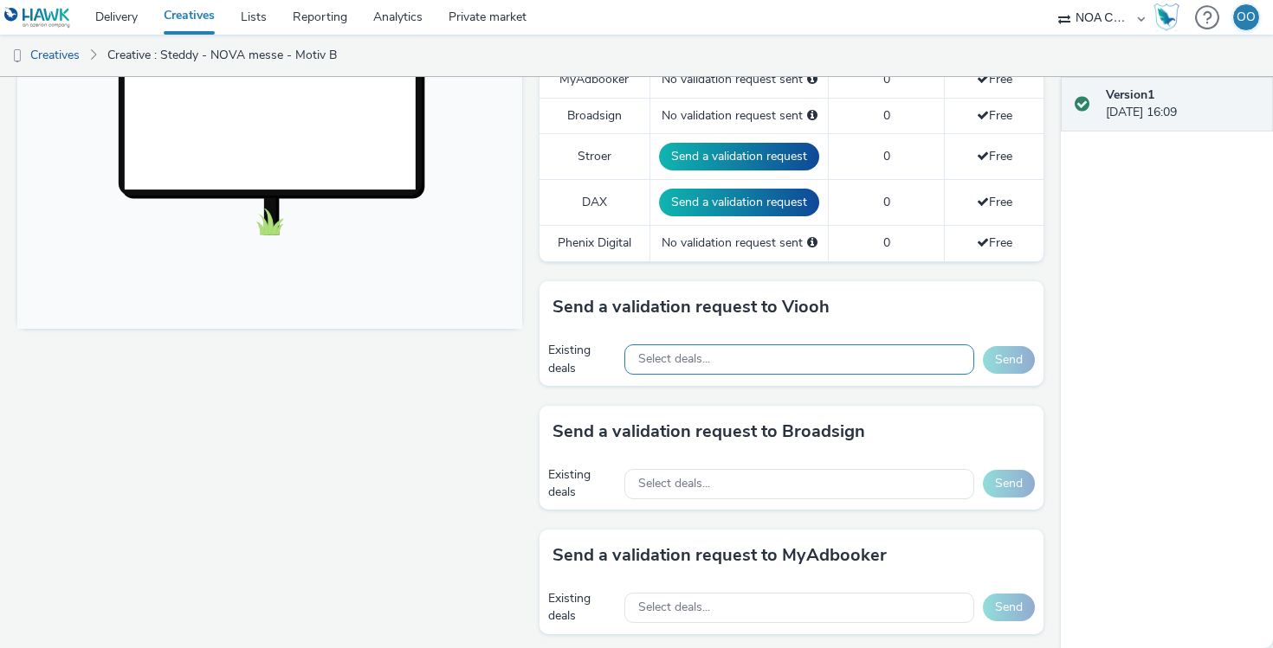
click at [687, 359] on span "Select deals..." at bounding box center [674, 359] width 72 height 15
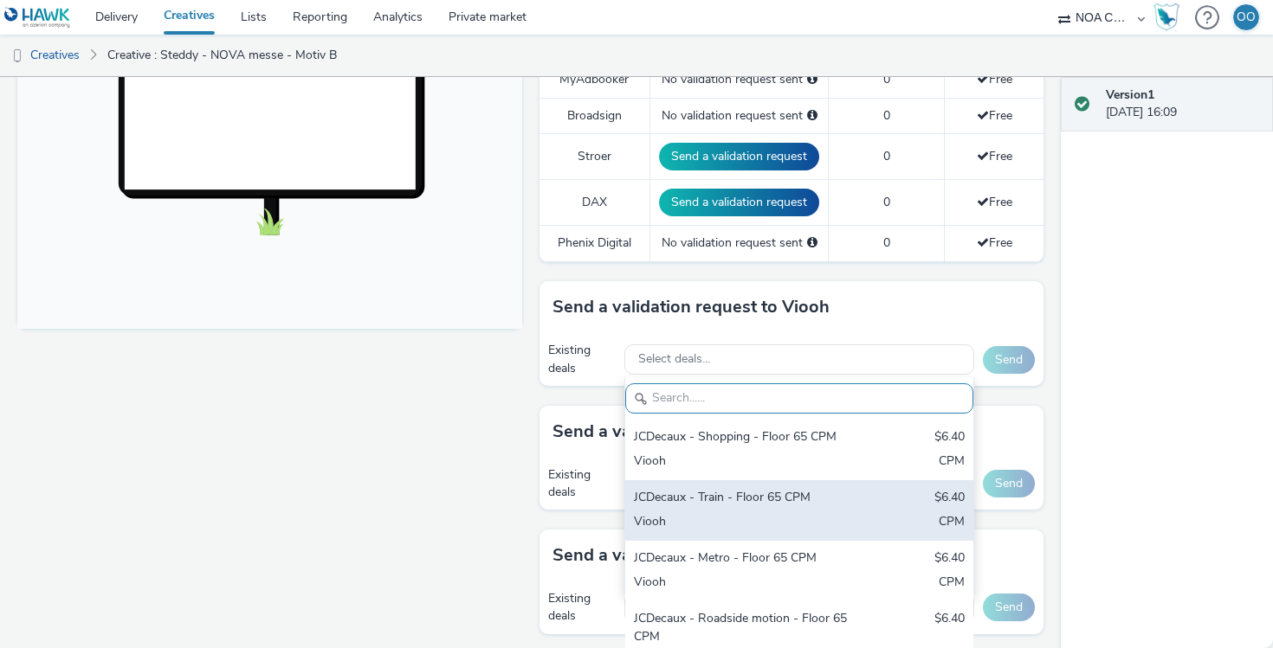
click at [747, 498] on div "JCDecaux - Train - Floor 65 CPM" at bounding box center [742, 499] width 217 height 20
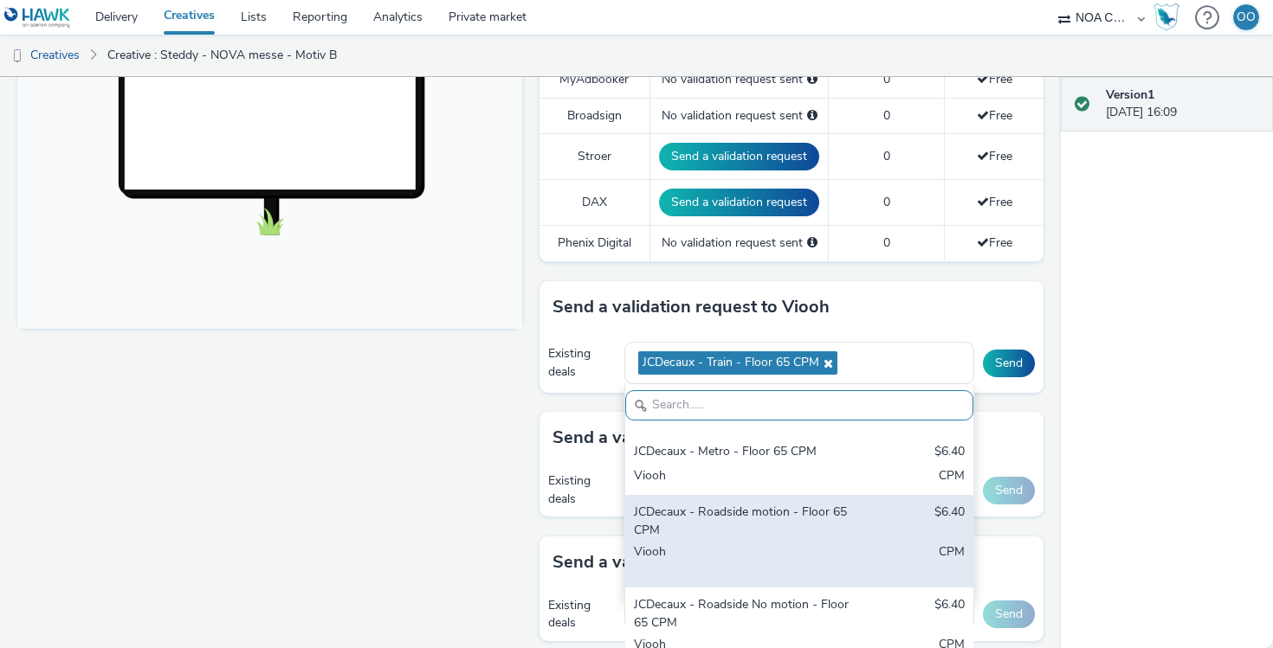
click at [752, 523] on div "JCDecaux - Roadside motion - Floor 65 CPM" at bounding box center [742, 521] width 217 height 35
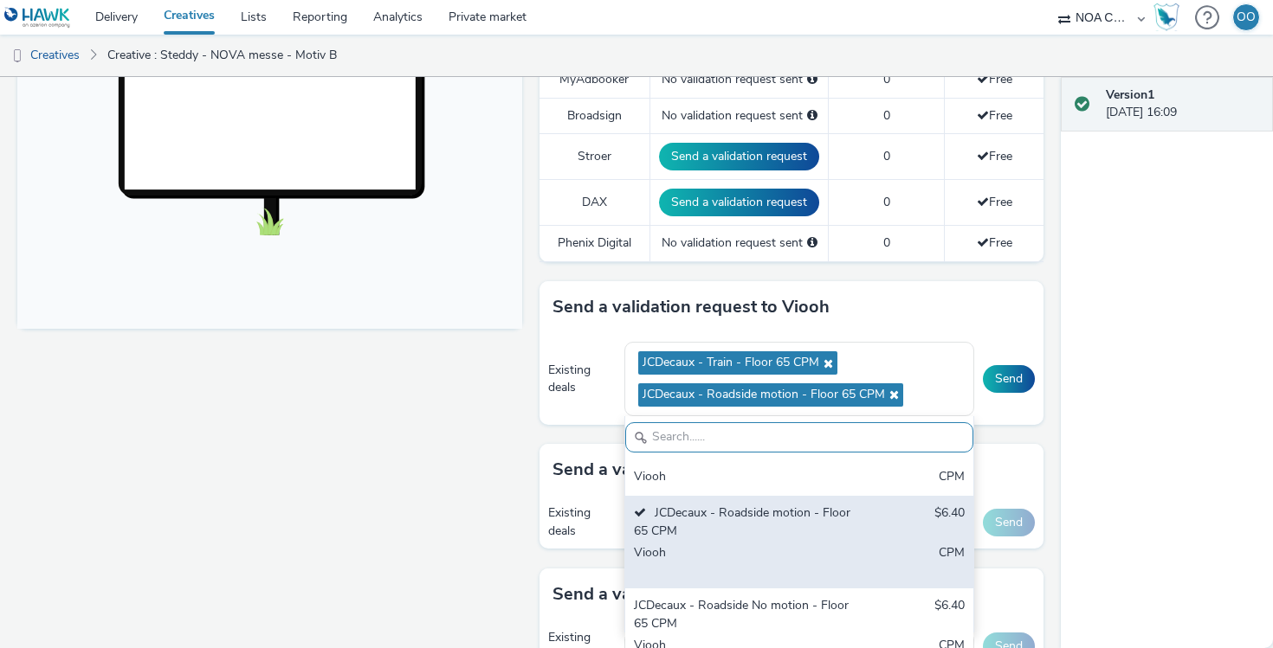
scroll to position [169, 0]
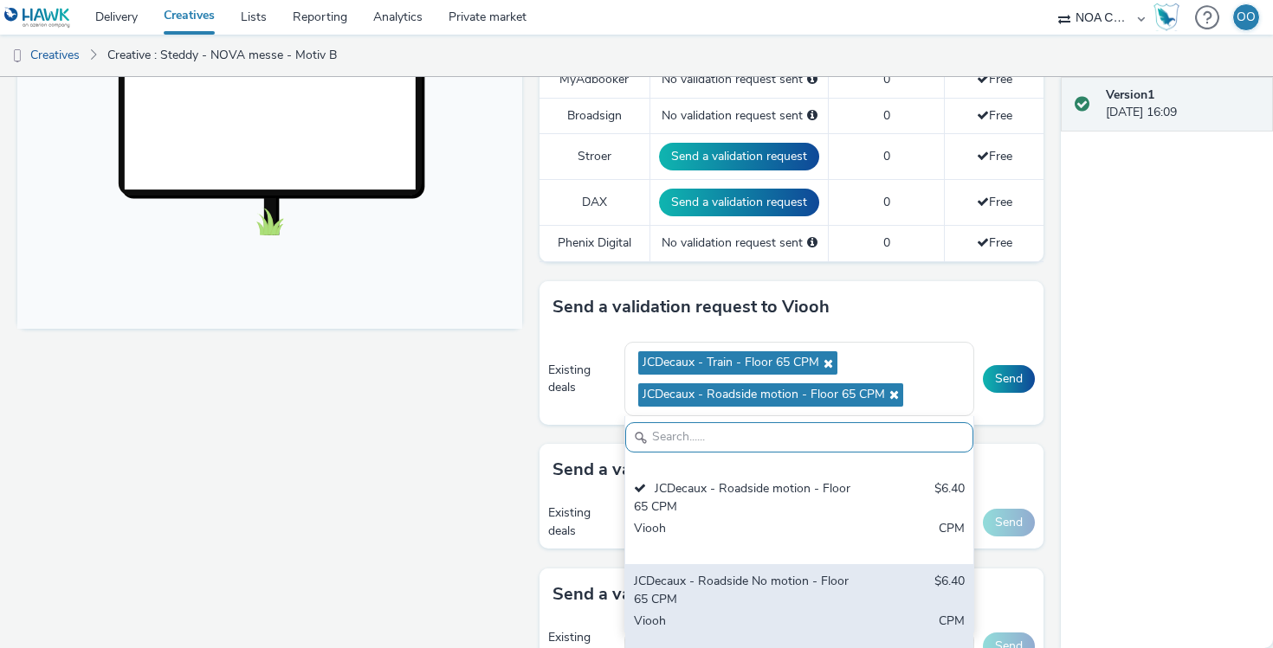
click at [766, 568] on div "JCDecaux - Roadside No motion - Floor 65 CPM $6.40 Viooh CPM" at bounding box center [799, 610] width 348 height 93
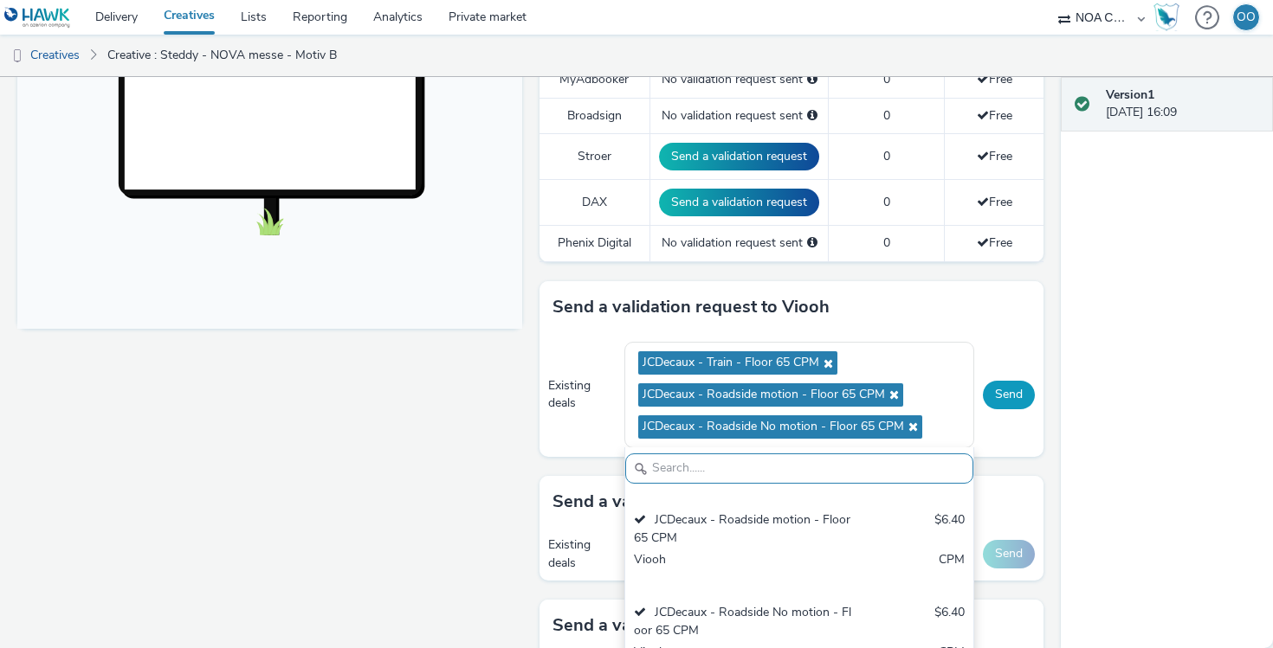
click at [1006, 388] on button "Send" at bounding box center [1009, 395] width 52 height 28
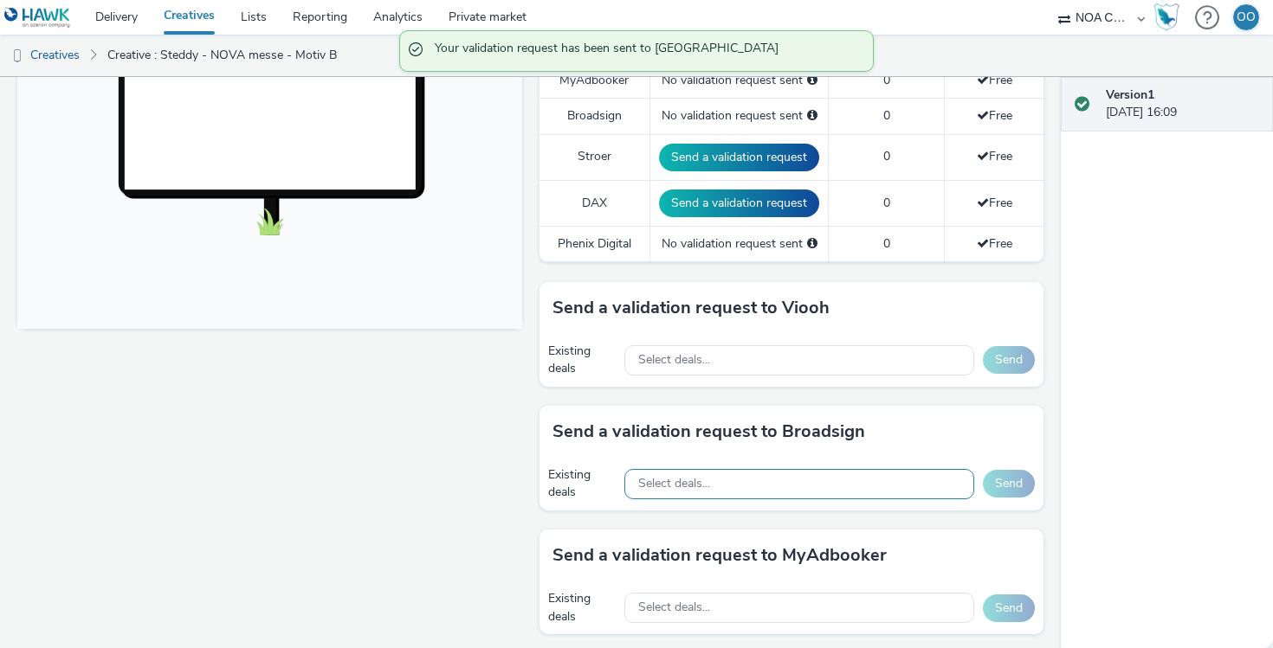
click at [740, 486] on div "Select deals..." at bounding box center [799, 484] width 350 height 30
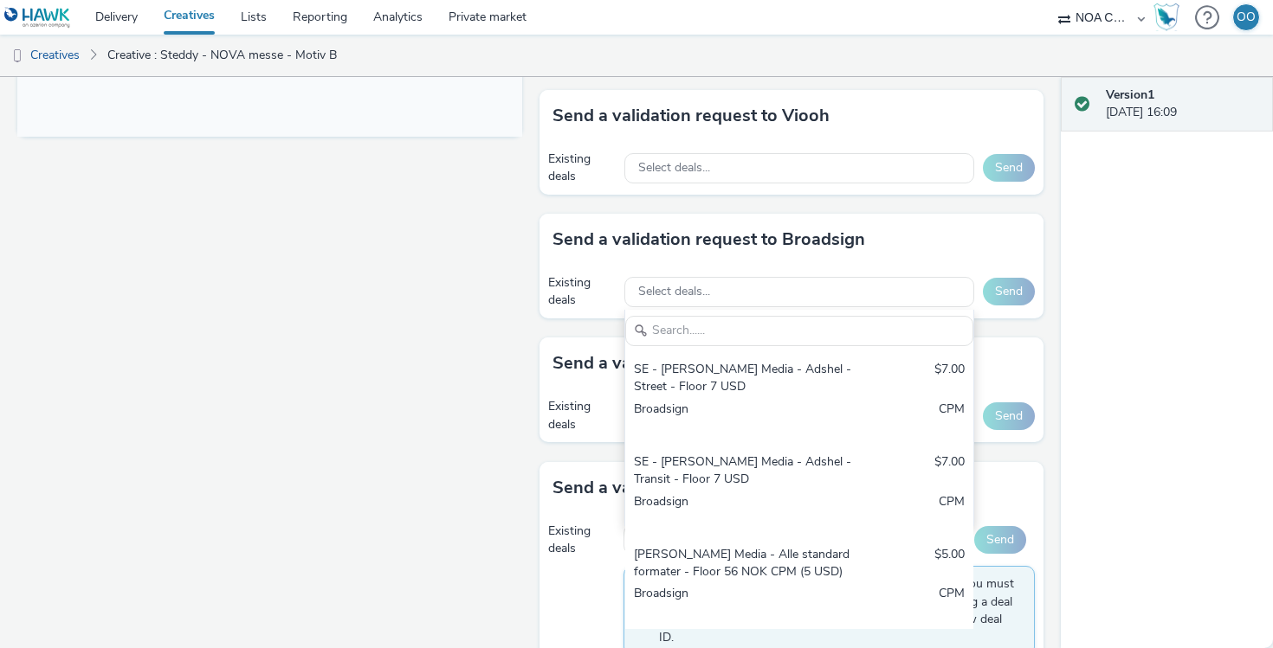
scroll to position [804, 0]
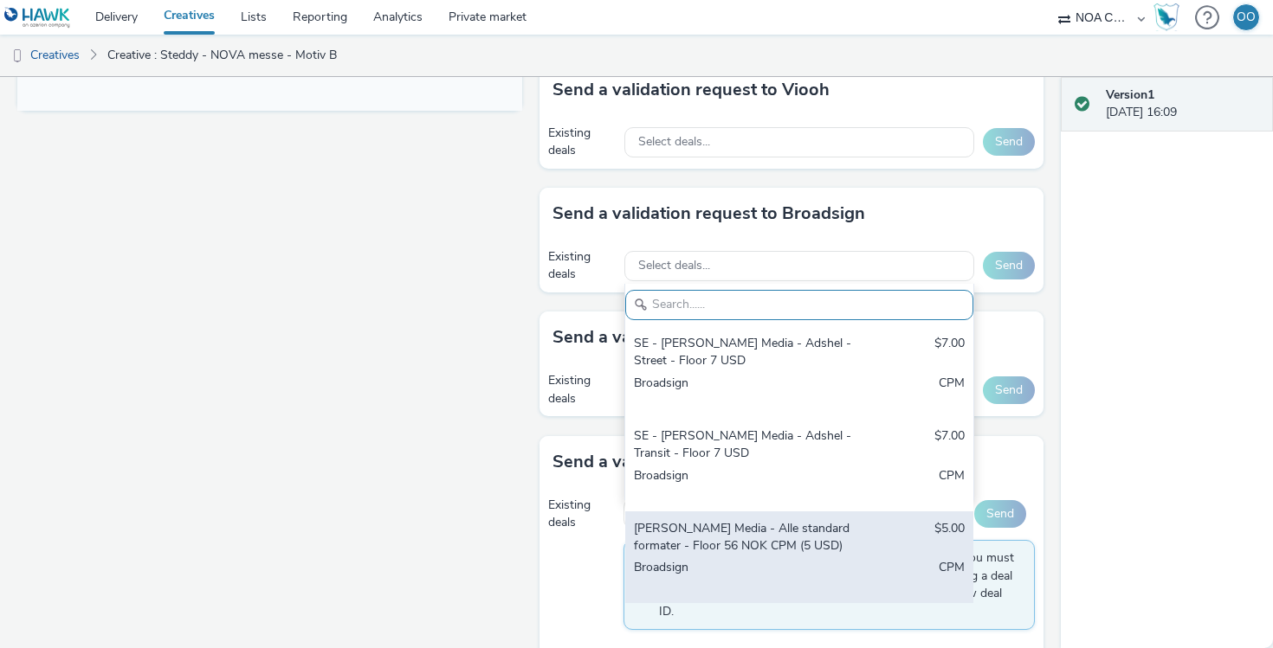
click at [725, 537] on div "[PERSON_NAME] Media - Alle standardformater - Floor 56 NOK CPM (5 USD)" at bounding box center [742, 537] width 217 height 35
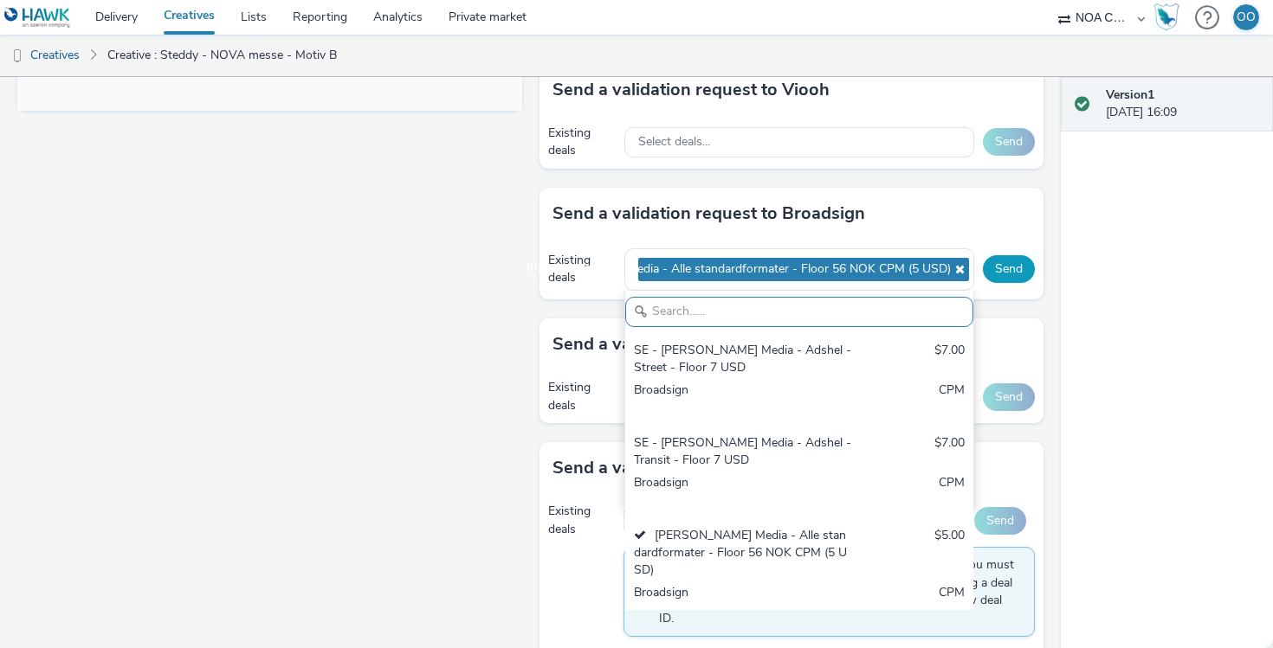
click at [999, 274] on button "Send" at bounding box center [1009, 269] width 52 height 28
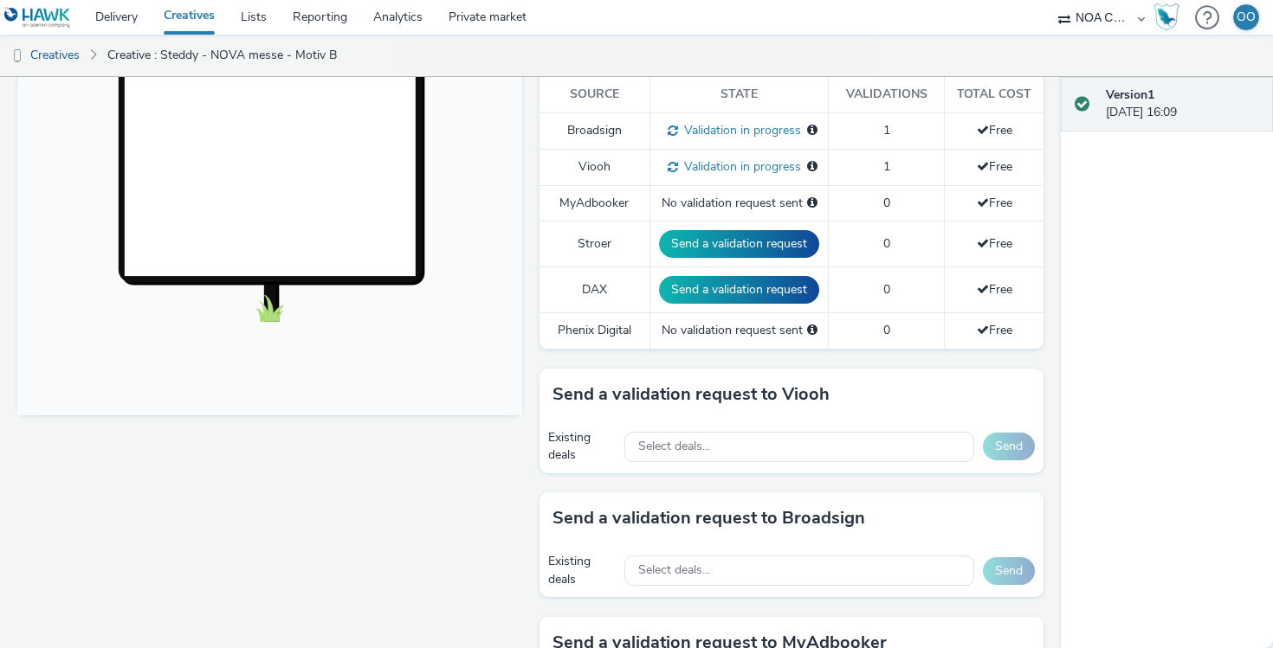
scroll to position [484, 0]
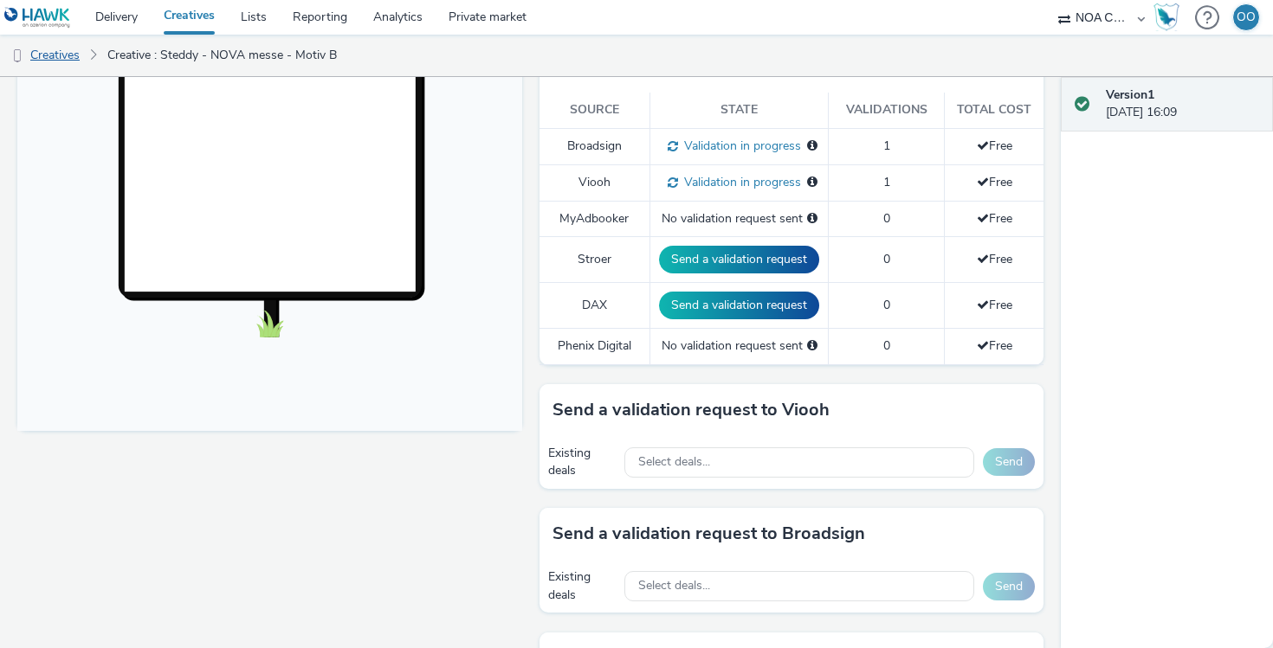
click at [64, 56] on link "Creatives" at bounding box center [44, 56] width 88 height 42
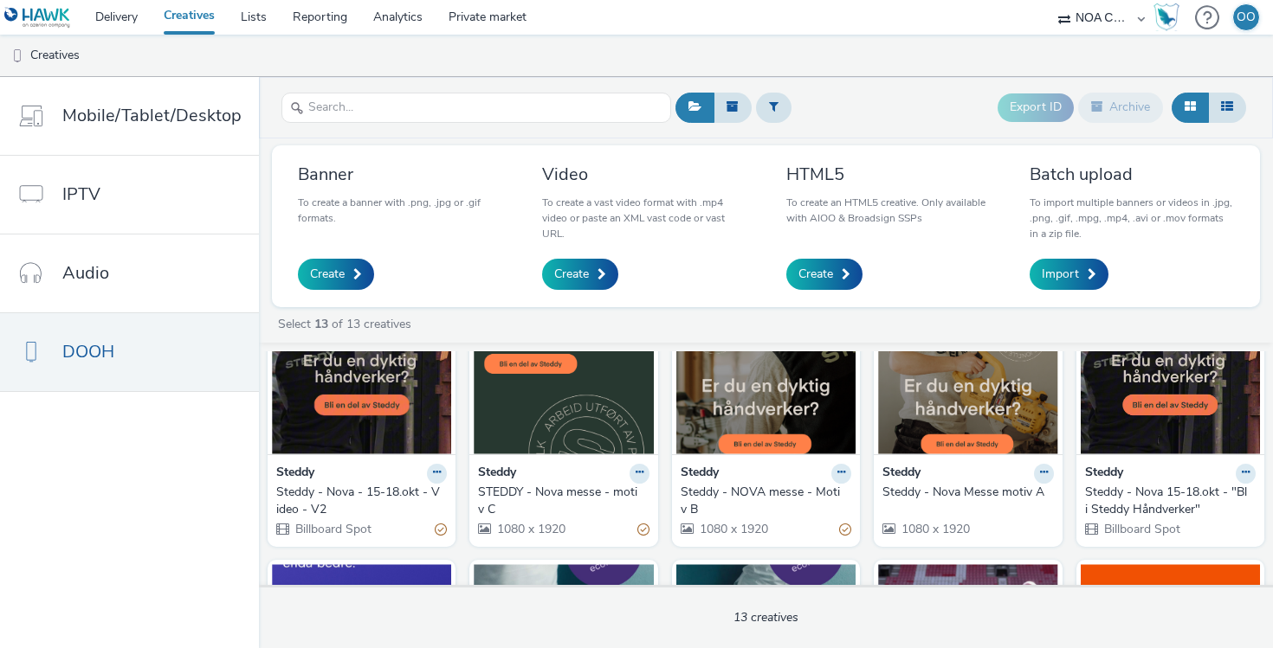
scroll to position [86, 0]
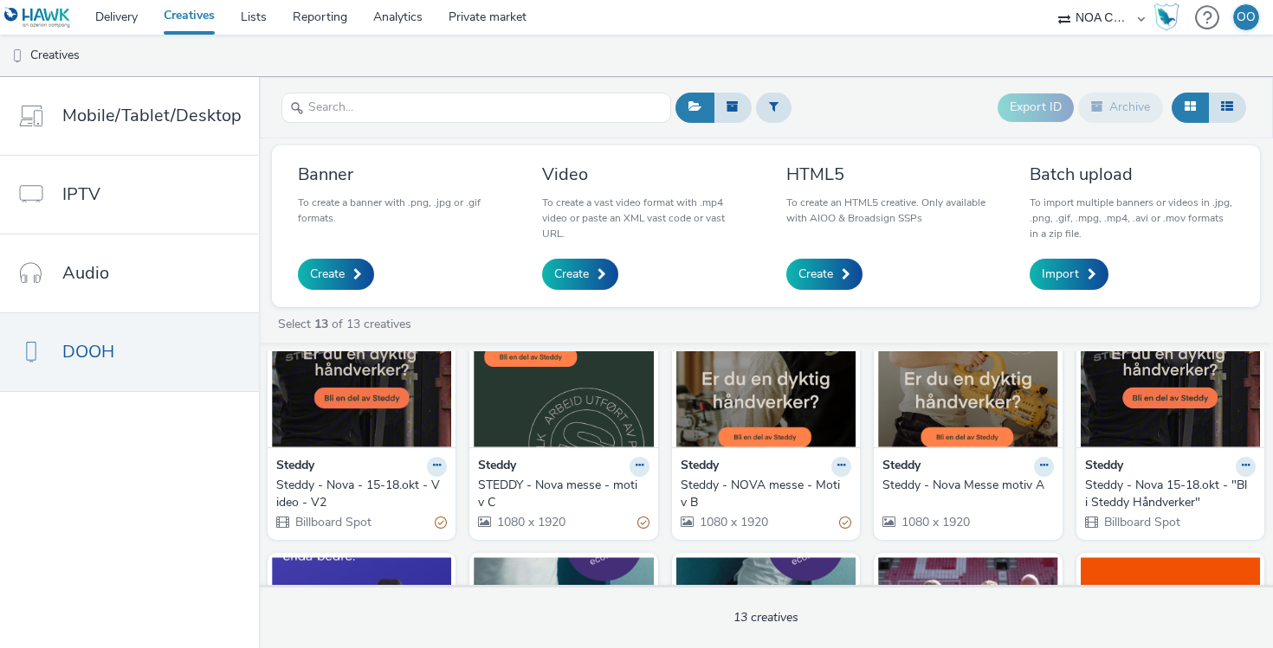
click at [920, 397] on img at bounding box center [967, 363] width 179 height 169
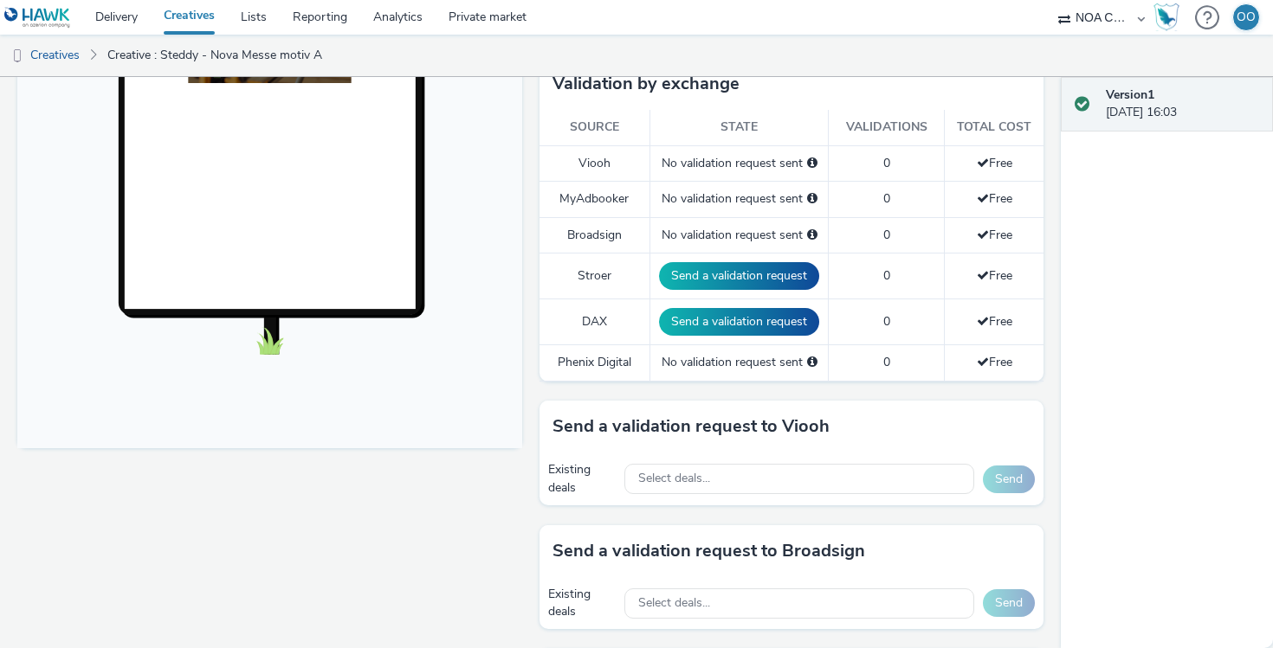
scroll to position [469, 0]
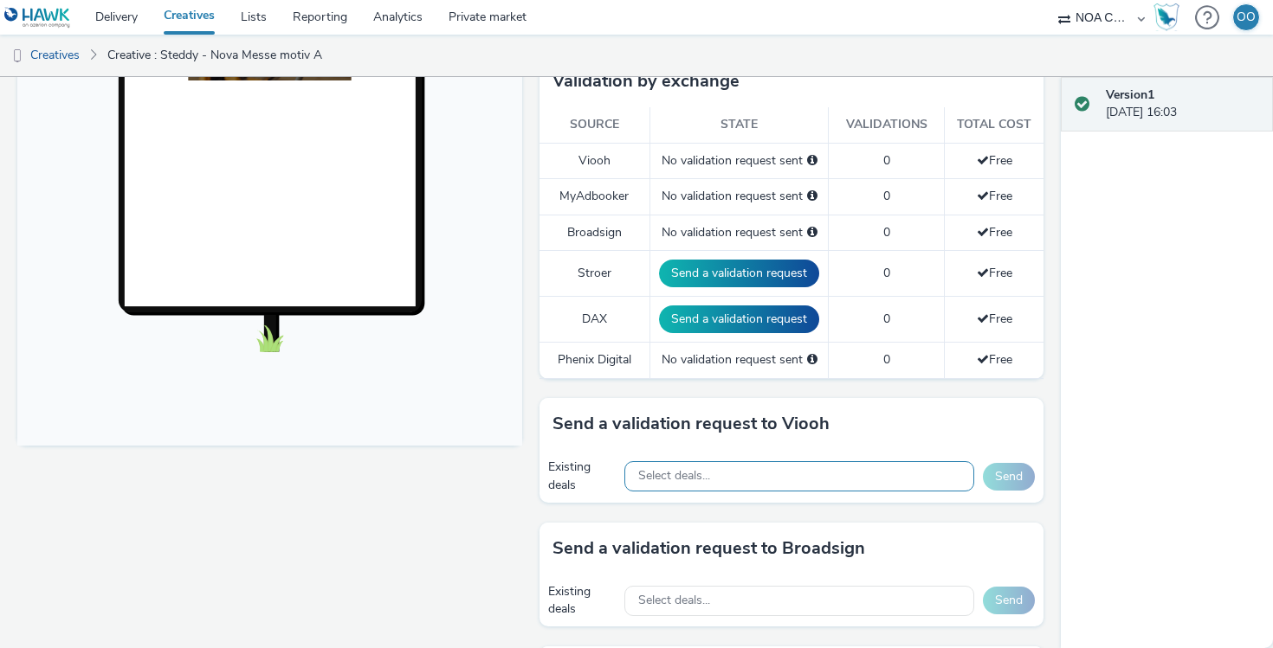
click at [698, 465] on div "Select deals..." at bounding box center [799, 476] width 350 height 30
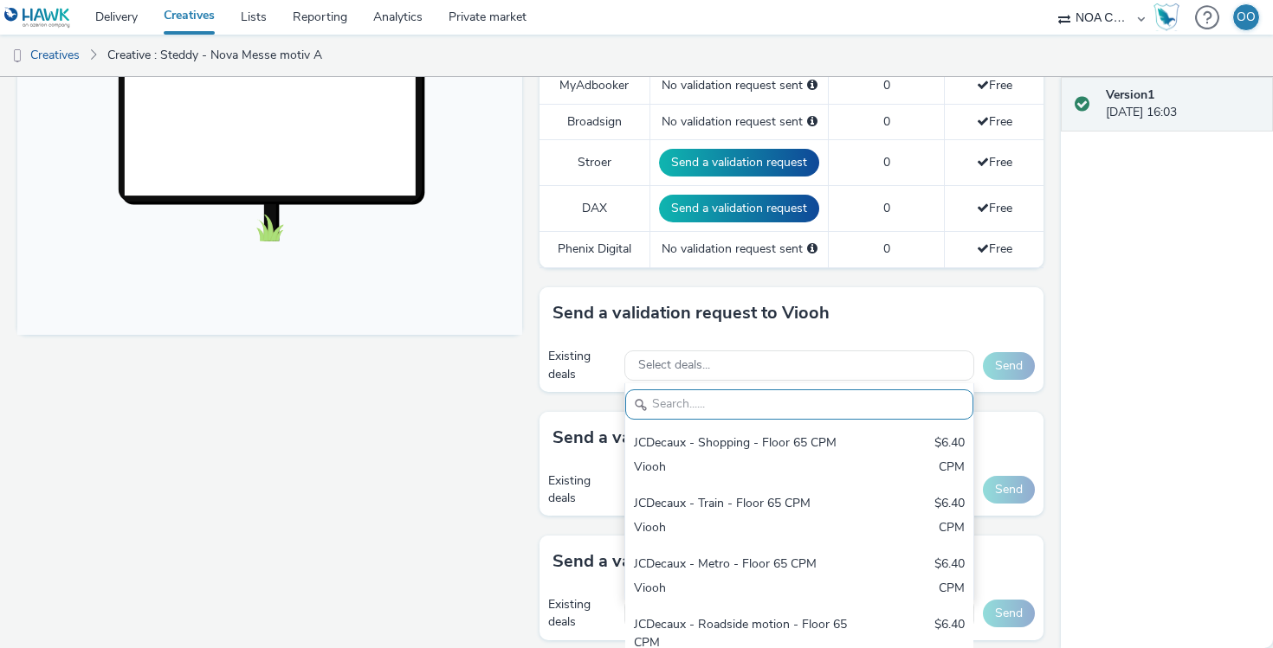
scroll to position [599, 0]
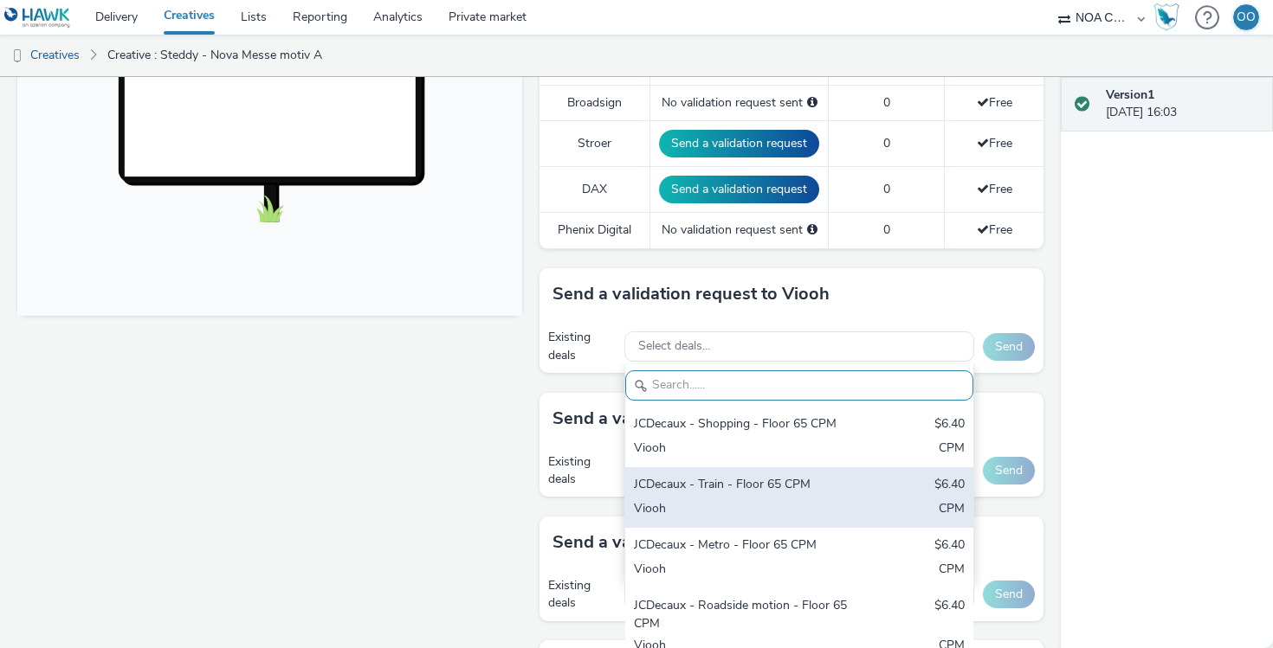
click at [773, 494] on div "JCDecaux - Train - Floor 65 CPM" at bounding box center [742, 486] width 217 height 20
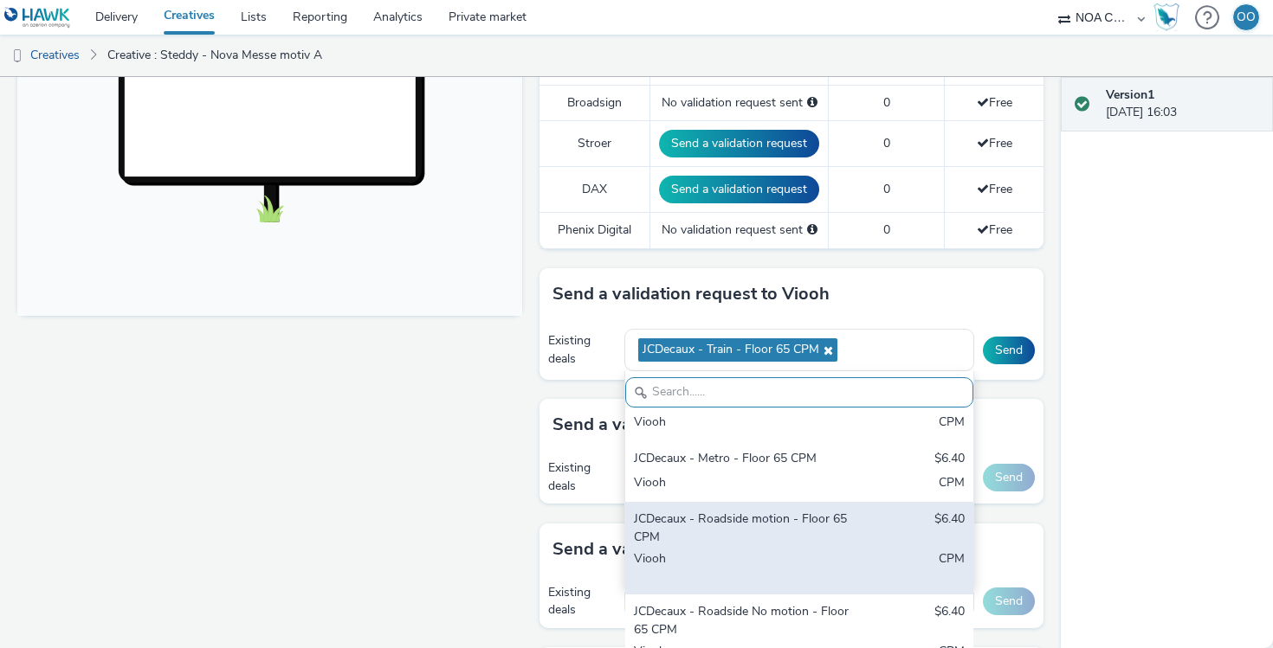
scroll to position [138, 0]
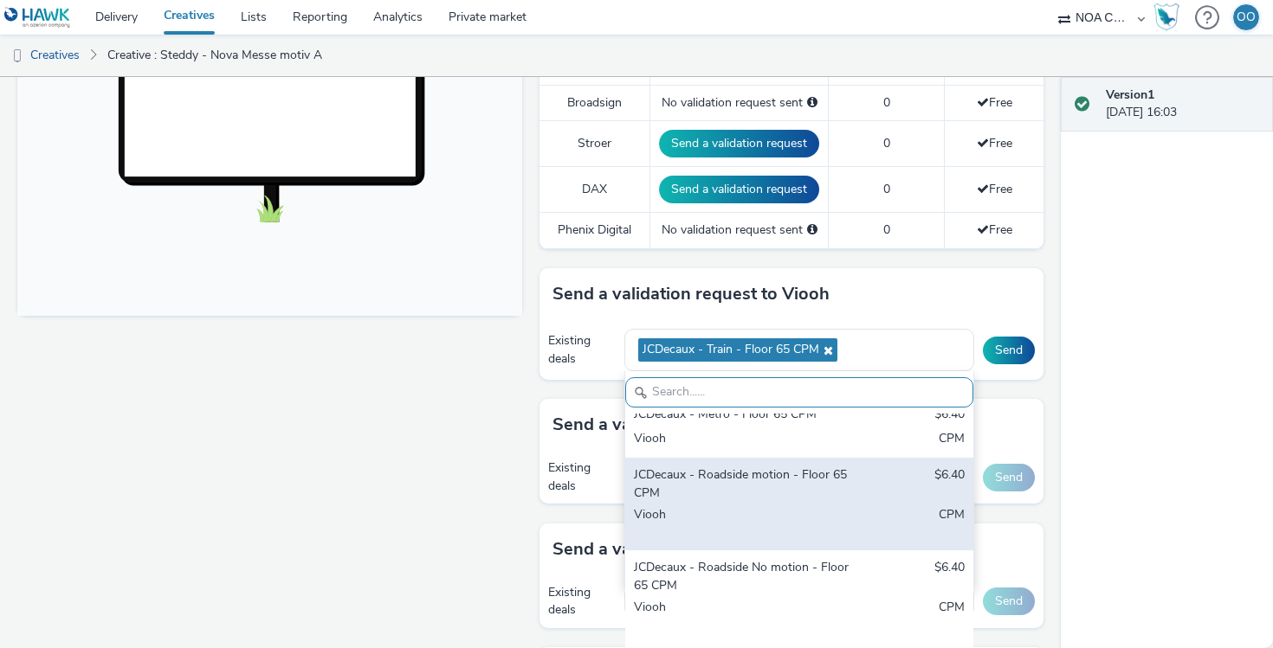
click at [774, 505] on div "JCDecaux - Roadside motion - Floor 65 CPM $6.40 Viooh CPM" at bounding box center [799, 504] width 348 height 93
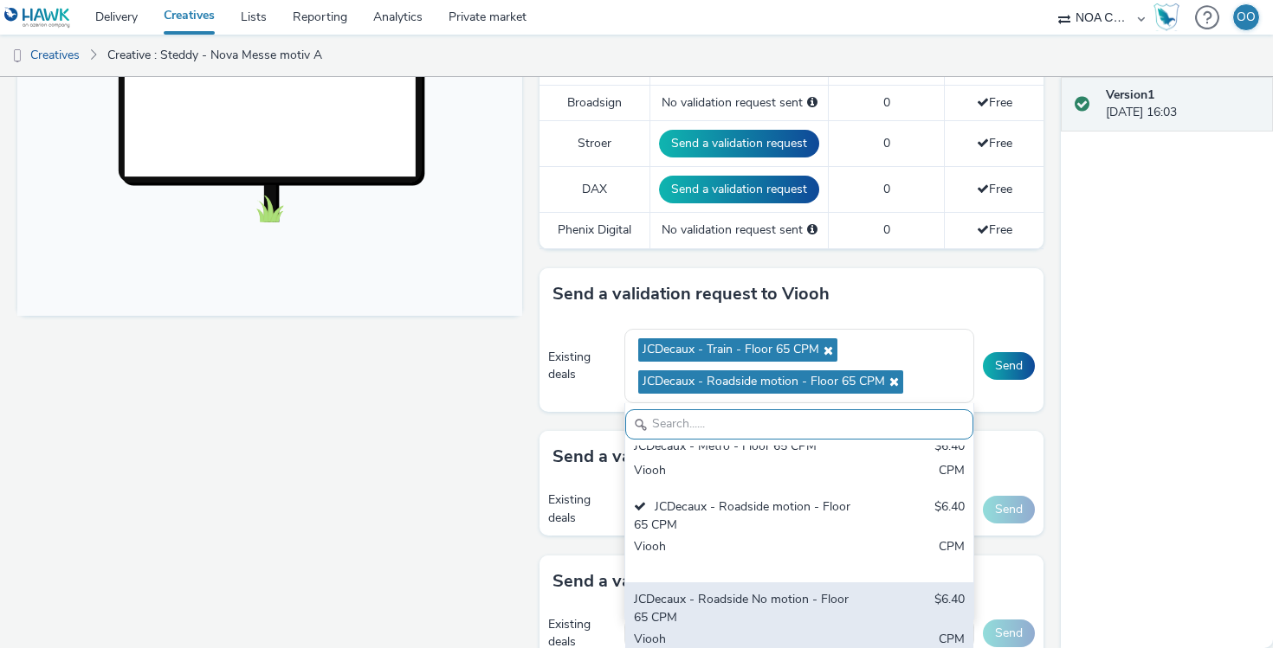
click at [761, 583] on div "JCDecaux - Roadside No motion - Floor 65 CPM" at bounding box center [742, 608] width 217 height 35
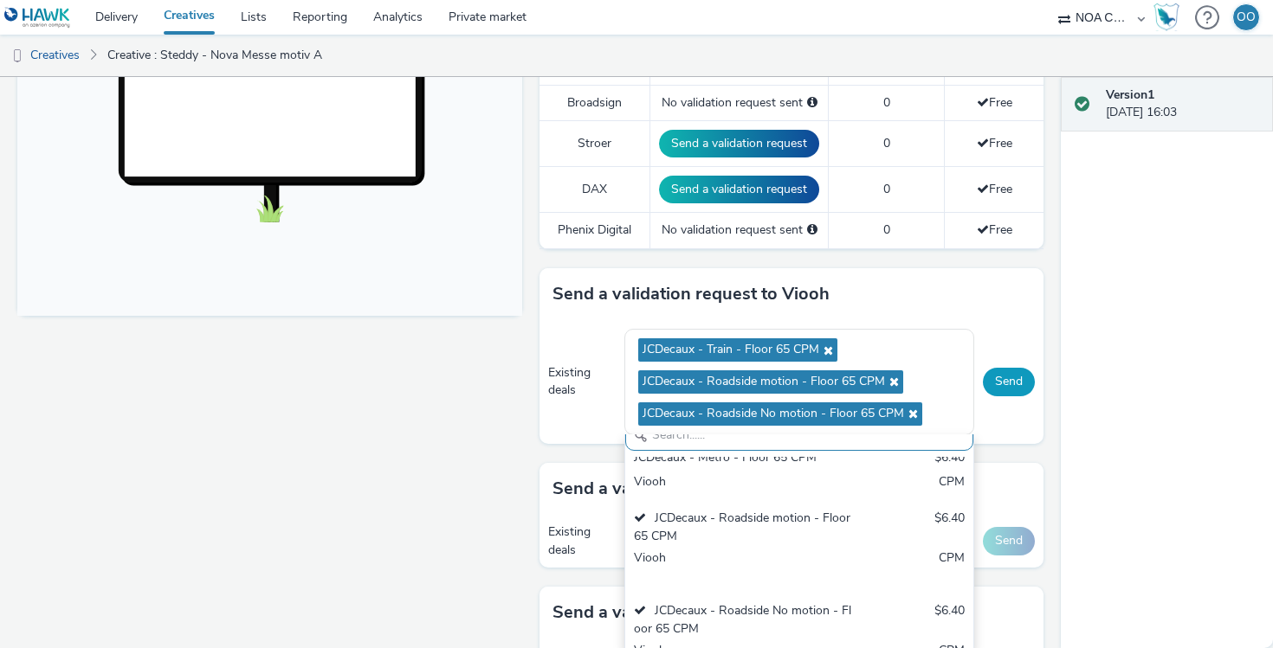
click at [1007, 379] on button "Send" at bounding box center [1009, 382] width 52 height 28
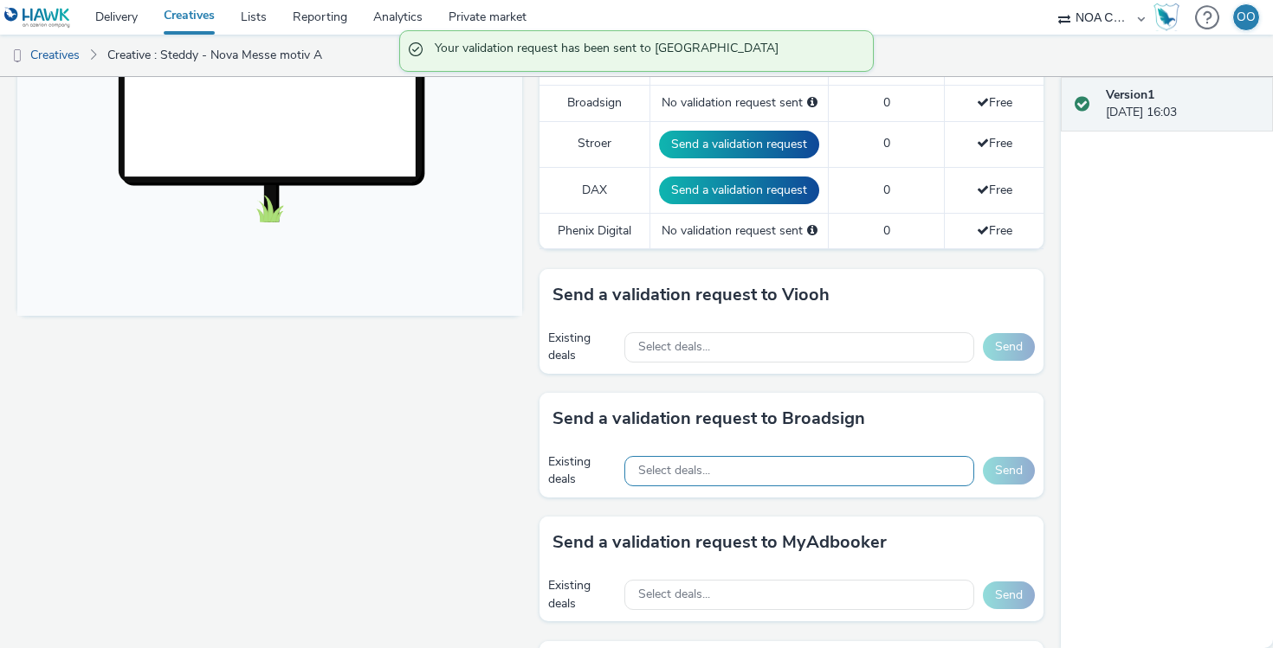
click at [749, 478] on div "Select deals..." at bounding box center [799, 471] width 350 height 30
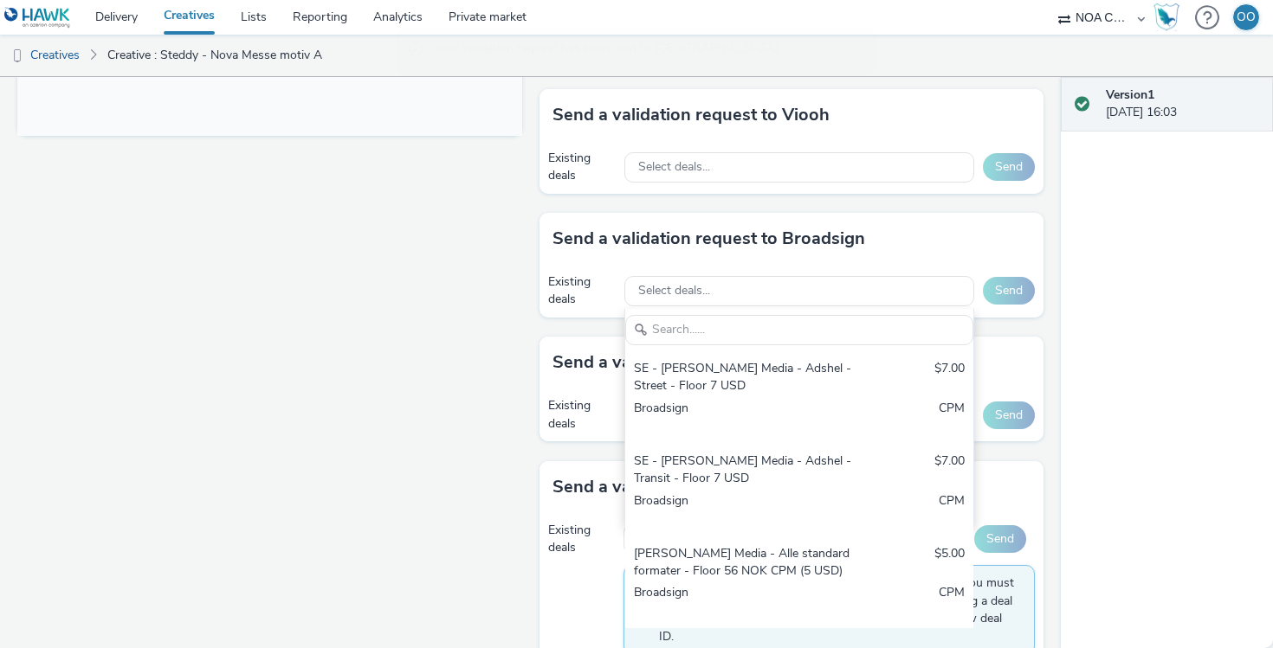
scroll to position [834, 0]
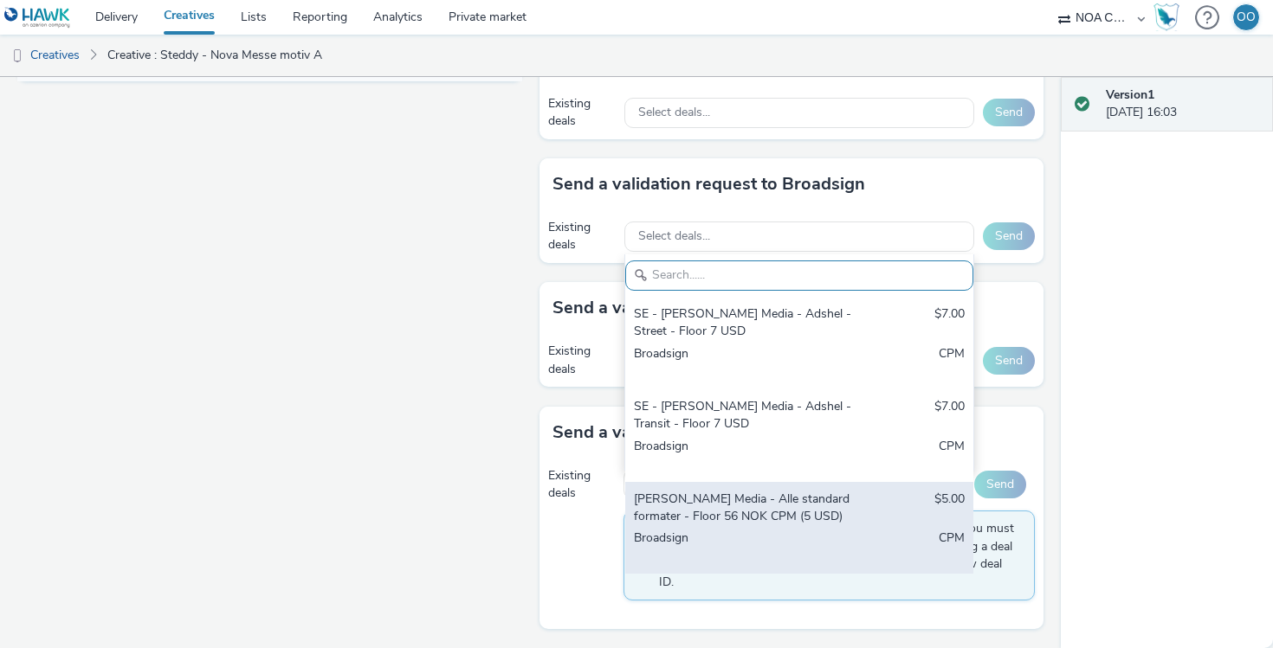
click at [729, 504] on div "[PERSON_NAME] Media - Alle standardformater - Floor 56 NOK CPM (5 USD)" at bounding box center [742, 508] width 217 height 35
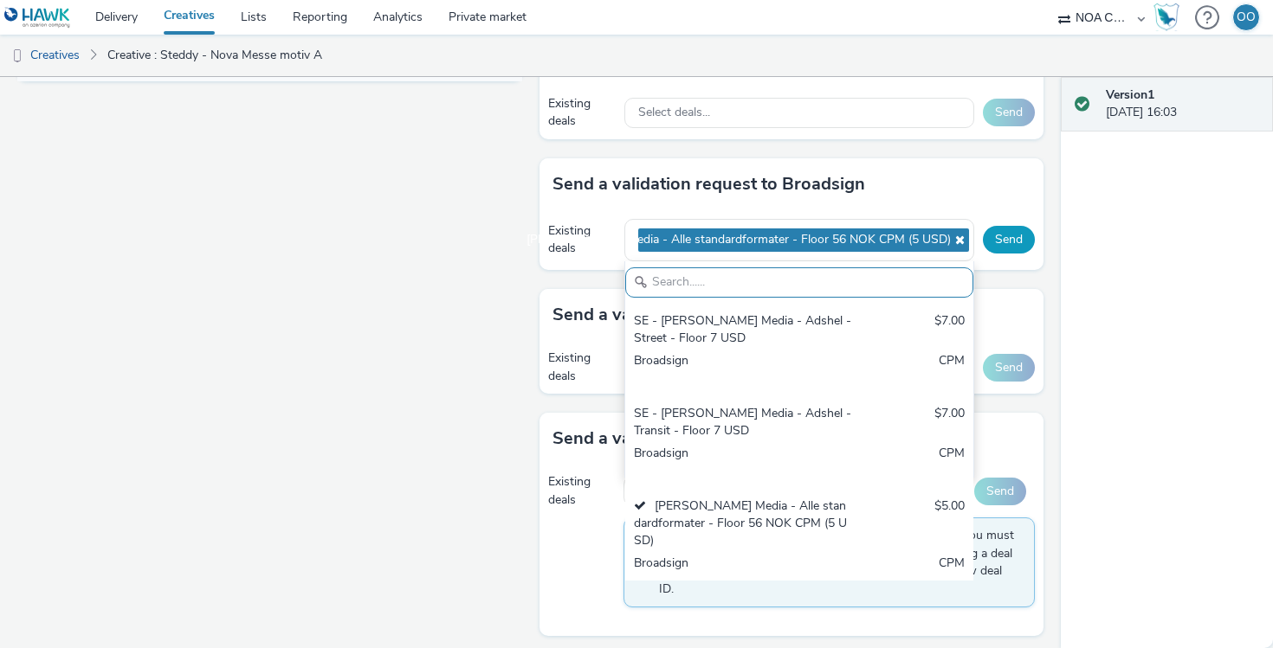
click at [1022, 242] on button "Send" at bounding box center [1009, 240] width 52 height 28
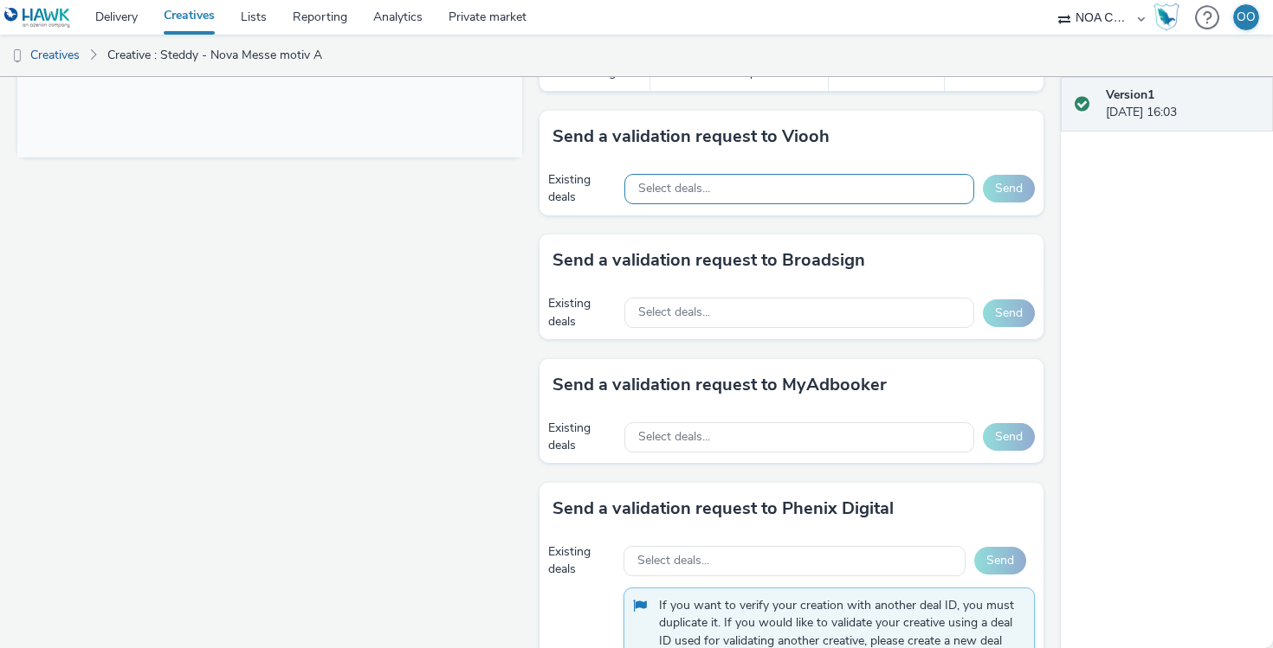
scroll to position [753, 0]
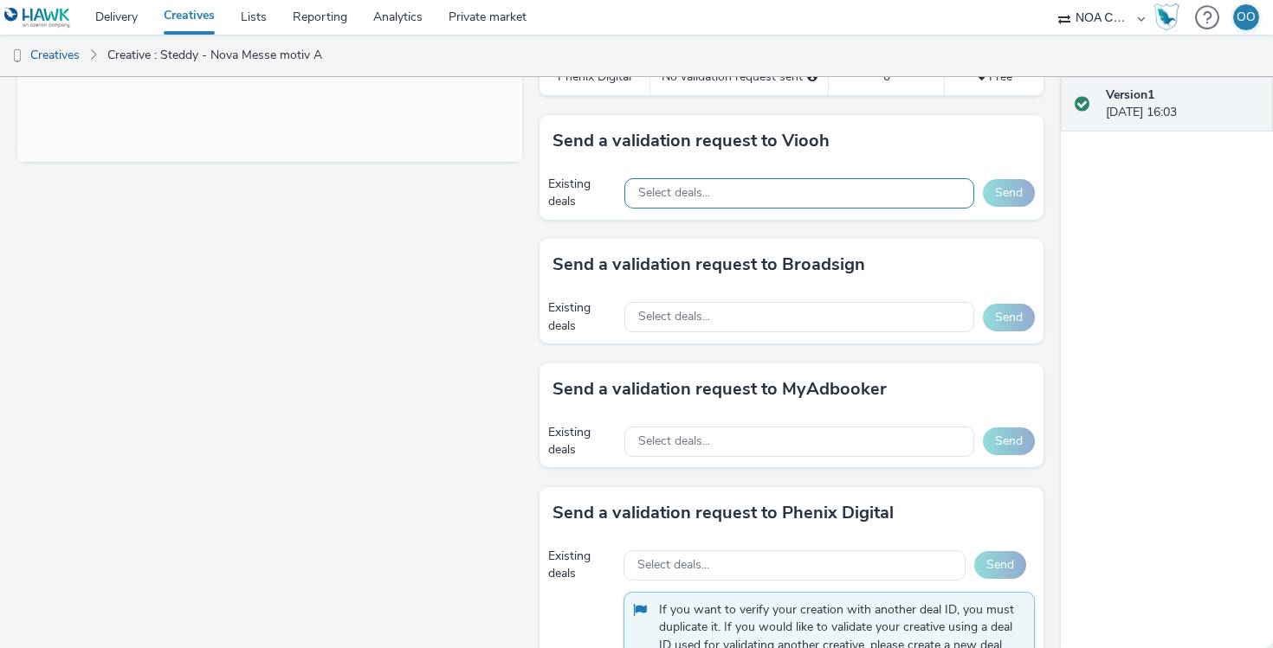
click at [734, 180] on div "Select deals..." at bounding box center [799, 193] width 350 height 30
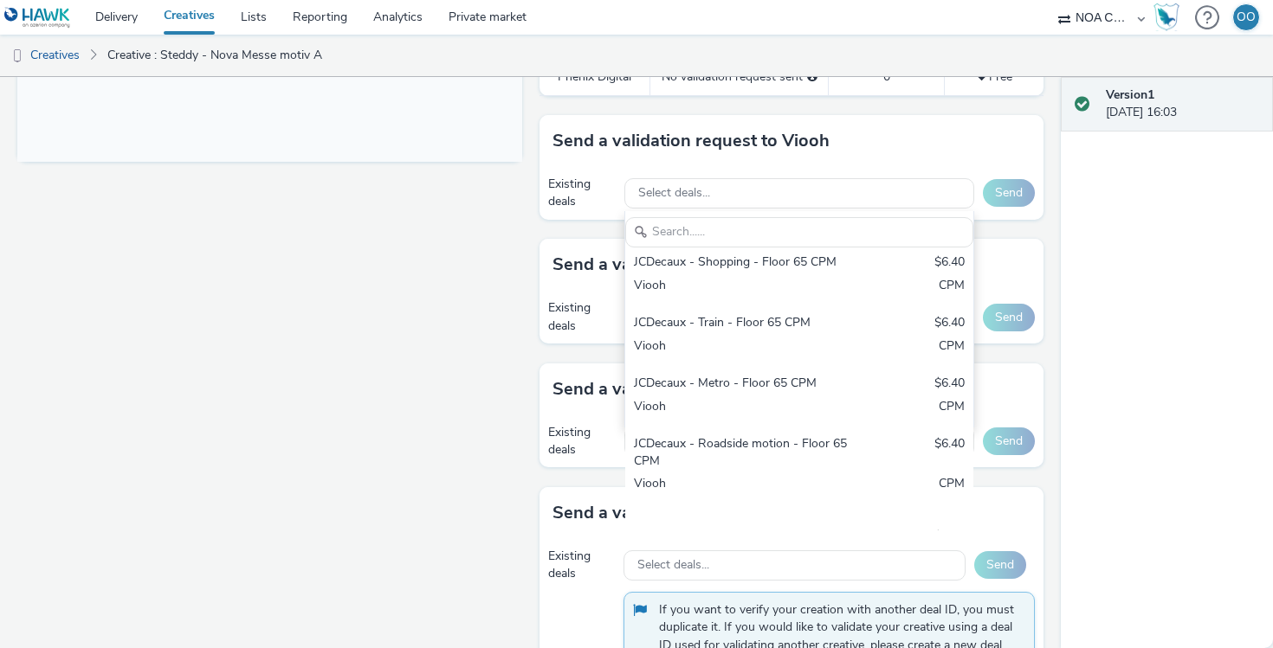
scroll to position [0, 0]
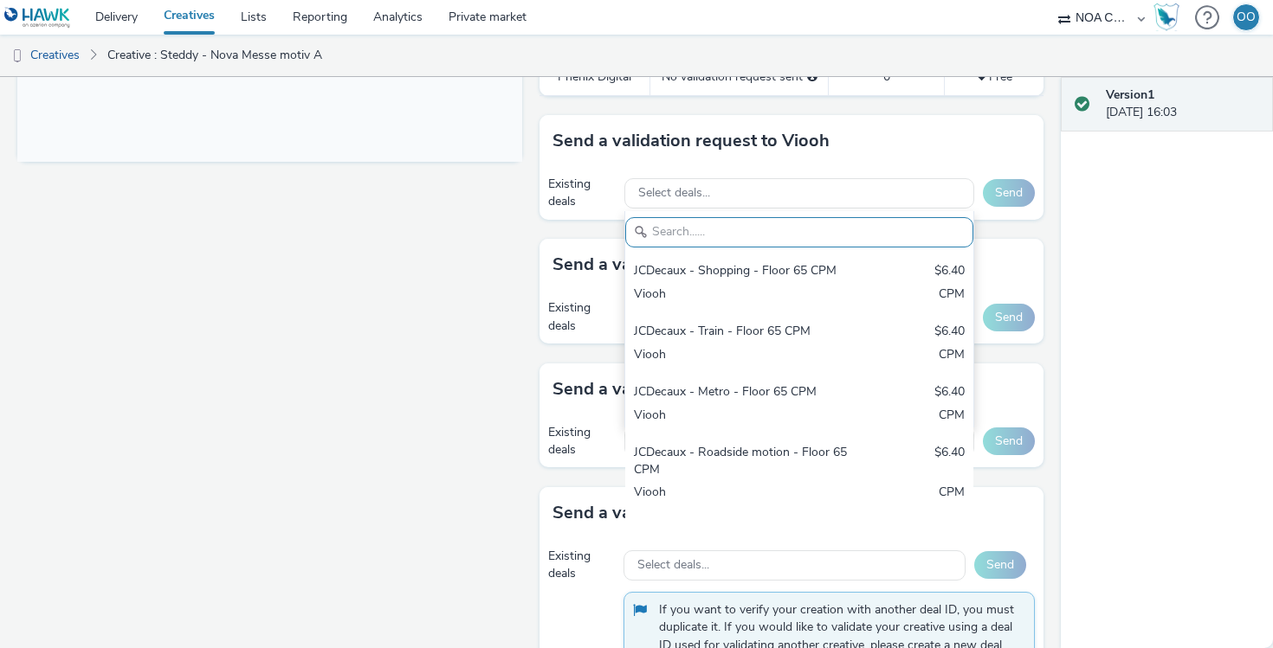
click at [526, 279] on div "Fullscreen" at bounding box center [273, 90] width 513 height 1277
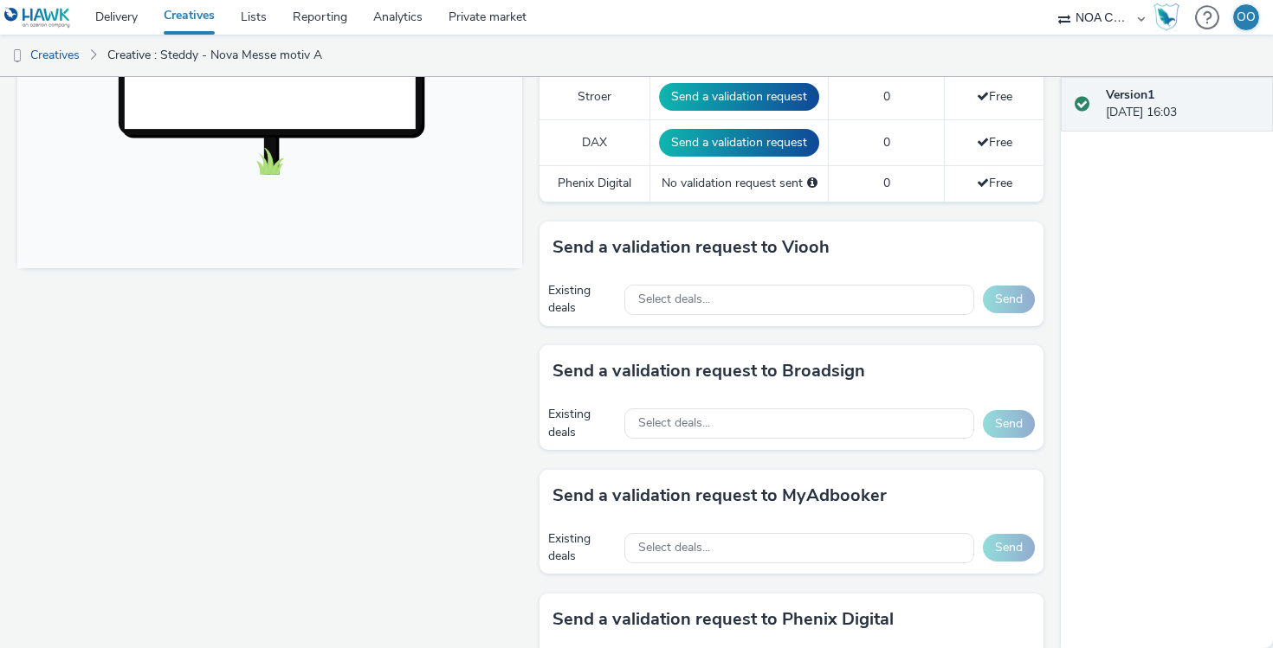
scroll to position [640, 0]
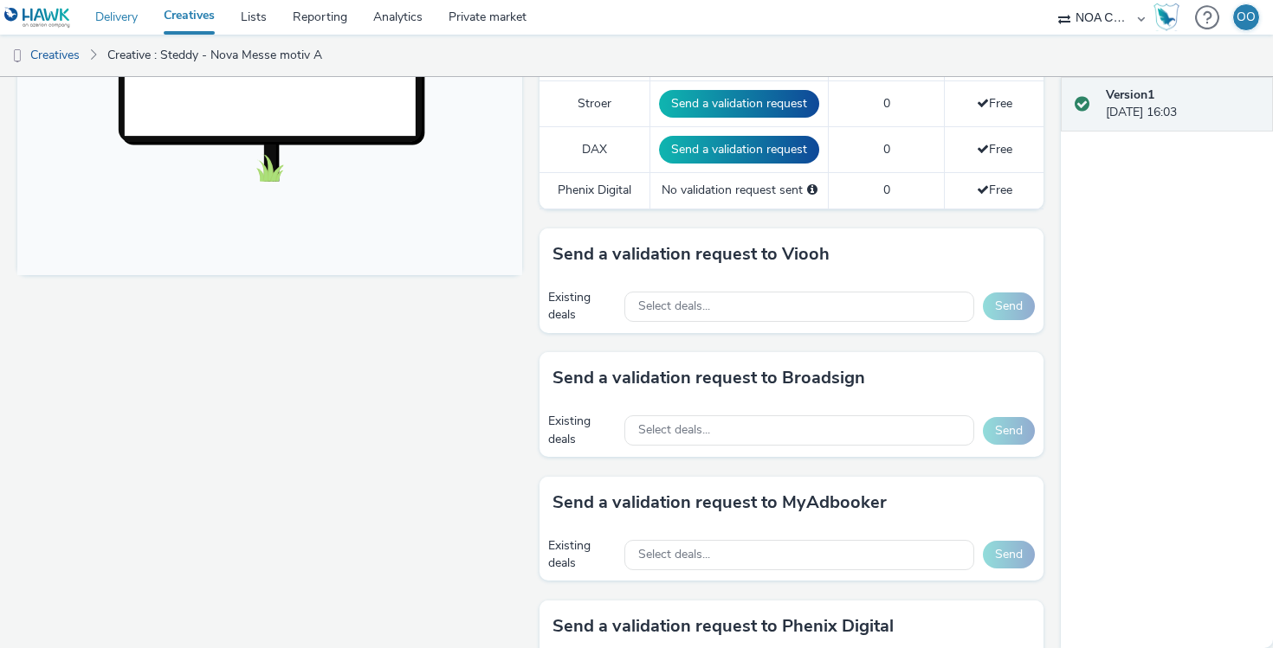
click at [124, 18] on link "Delivery" at bounding box center [116, 17] width 68 height 35
